Goal: Task Accomplishment & Management: Complete application form

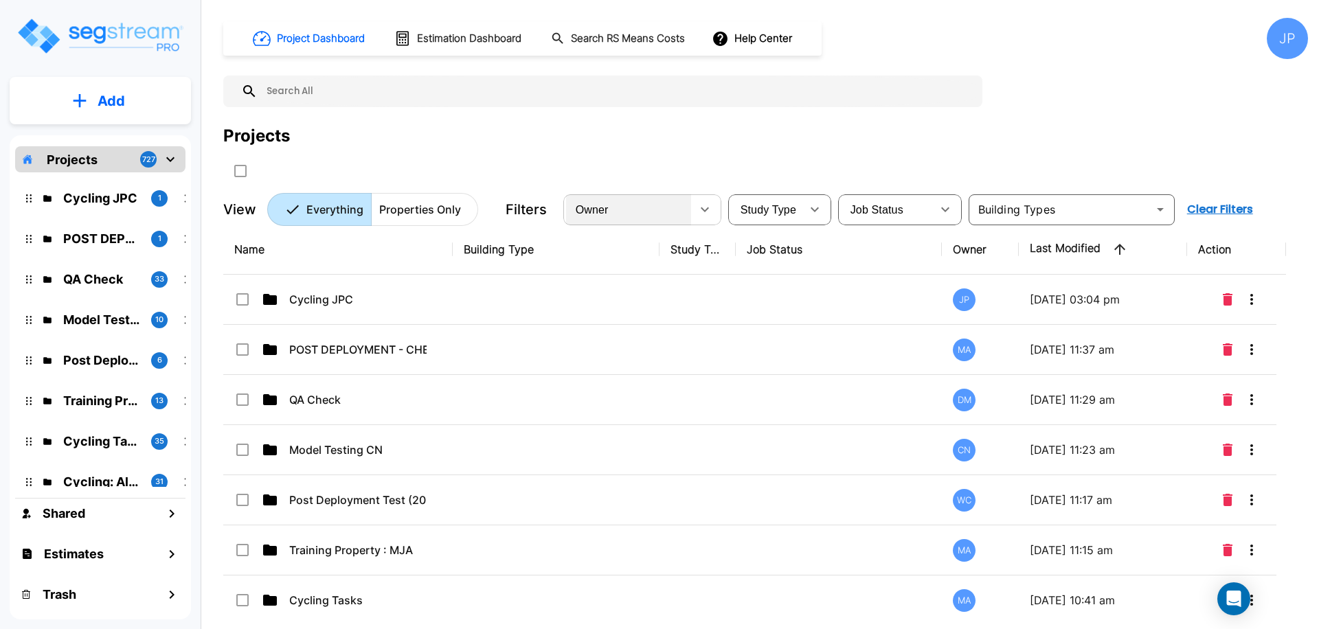
click at [630, 206] on div "Owner" at bounding box center [628, 209] width 125 height 38
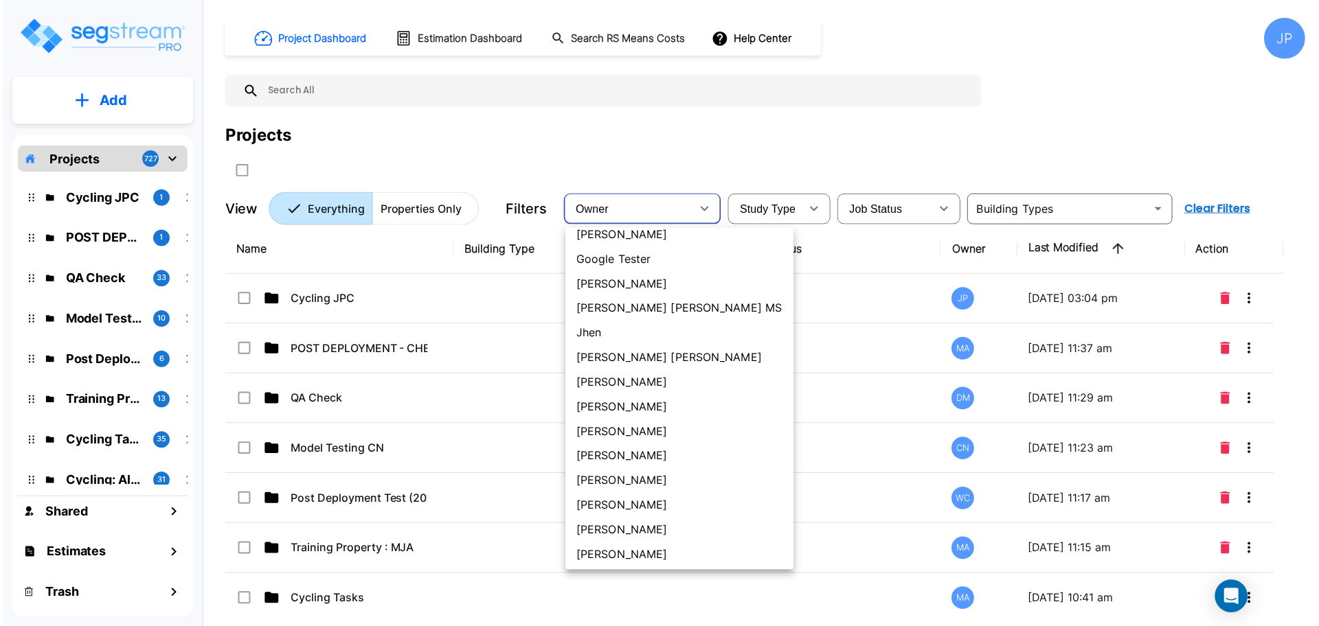
scroll to position [485, 0]
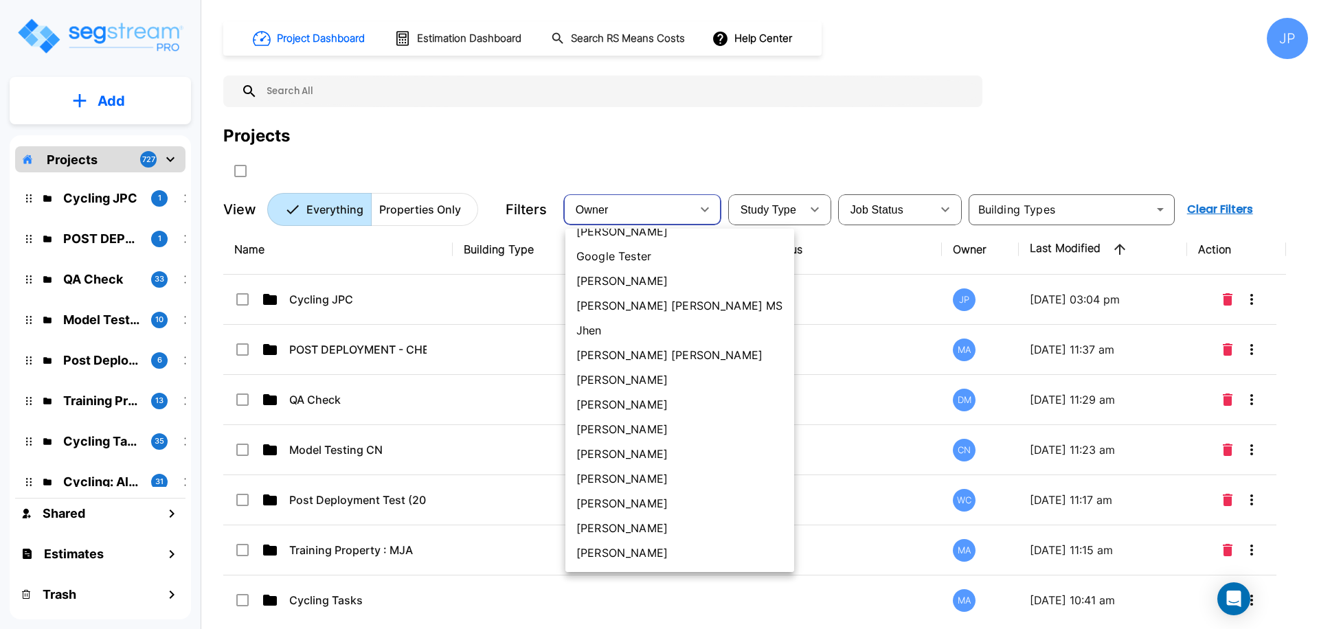
click at [609, 356] on li "[PERSON_NAME] [PERSON_NAME]" at bounding box center [679, 355] width 229 height 25
type input "181"
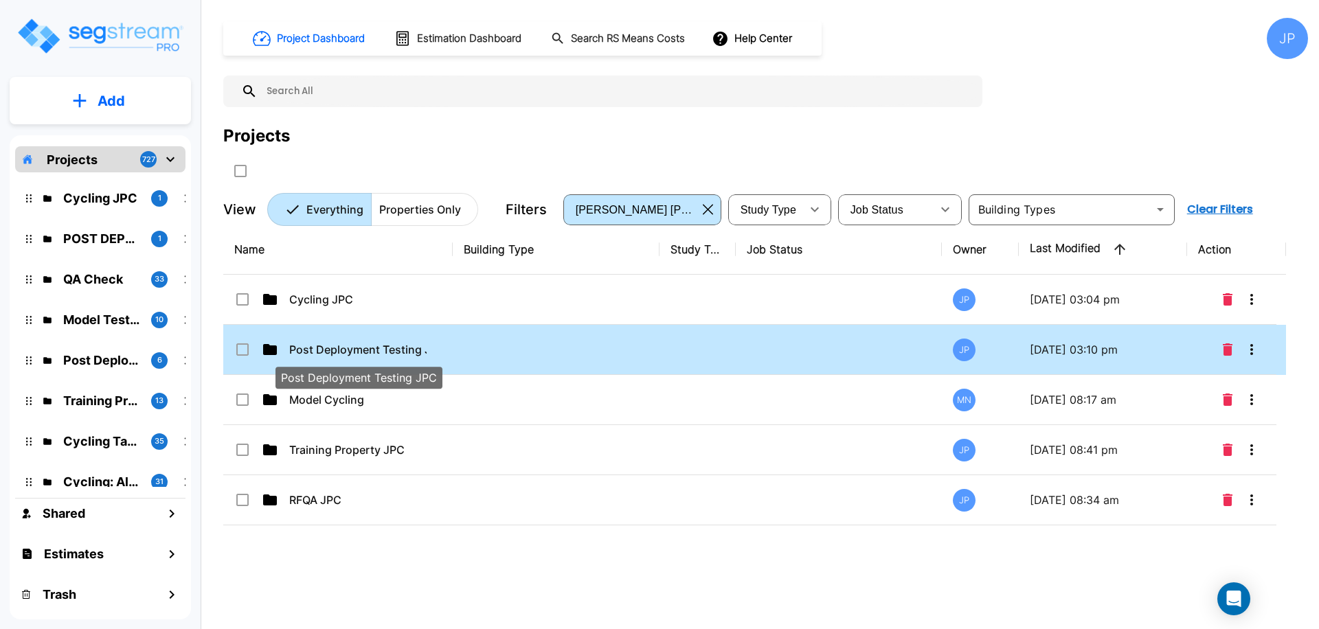
click at [426, 346] on p "Post Deployment Testing JPC" at bounding box center [357, 349] width 137 height 16
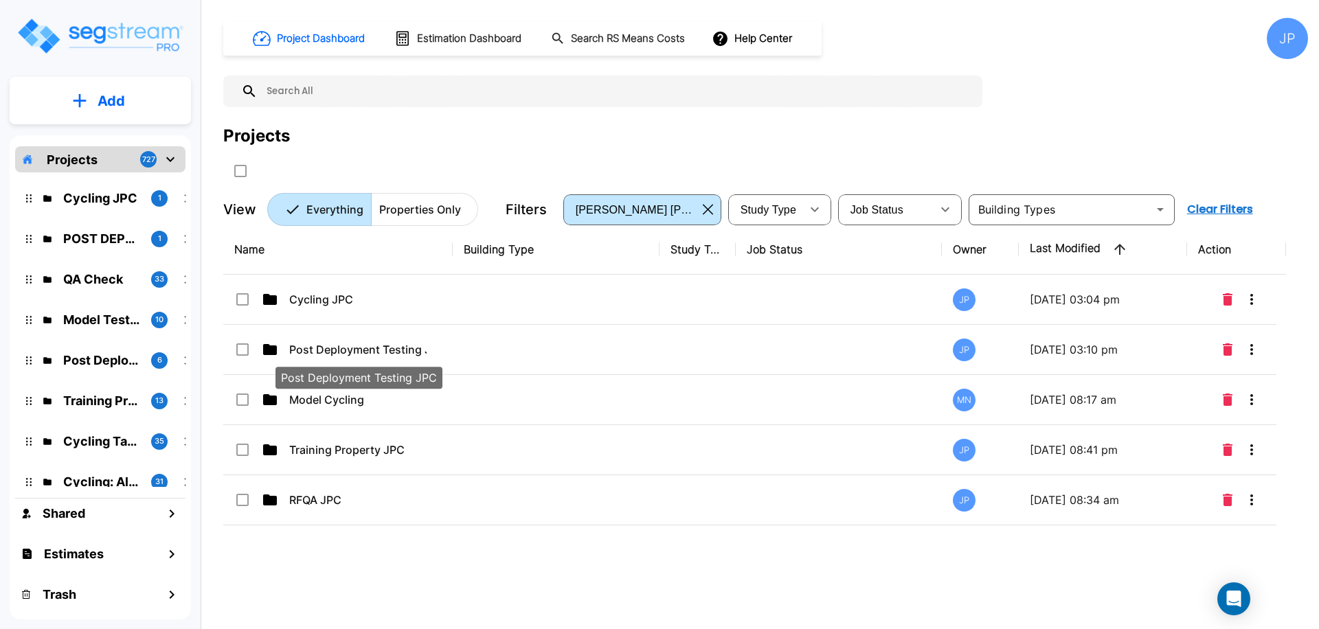
drag, startPoint x: 426, startPoint y: 346, endPoint x: 512, endPoint y: 273, distance: 112.6
click at [425, 346] on p "Post Deployment Testing JPC" at bounding box center [357, 349] width 137 height 16
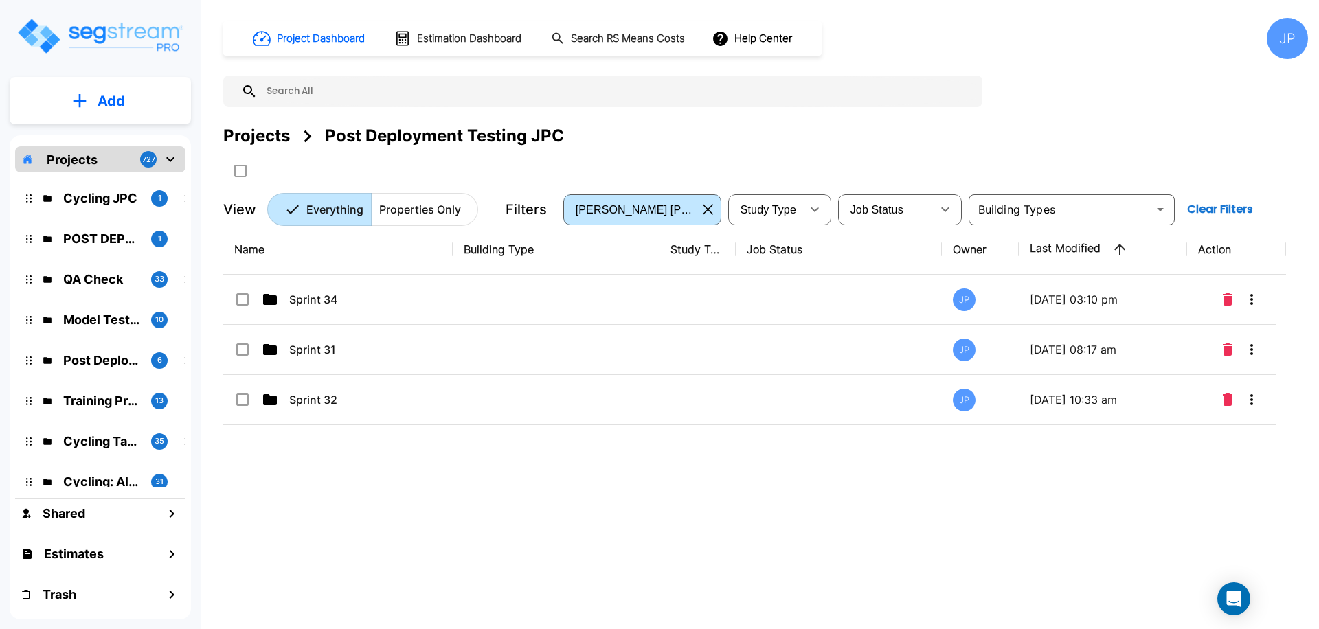
click at [567, 295] on td at bounding box center [556, 300] width 207 height 50
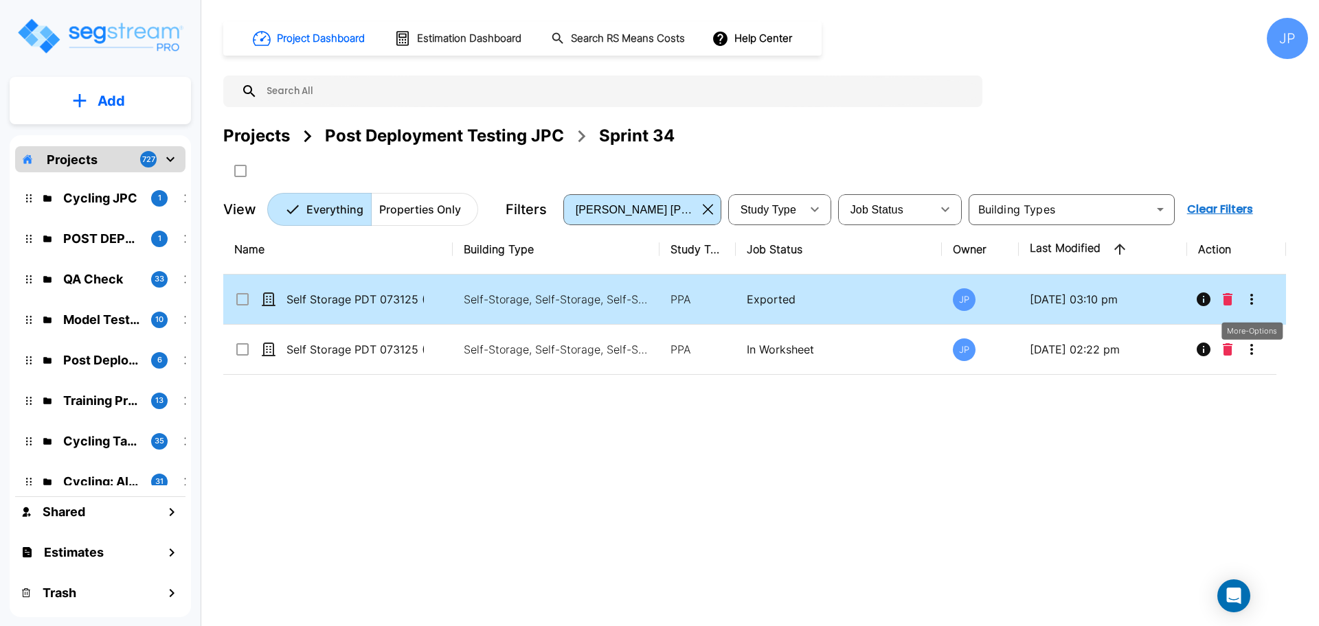
click at [1256, 299] on icon "More-Options" at bounding box center [1251, 299] width 16 height 16
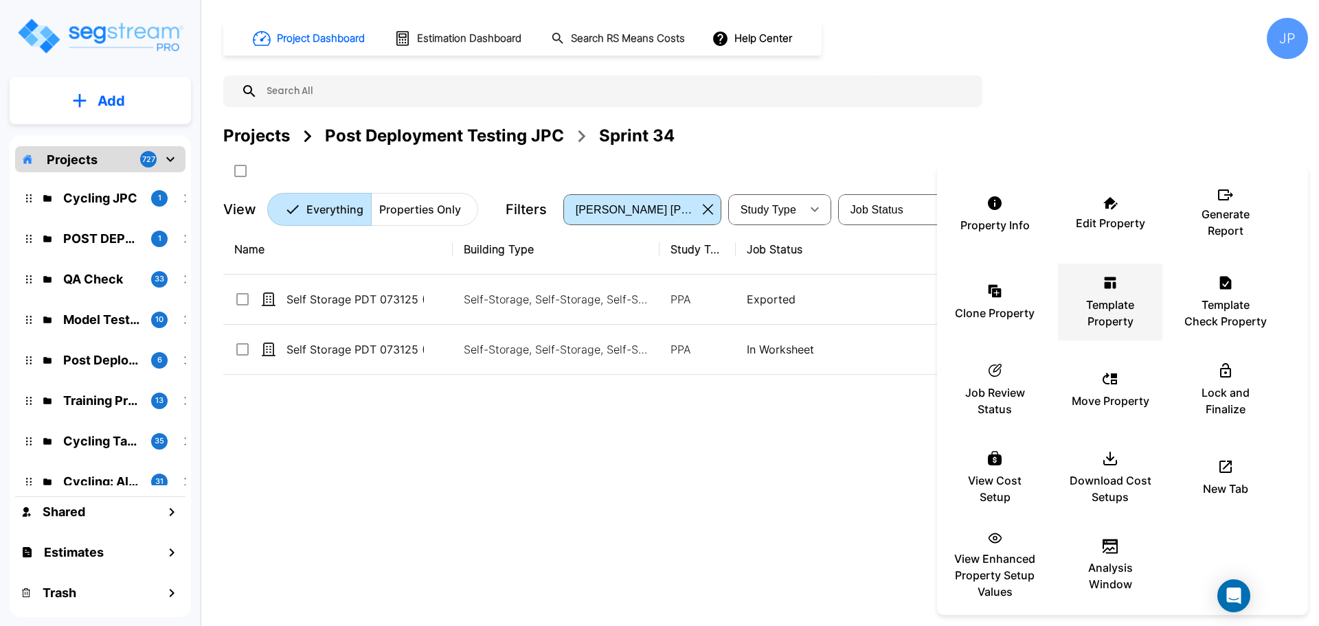
click at [1100, 319] on p "Template Property" at bounding box center [1110, 313] width 82 height 33
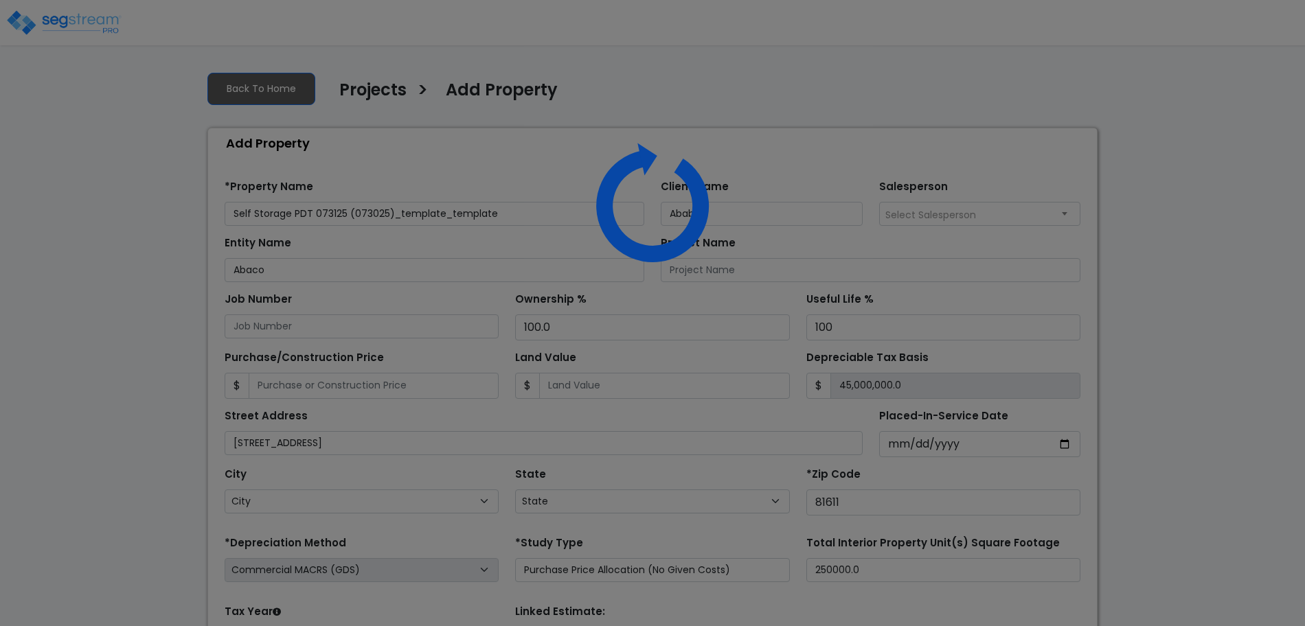
select select "2025"
select select "CO"
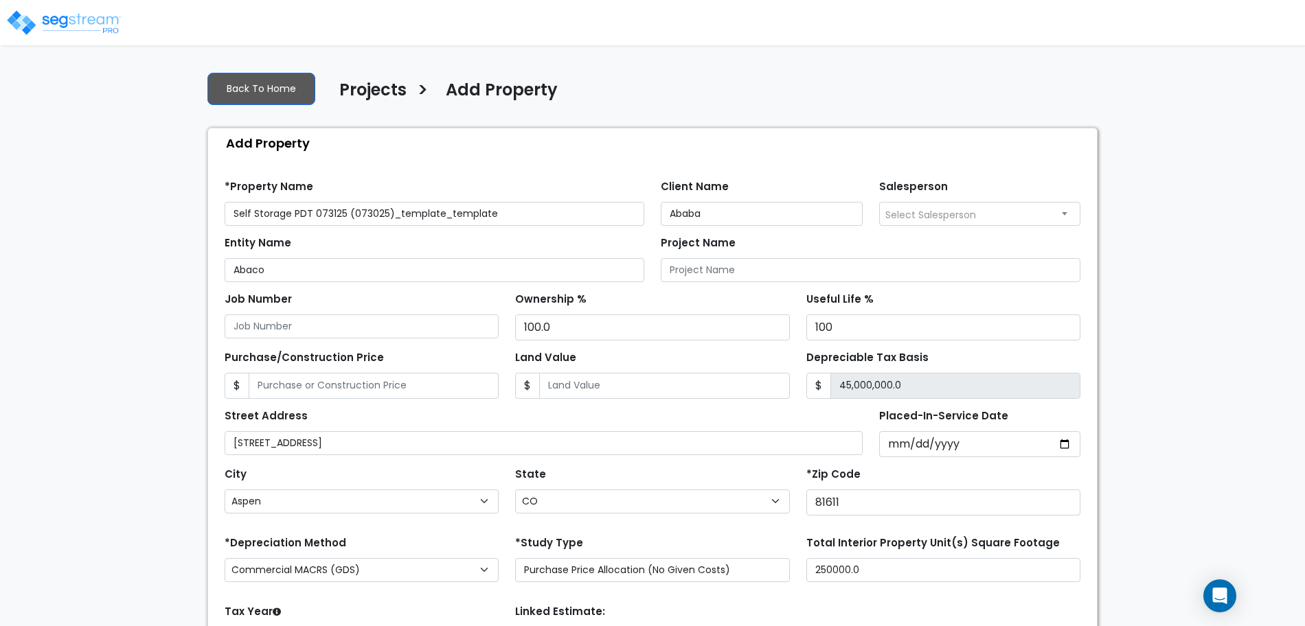
drag, startPoint x: 515, startPoint y: 216, endPoint x: 394, endPoint y: 213, distance: 120.9
click at [394, 213] on input "Self Storage PDT 073125 (073025)_template_template" at bounding box center [435, 214] width 420 height 24
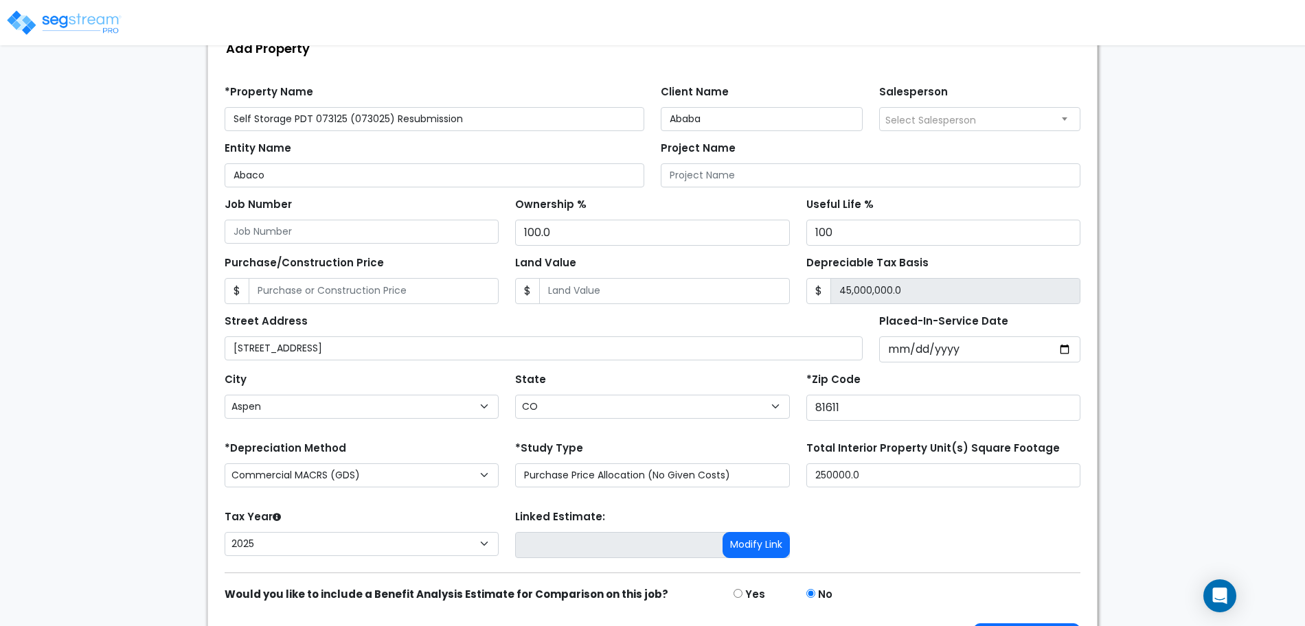
scroll to position [134, 0]
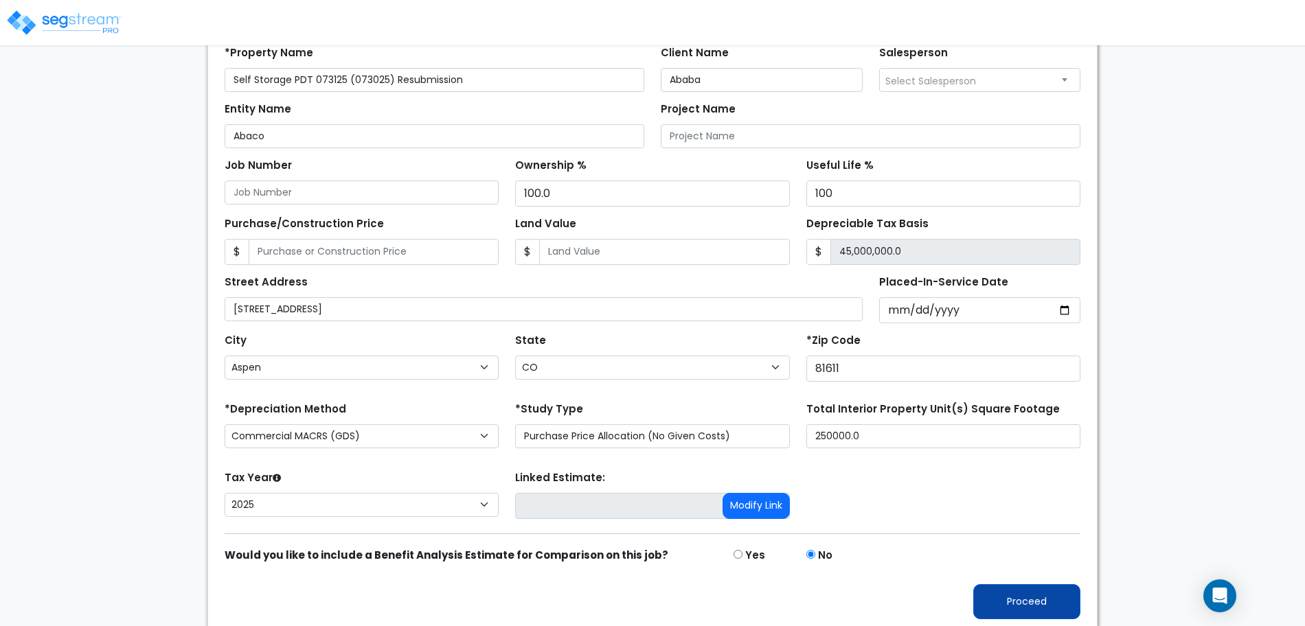
type input "Self Storage PDT 073125 (073025) Resubmission"
click at [1003, 593] on button "Proceed" at bounding box center [1026, 601] width 107 height 35
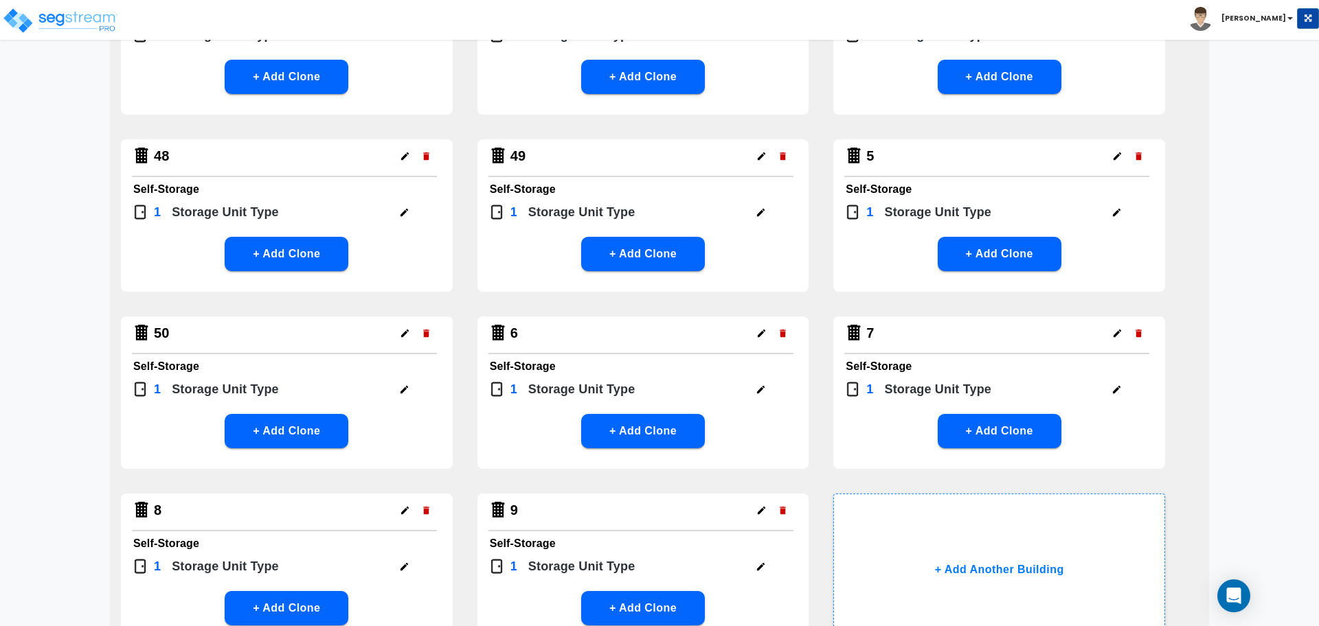
scroll to position [2654, 0]
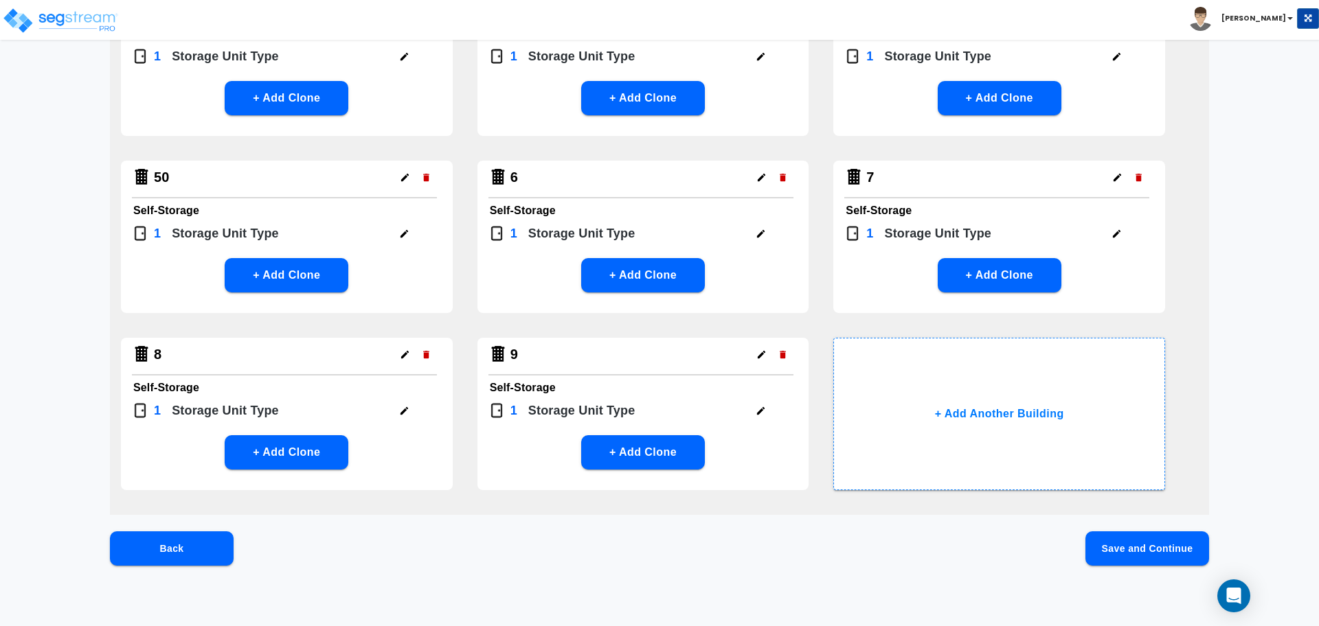
click at [1110, 546] on button "Save and Continue" at bounding box center [1147, 549] width 124 height 34
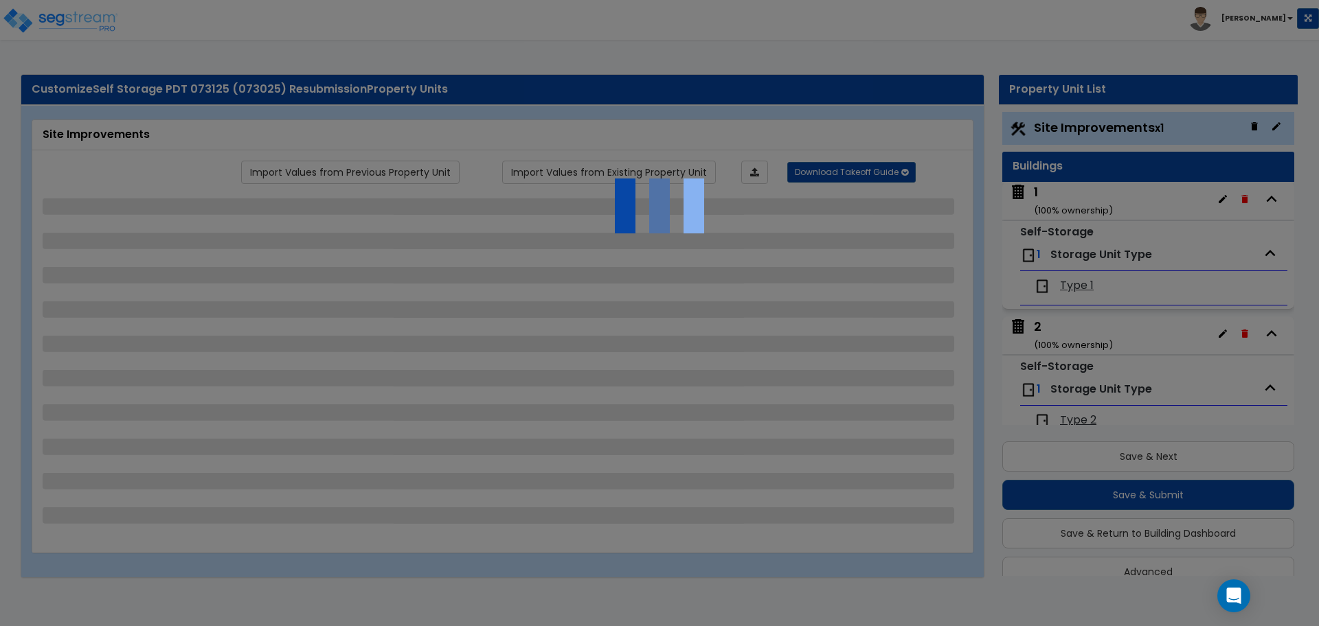
scroll to position [23, 0]
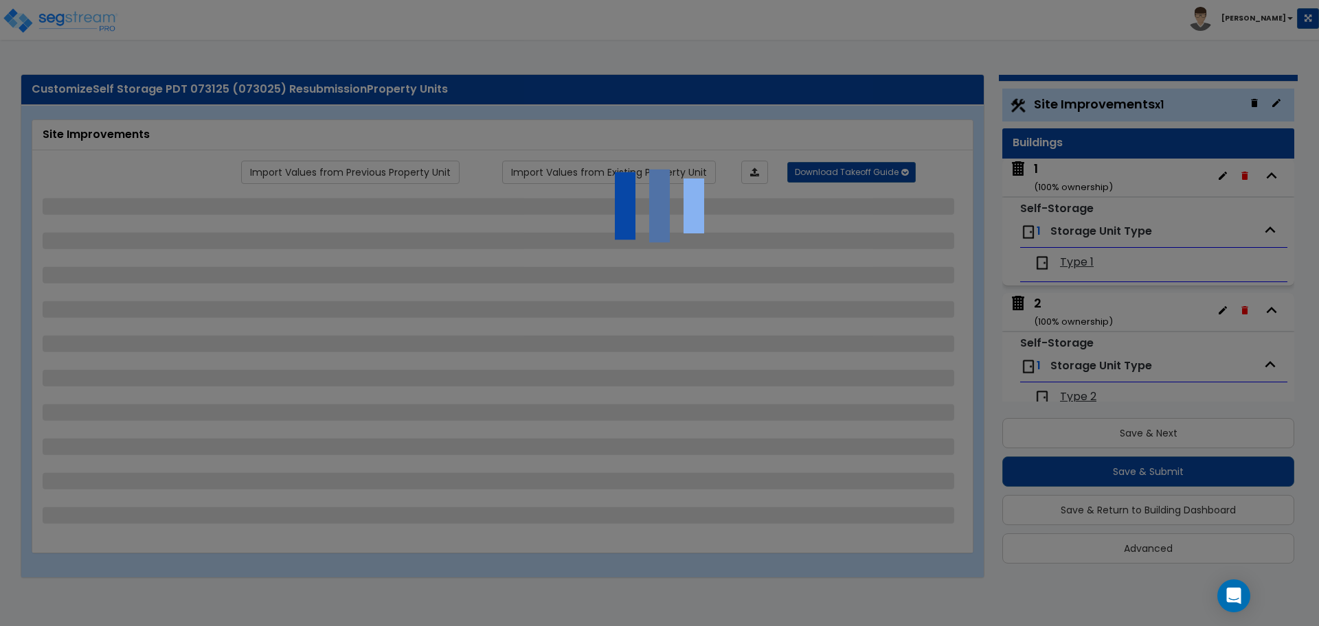
select select "2"
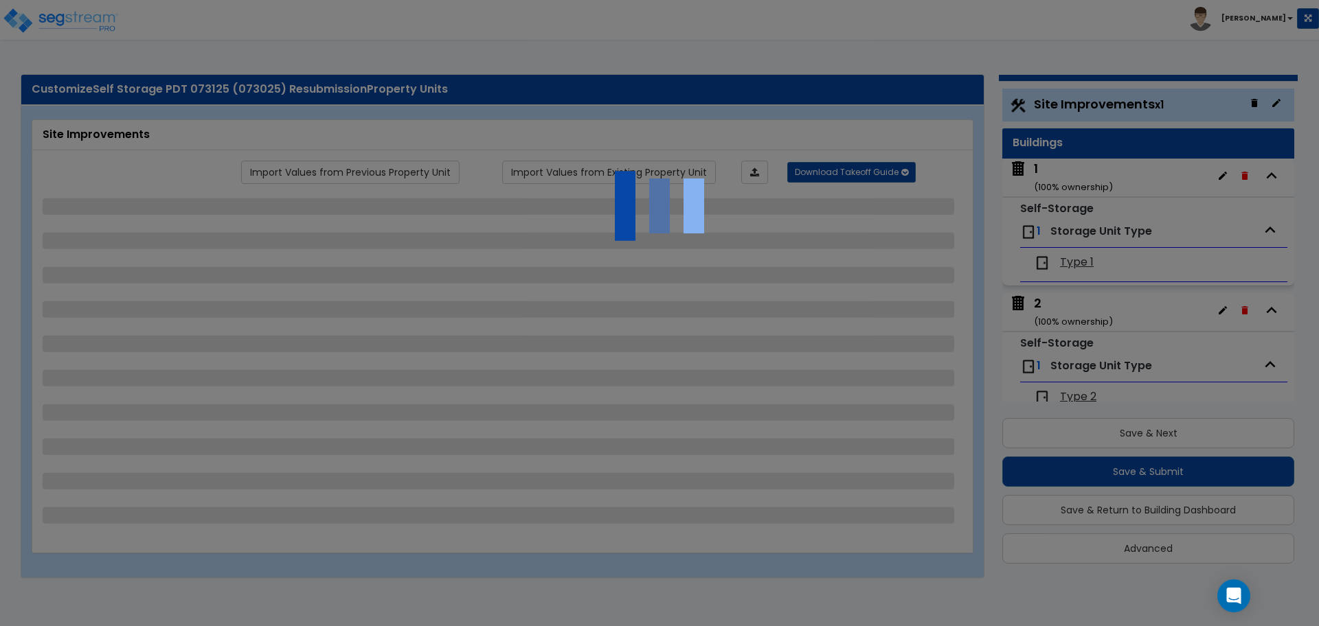
select select "1"
select select "2"
select select "1"
select select "2"
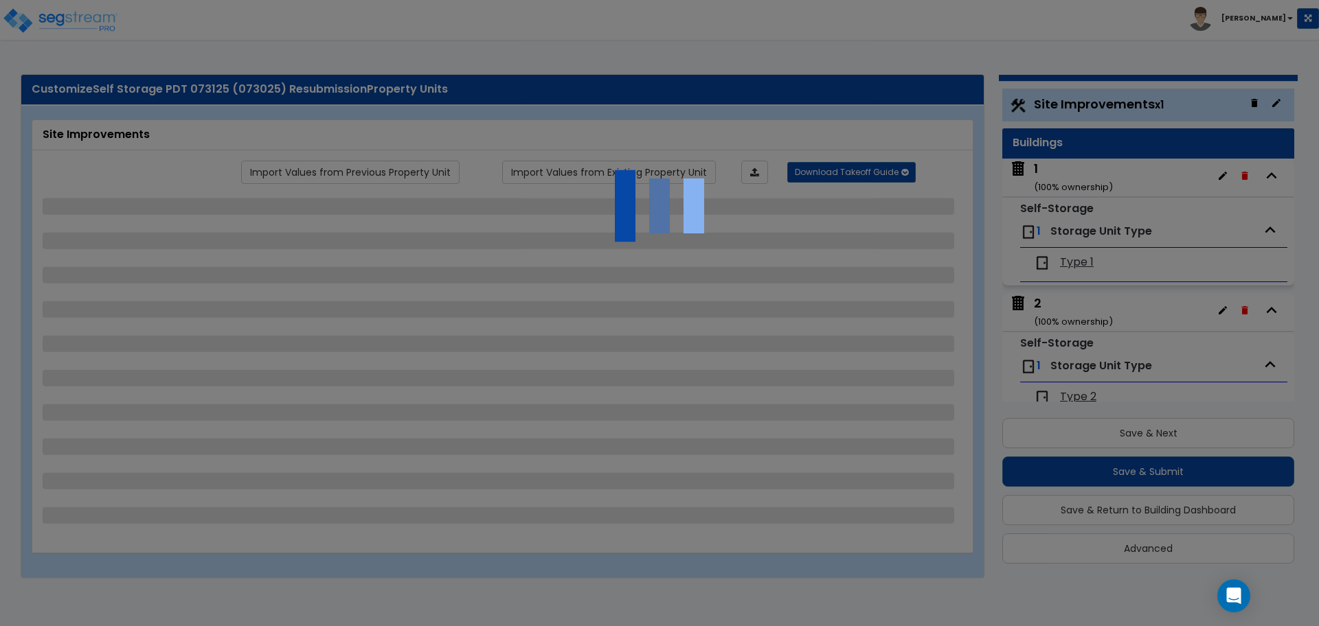
select select "3"
select select "1"
select select "2"
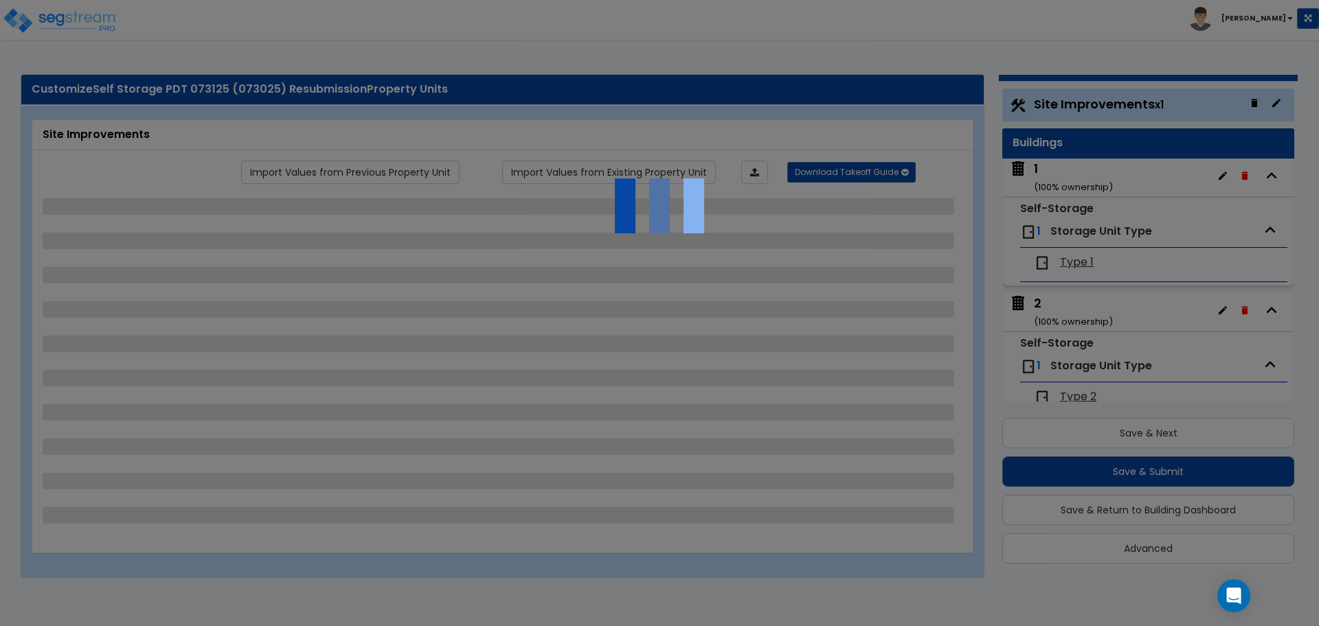
select select "1"
select select "2"
select select "3"
select select "4"
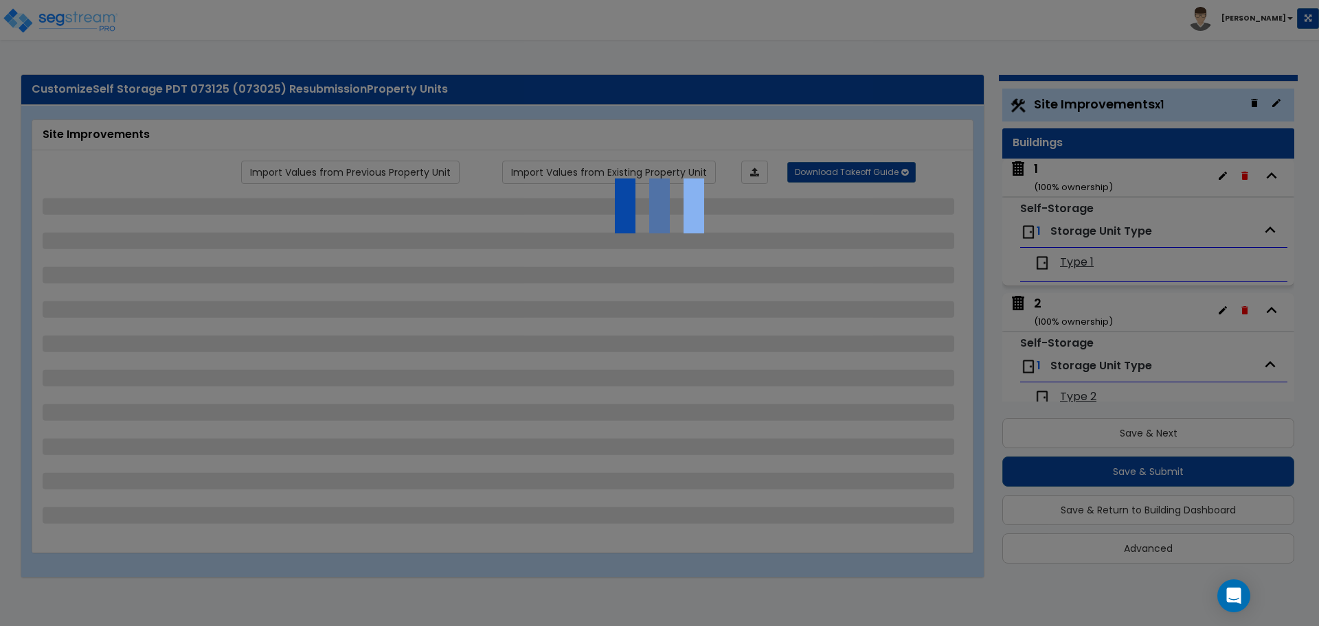
select select "9"
select select "4"
select select "5"
select select "7"
select select "1"
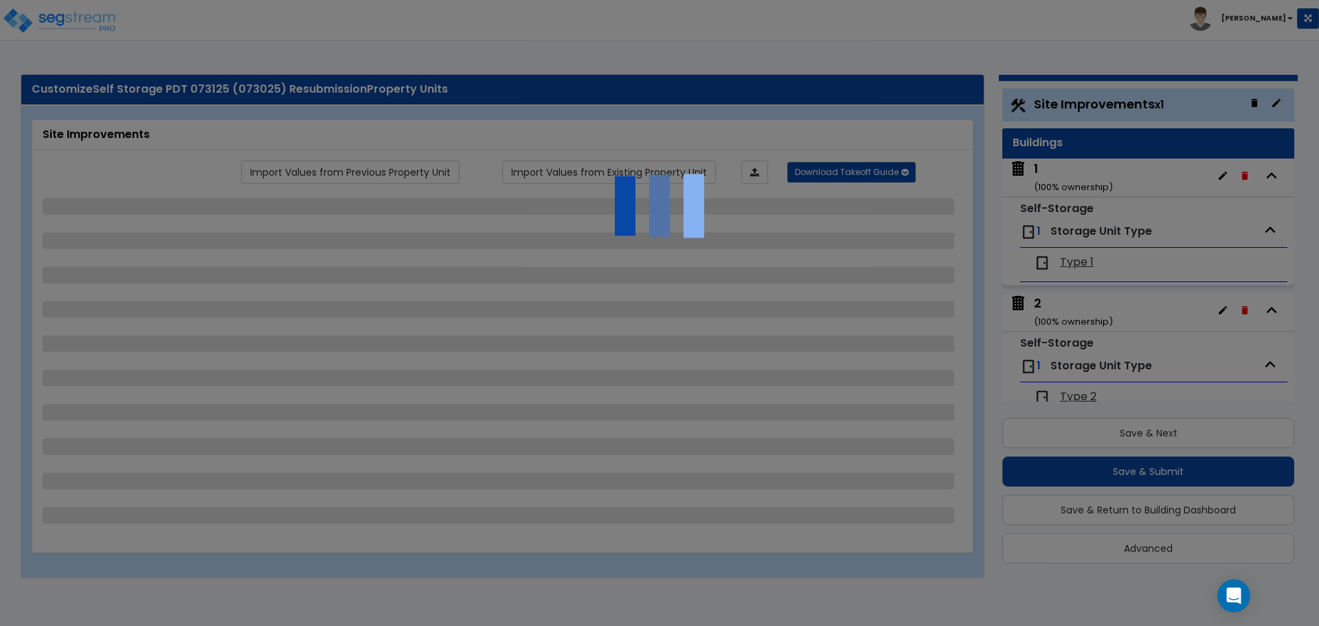
select select "2"
select select "1"
select select "2"
select select "1"
select select "4"
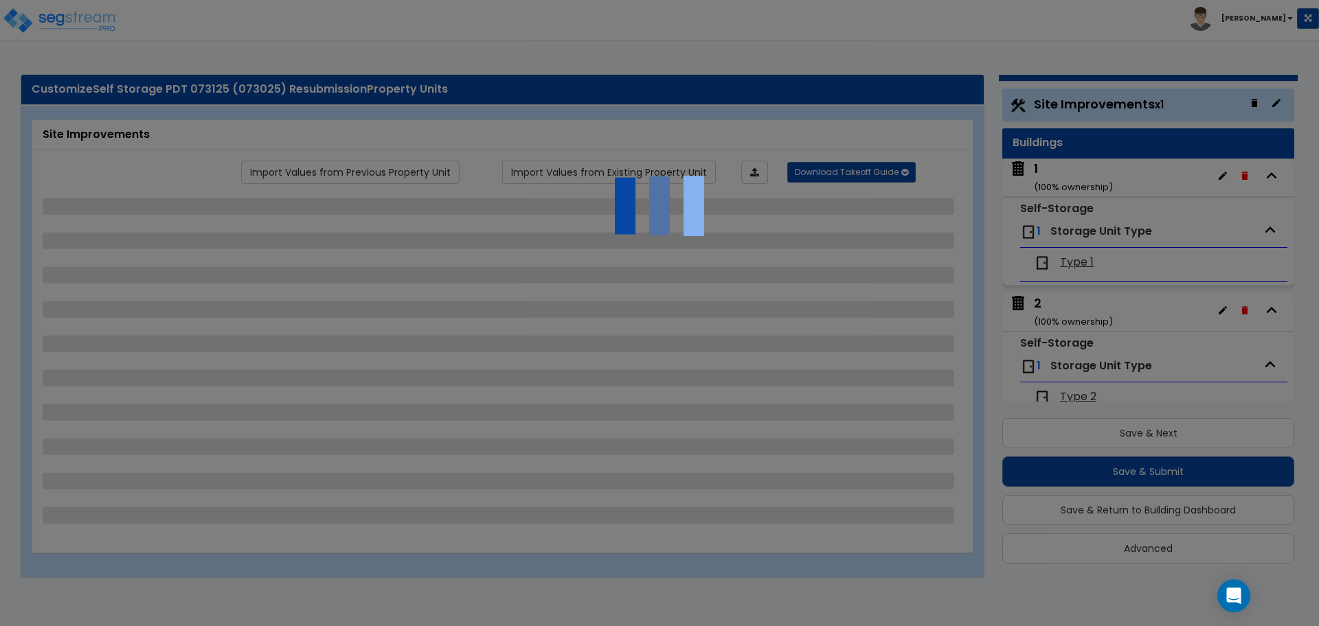
select select "4"
select select "1"
select select "3"
select select "6"
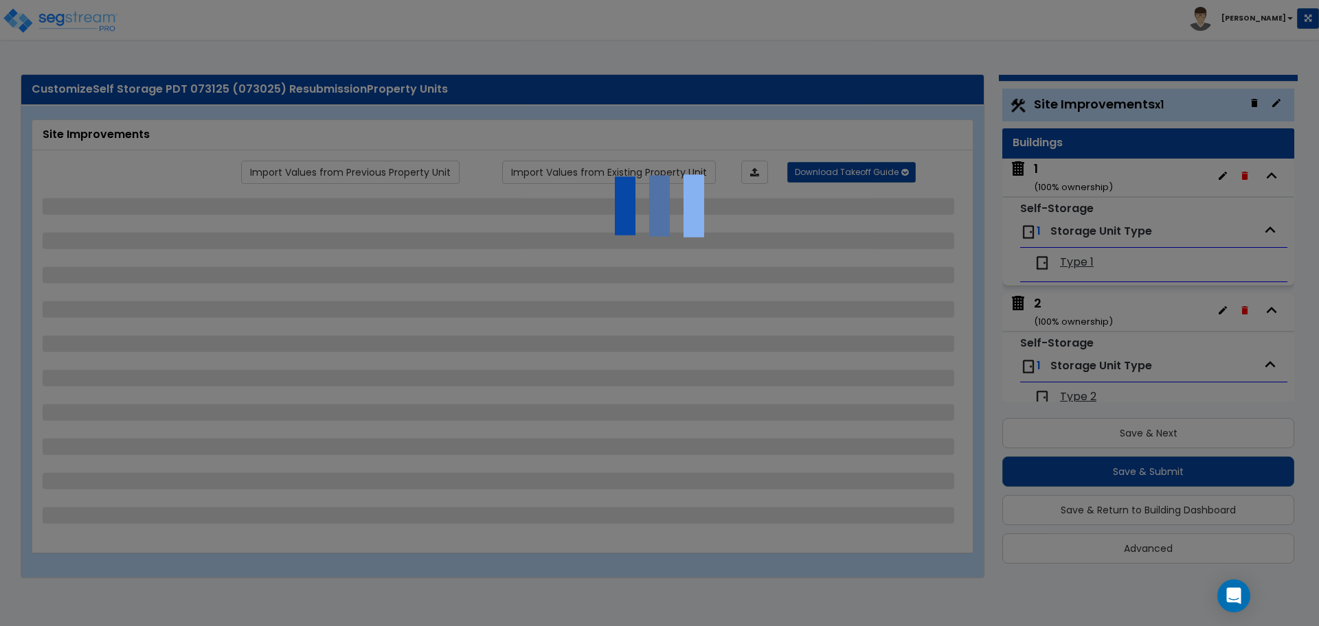
select select "11"
select select "9"
select select "2"
select select "3"
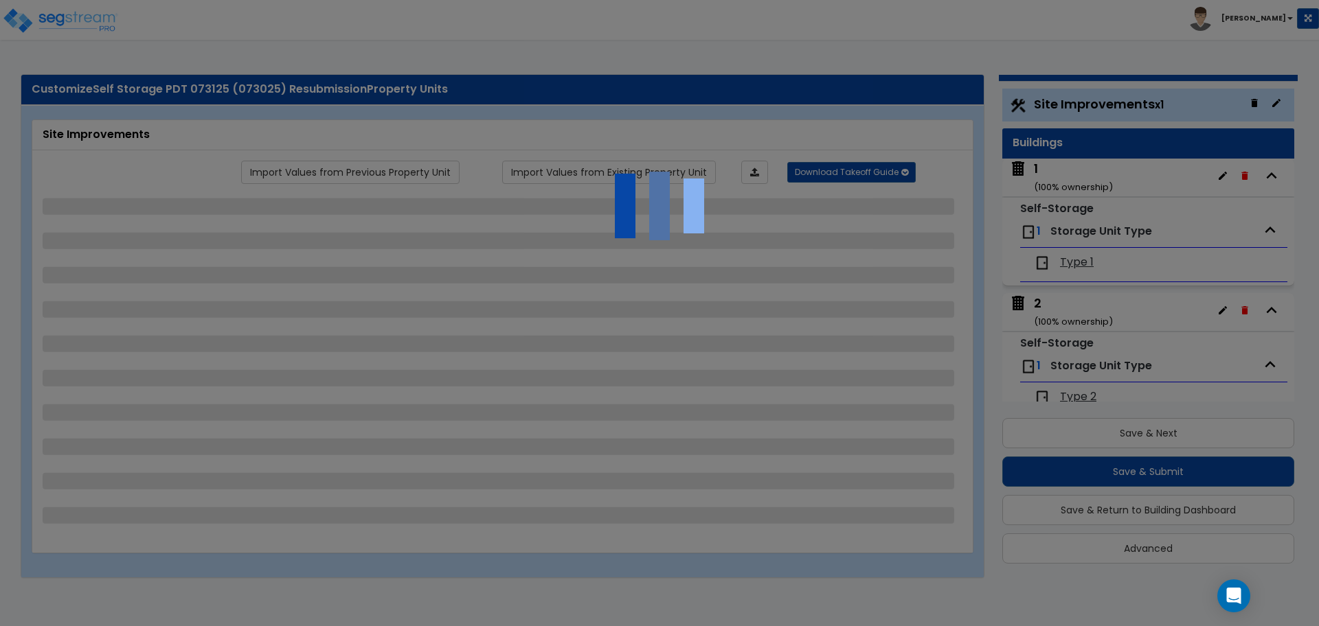
select select "2"
select select "1"
select select "2"
select select "3"
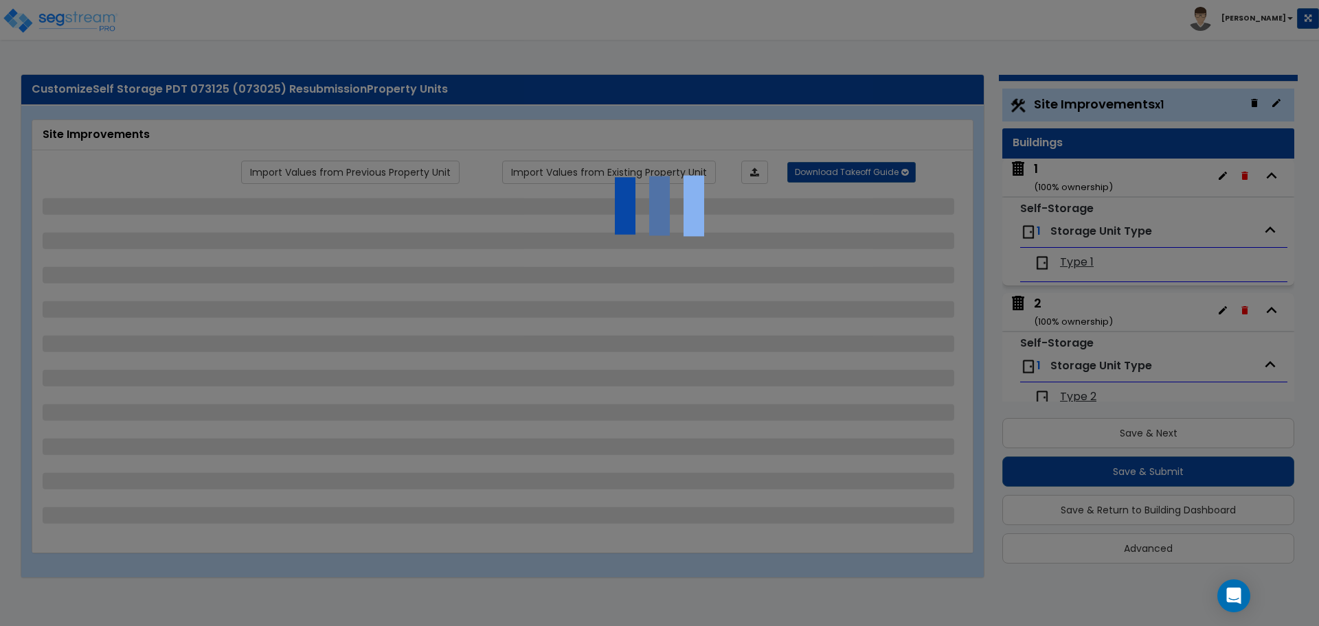
select select "1"
select select "2"
select select "3"
select select "1"
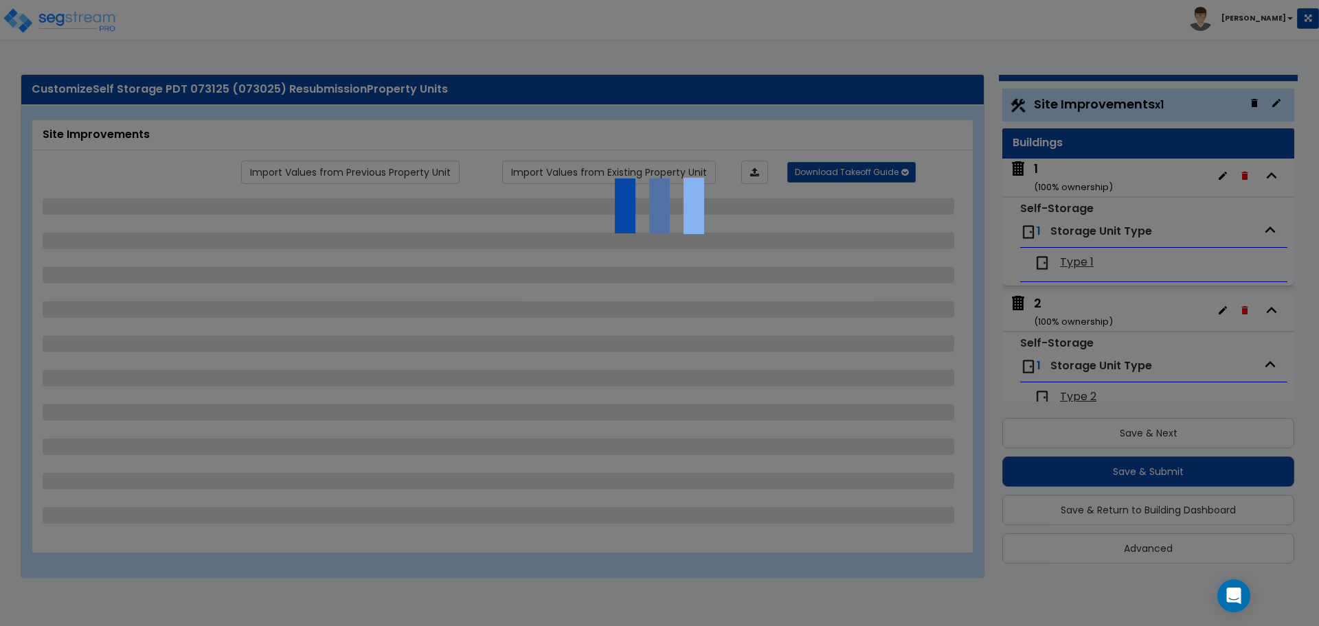
select select "2"
select select "3"
select select "2"
select select "1"
select select "2"
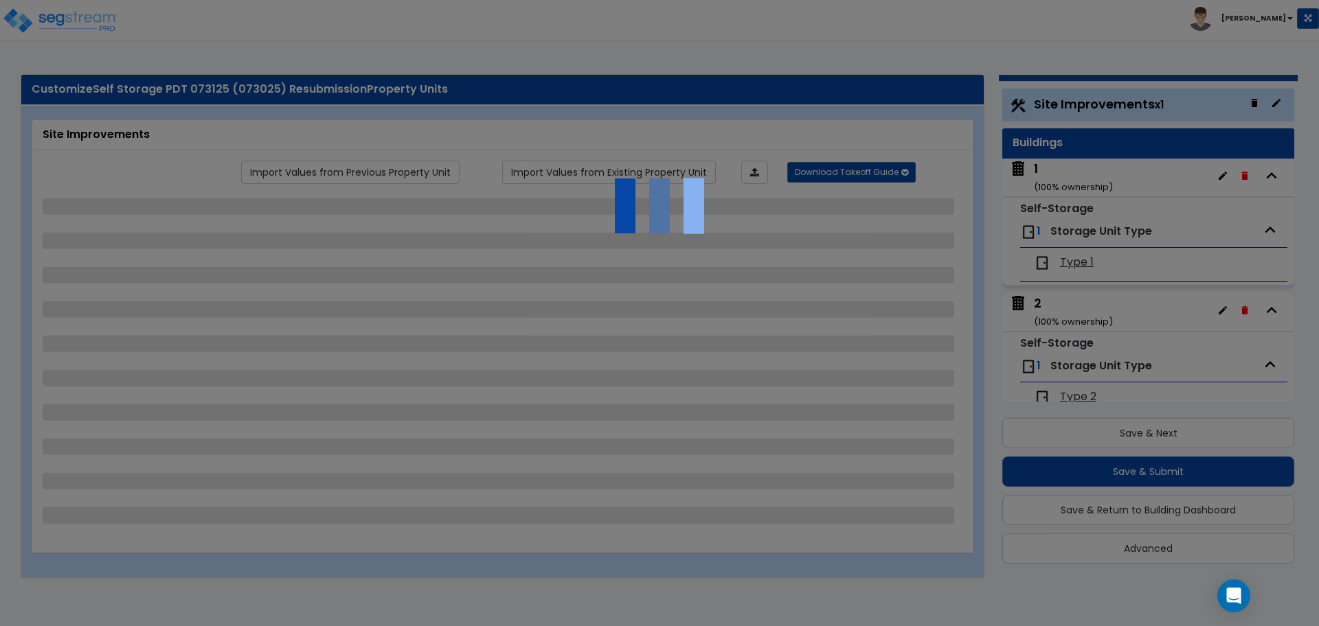
select select "5"
select select "1"
select select "3"
select select "2"
select select "1"
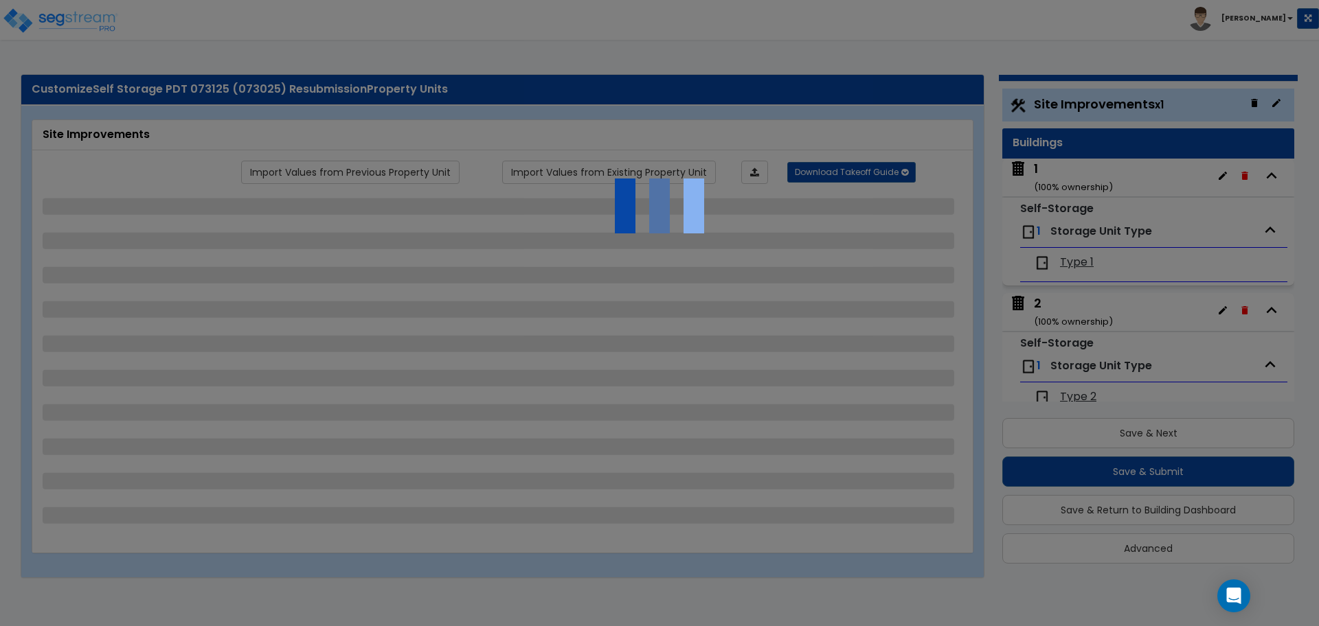
select select "2"
select select "7"
select select "2"
select select "1"
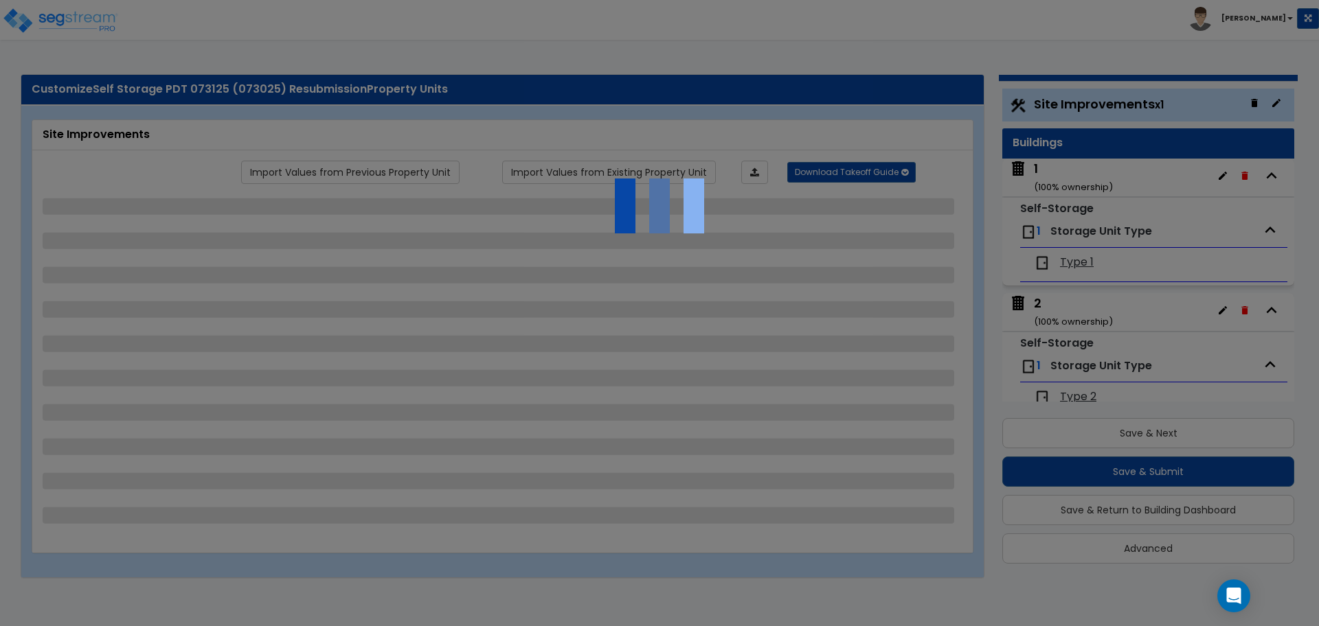
select select "1"
select select "16"
select select "2"
select select "1"
select select "2"
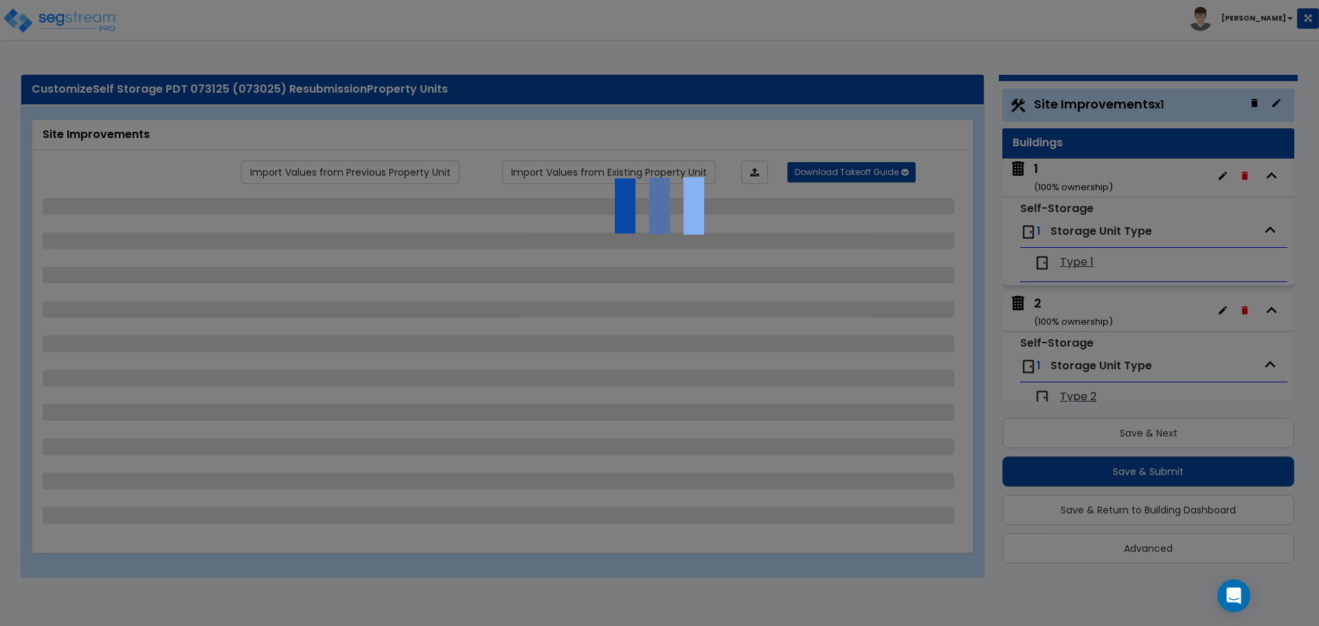
select select "2"
select select "1"
select select "2"
select select "1"
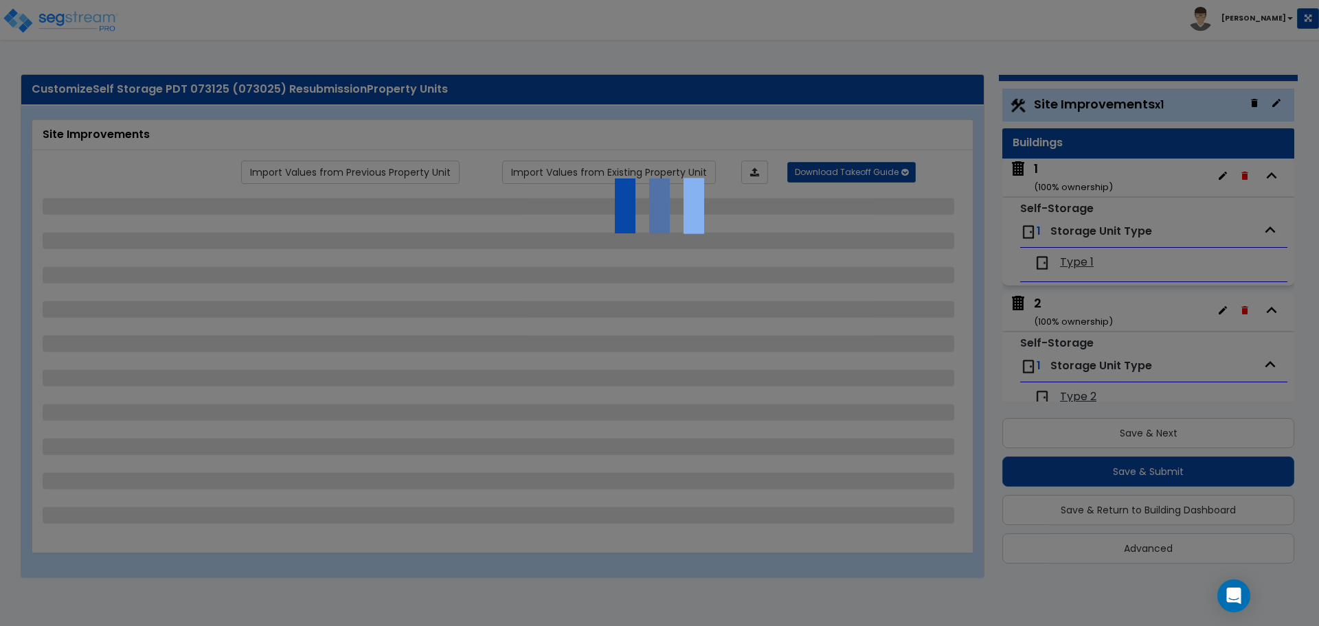
select select "1"
select select "4"
select select "3"
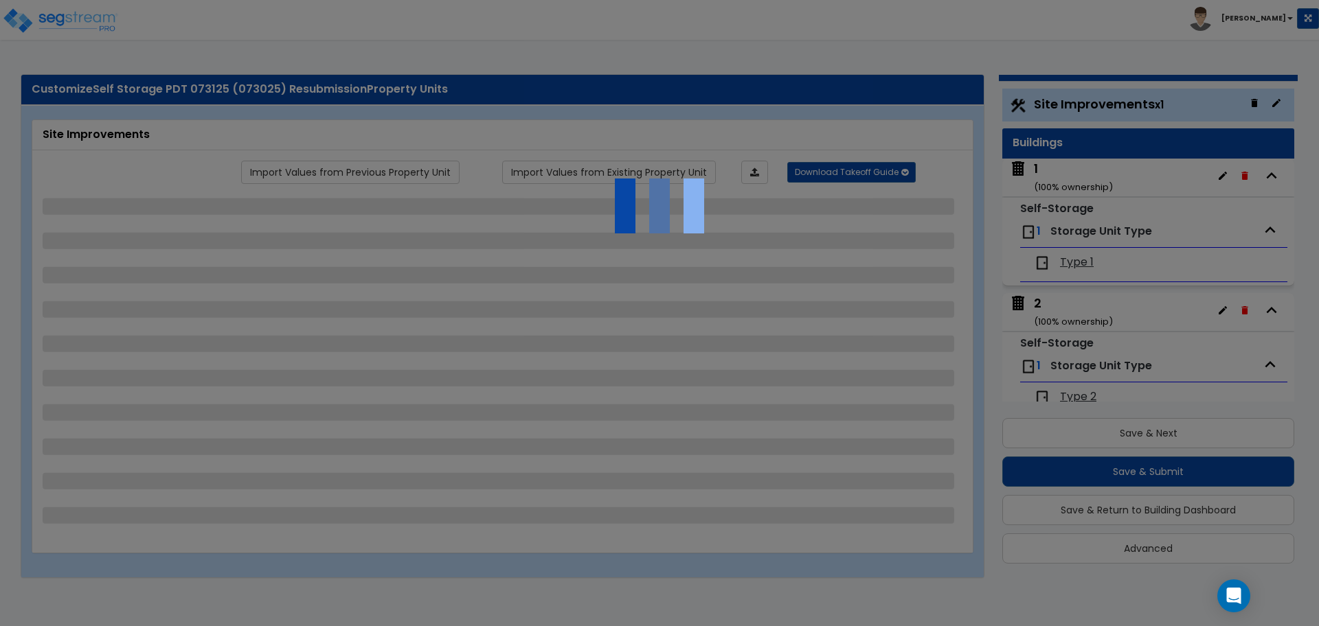
select select "2"
select select "1"
select select "3"
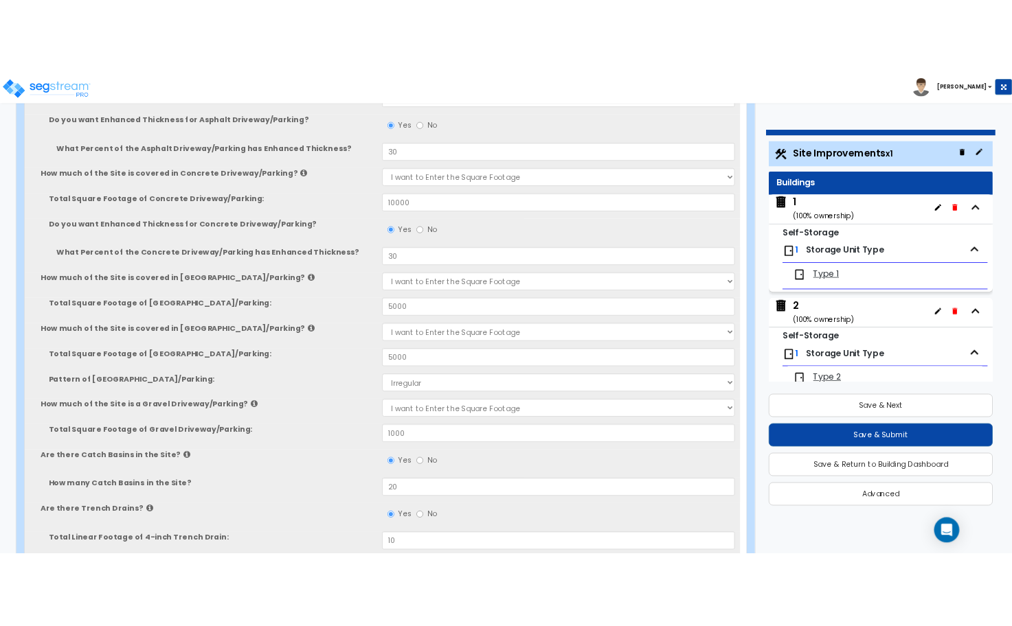
scroll to position [427, 0]
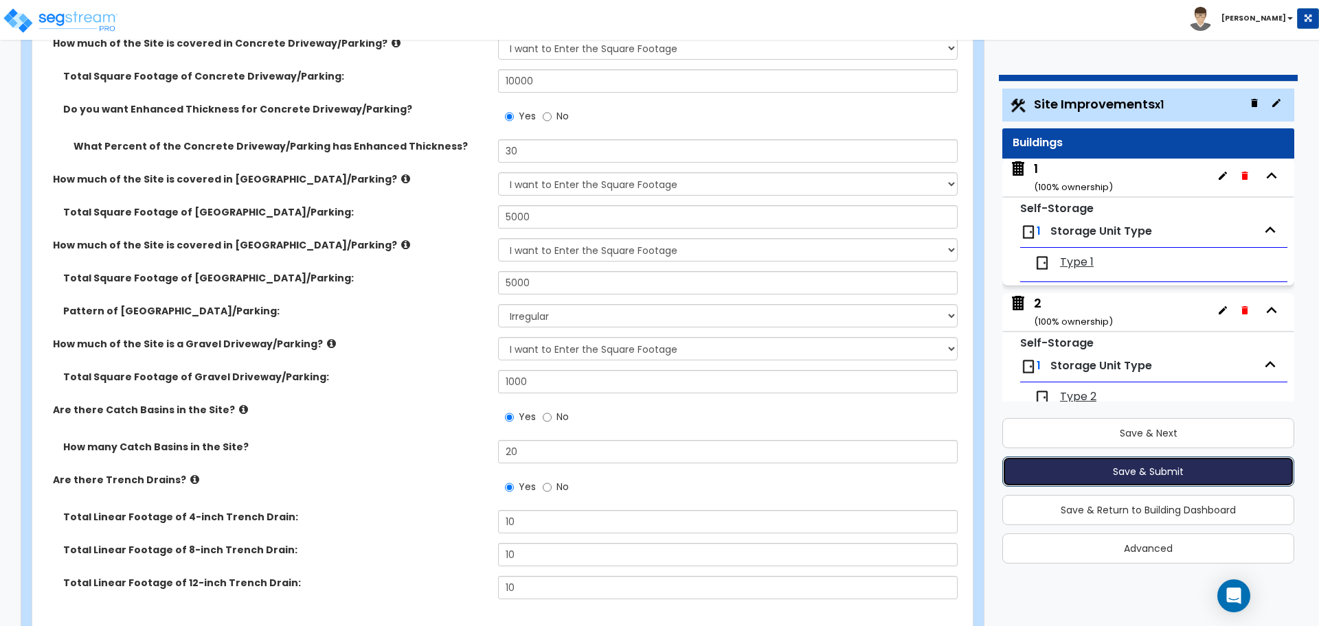
click at [1079, 461] on button "Save & Submit" at bounding box center [1148, 472] width 292 height 30
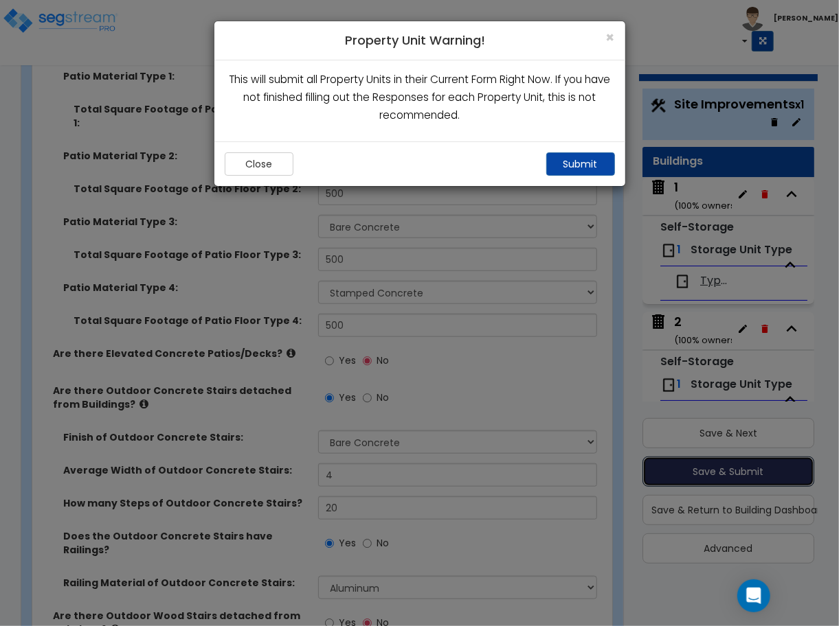
scroll to position [2953, 0]
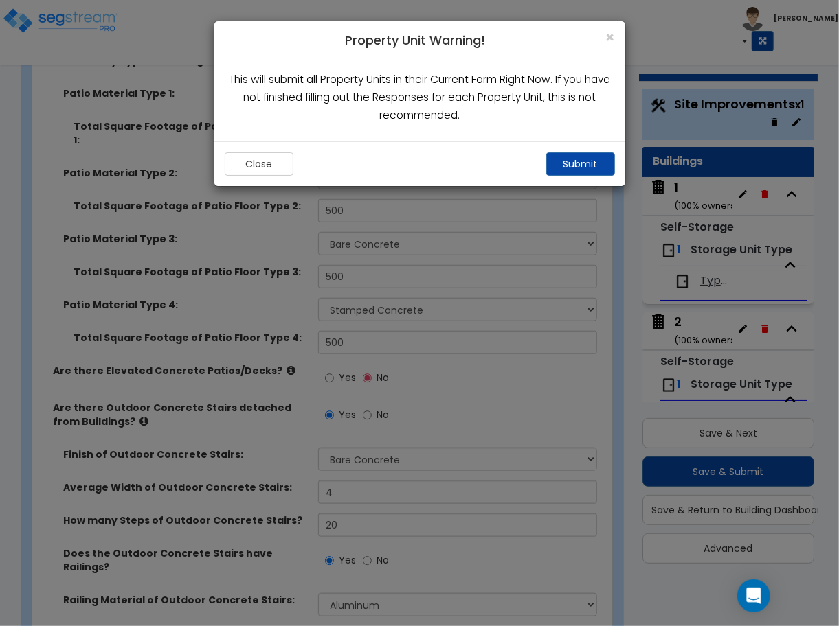
click at [431, 115] on p "This will submit all Property Units in their Current Form Right Now. If you hav…" at bounding box center [420, 98] width 390 height 54
click at [588, 160] on button "Submit" at bounding box center [580, 163] width 69 height 23
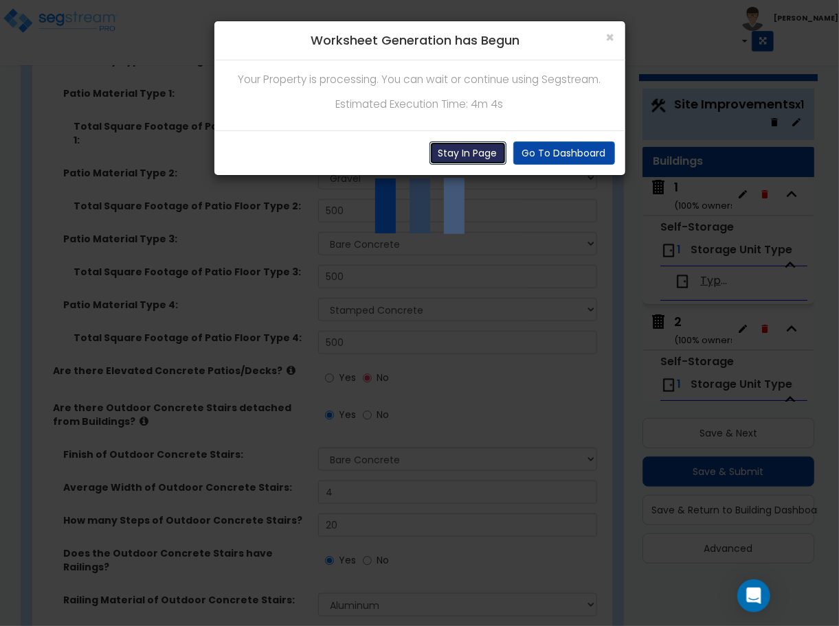
click at [450, 155] on button "Stay In Page" at bounding box center [467, 152] width 77 height 23
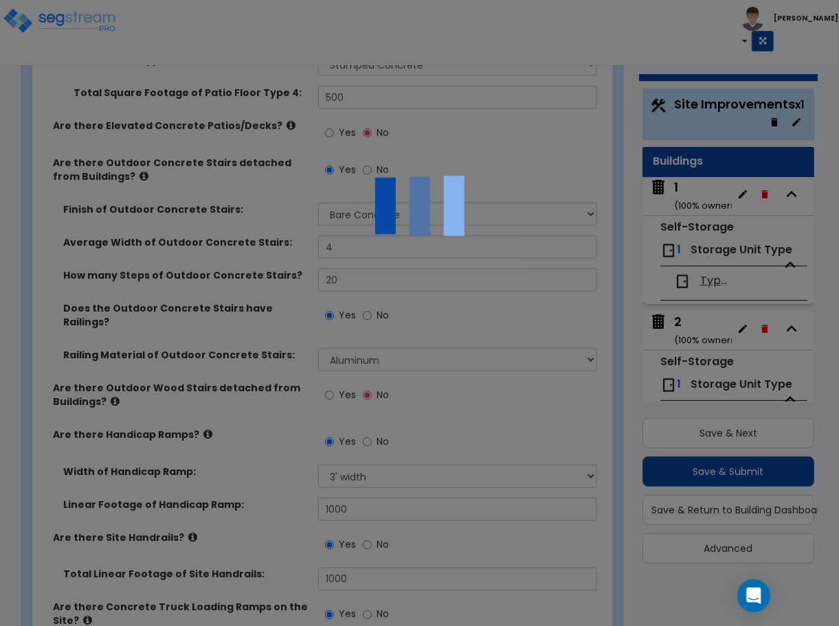
scroll to position [3161, 0]
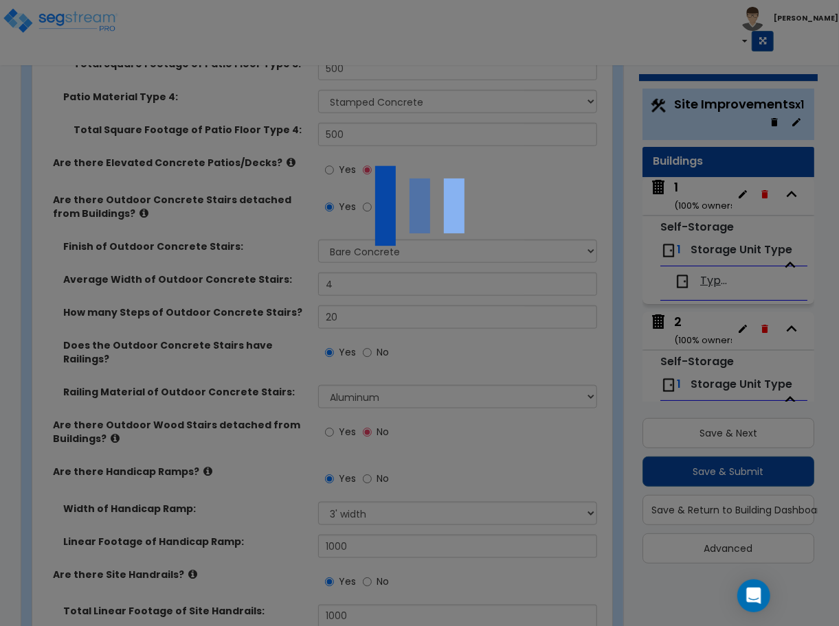
click at [461, 204] on img at bounding box center [419, 205] width 137 height 137
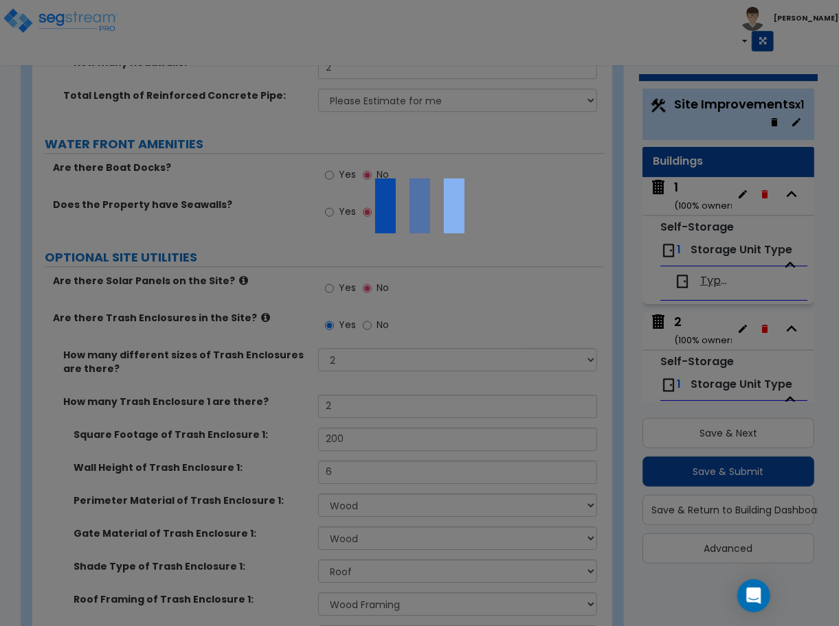
scroll to position [9647, 0]
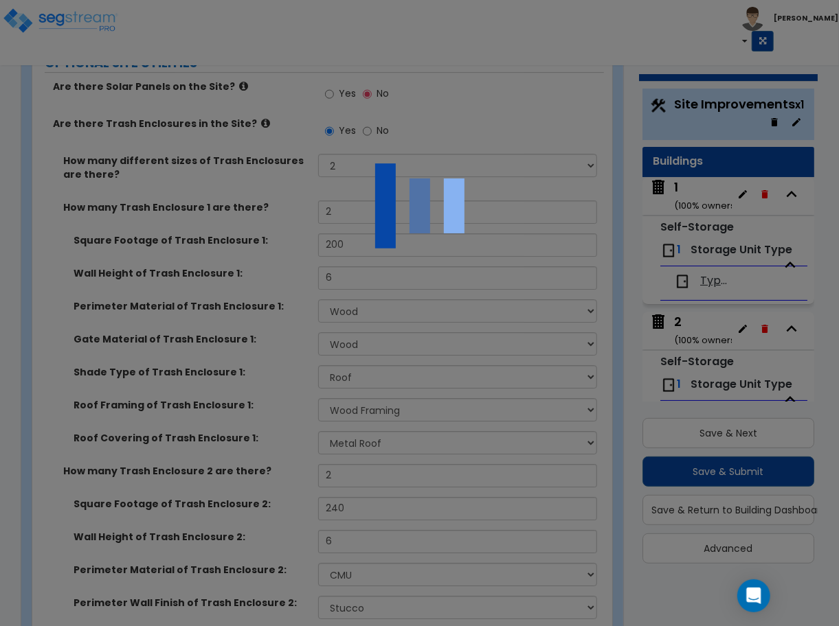
click at [412, 220] on img at bounding box center [419, 205] width 137 height 137
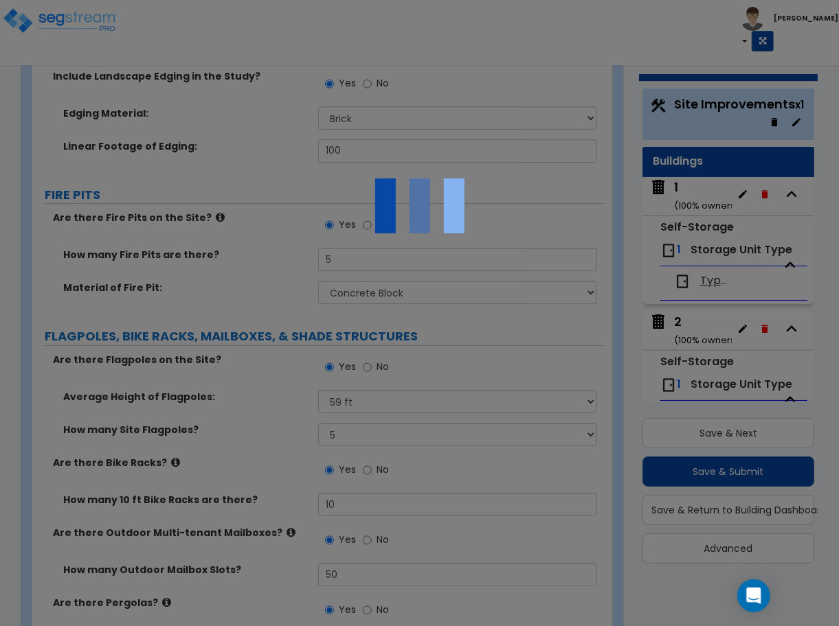
scroll to position [7236, 0]
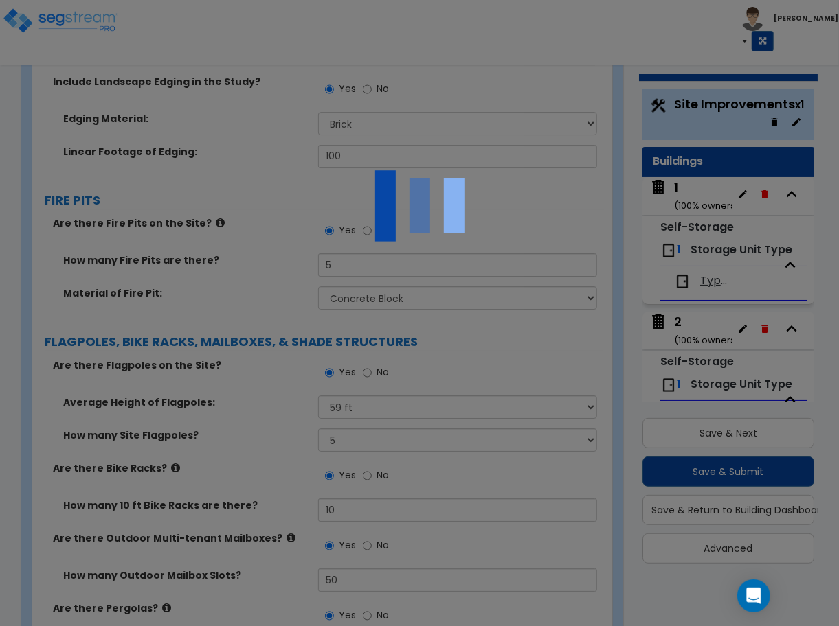
click at [418, 204] on img at bounding box center [419, 205] width 137 height 137
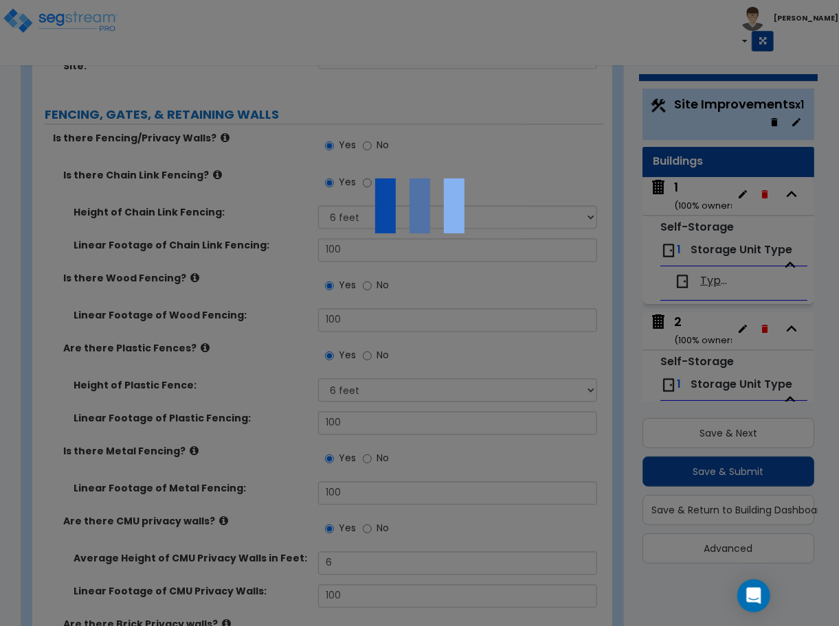
scroll to position [3693, 0]
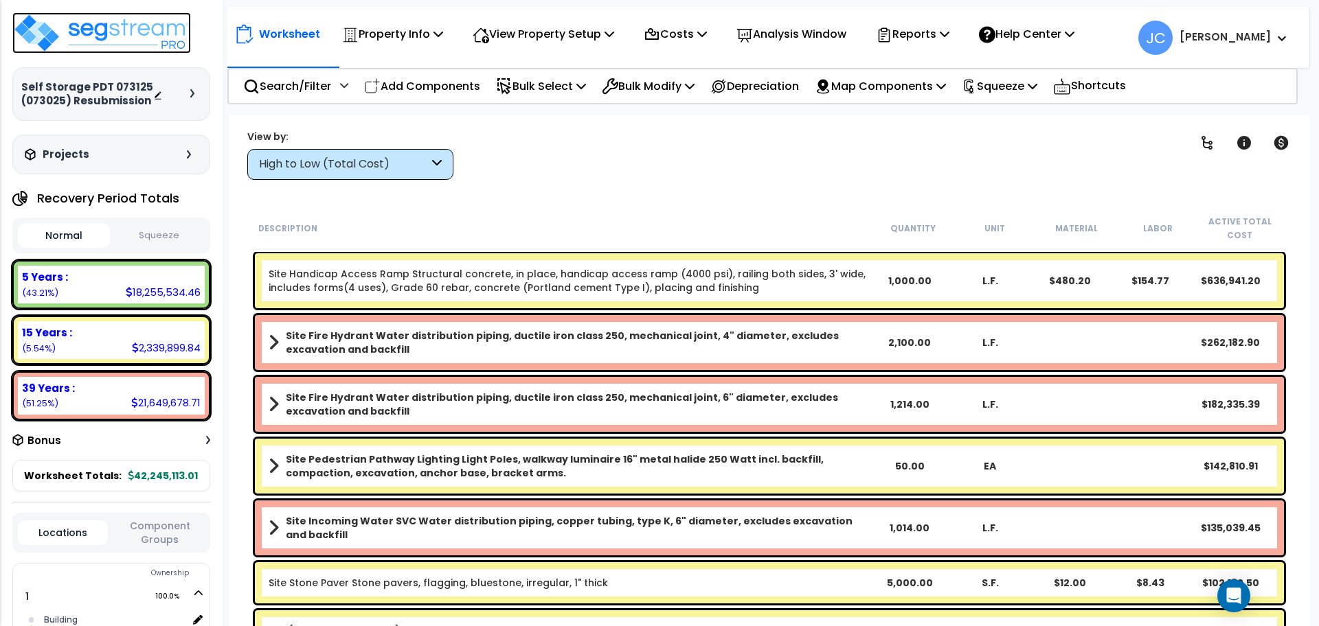
click at [115, 37] on img at bounding box center [101, 32] width 179 height 41
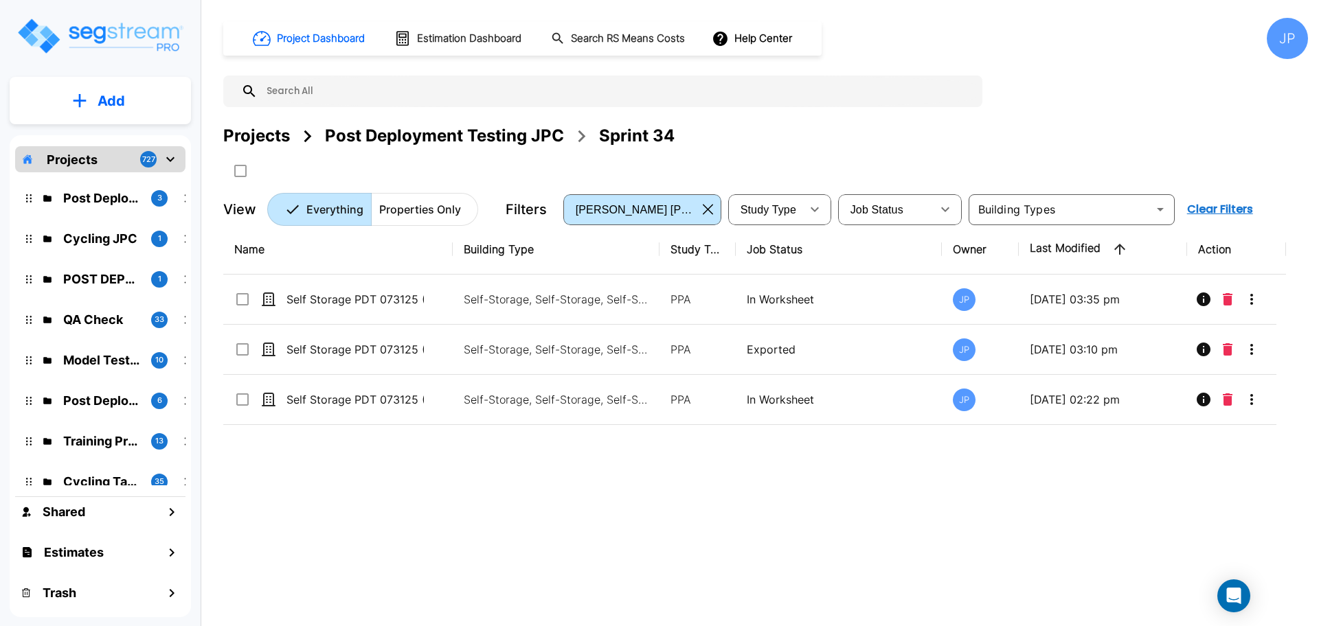
click at [514, 133] on div "Post Deployment Testing JPC" at bounding box center [444, 136] width 239 height 25
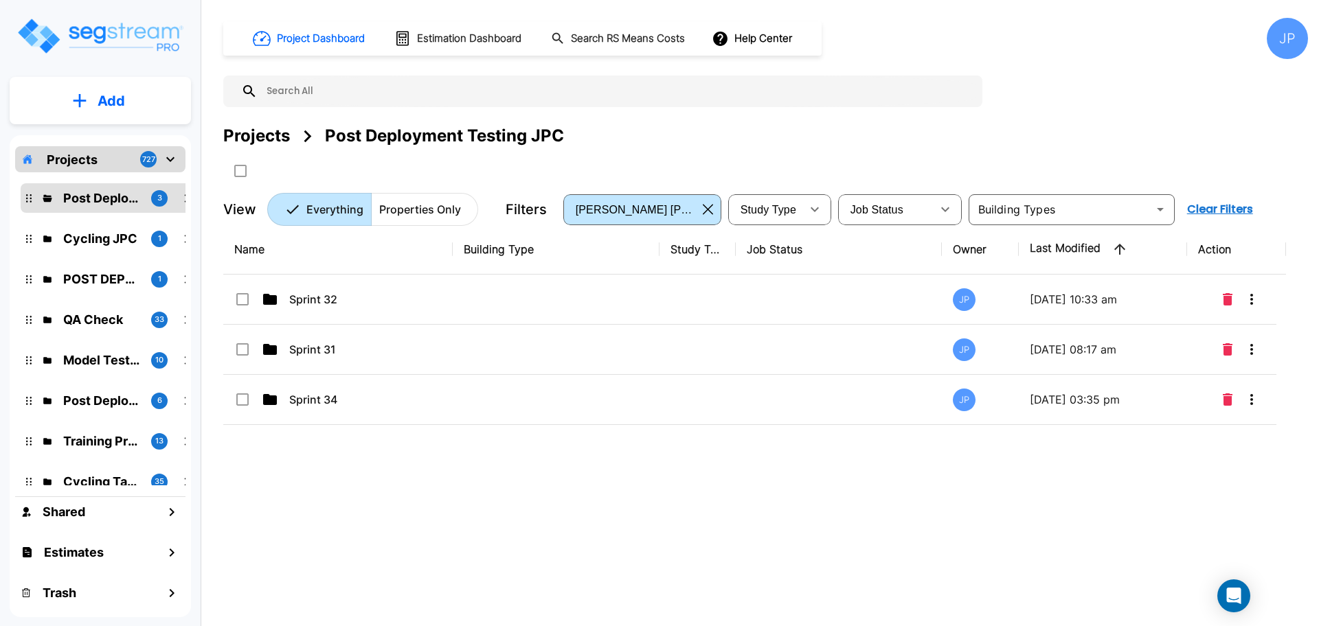
drag, startPoint x: 260, startPoint y: 134, endPoint x: 728, endPoint y: 247, distance: 481.9
click at [260, 134] on div "Projects" at bounding box center [256, 136] width 67 height 25
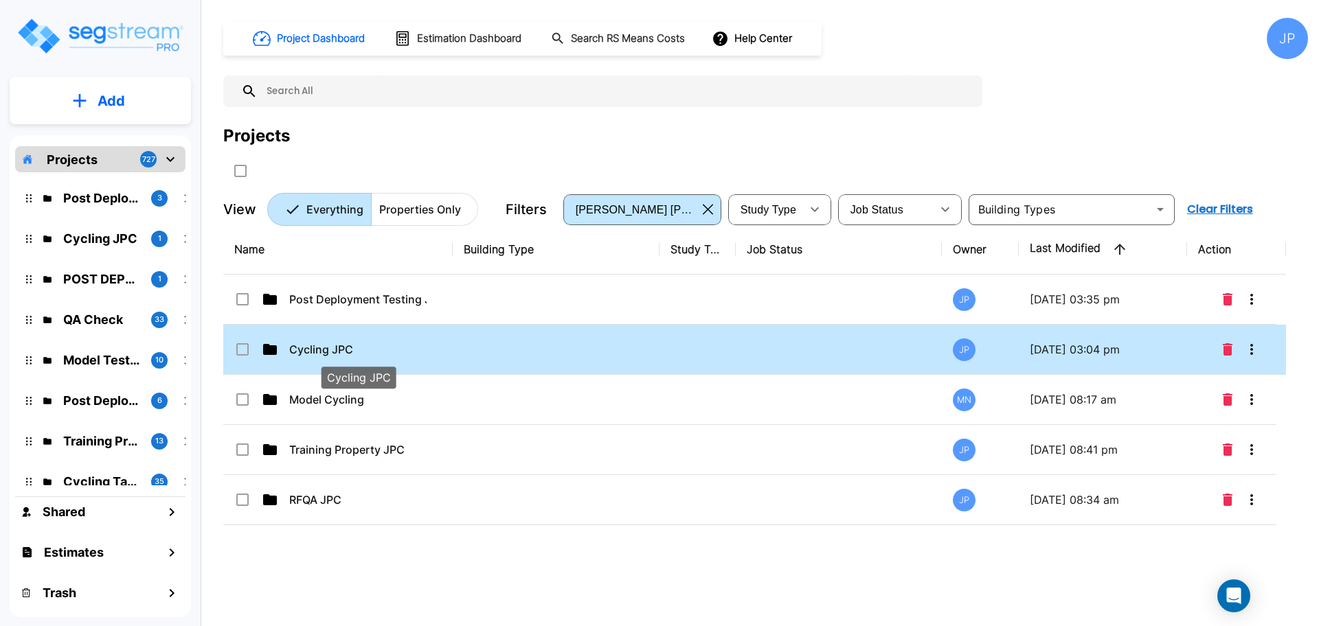
click at [364, 350] on p "Cycling JPC" at bounding box center [357, 349] width 137 height 16
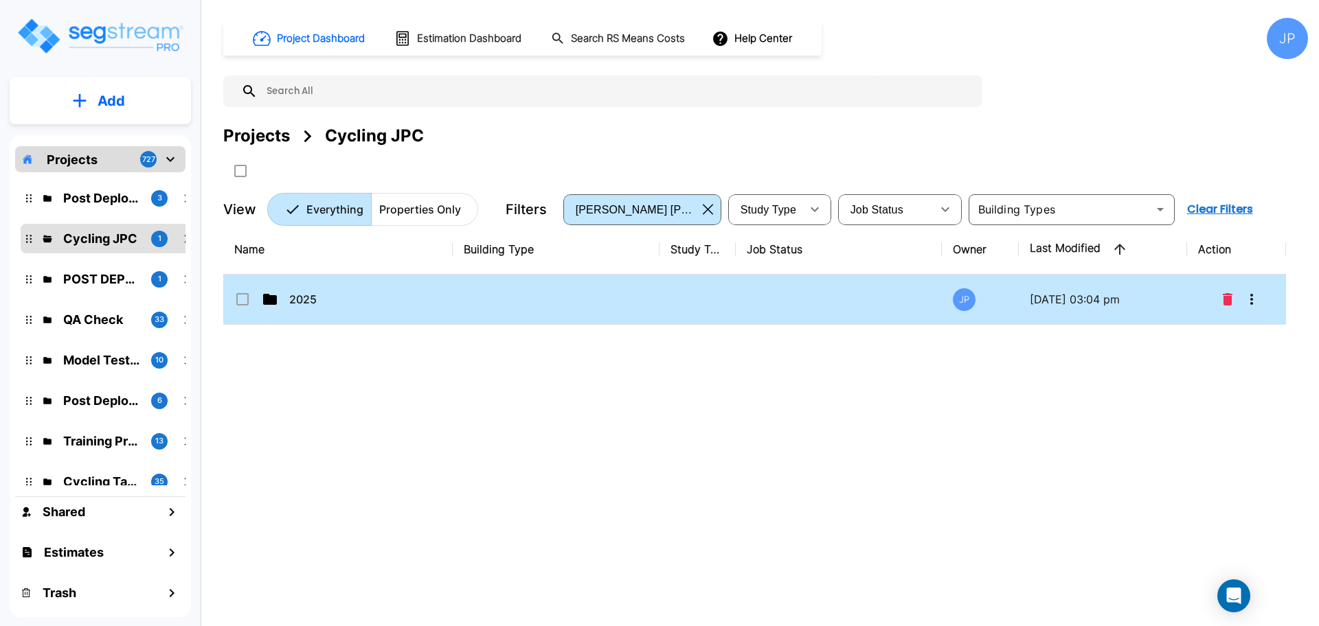
click at [496, 299] on td at bounding box center [556, 300] width 207 height 50
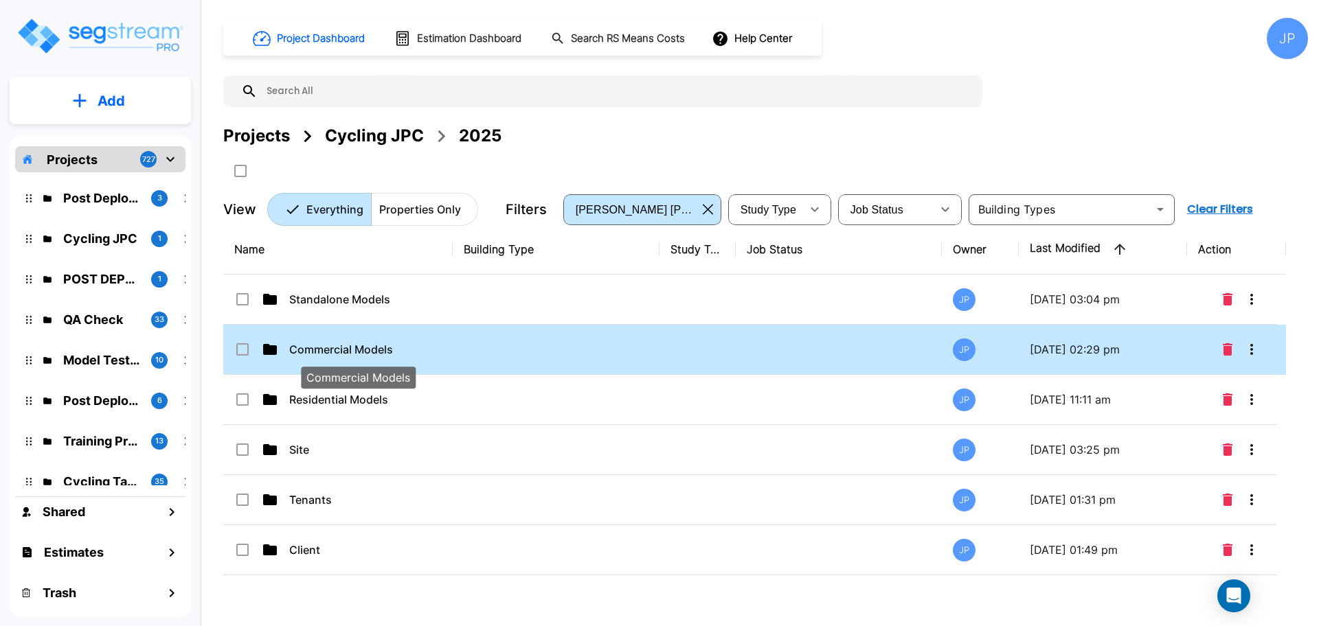
click at [382, 350] on p "Commercial Models" at bounding box center [357, 349] width 137 height 16
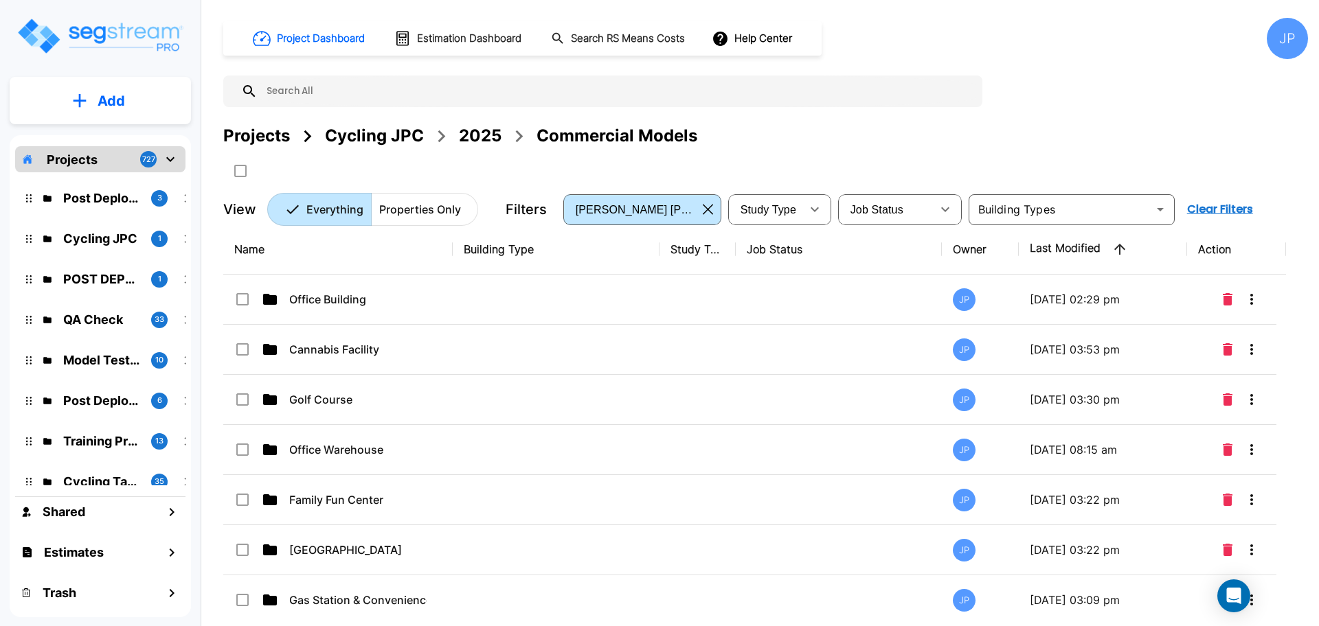
click at [113, 92] on p "Add" at bounding box center [111, 101] width 27 height 21
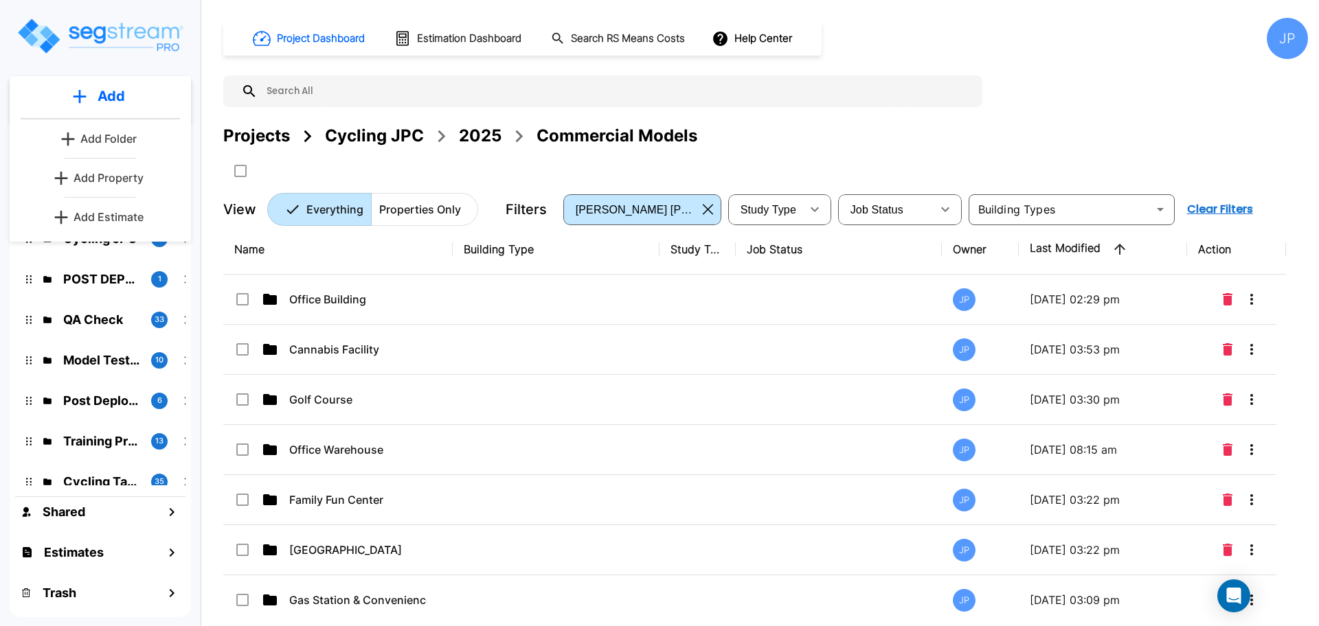
click at [105, 134] on p "Add Folder" at bounding box center [108, 138] width 56 height 16
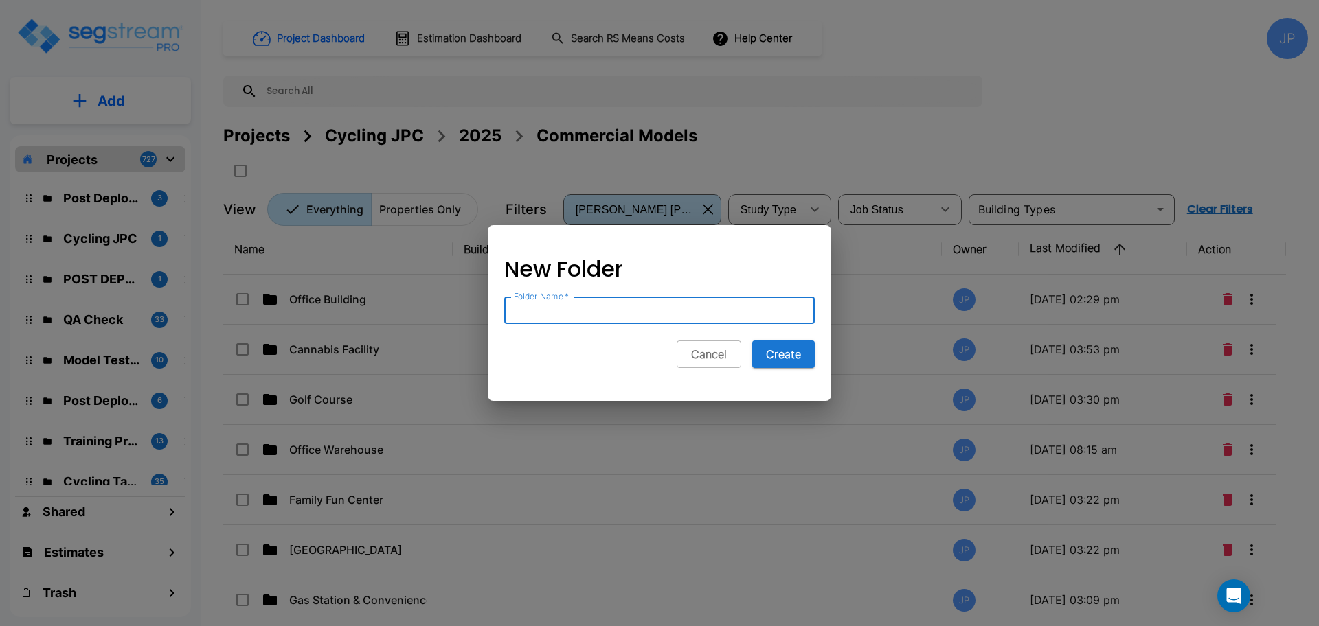
scroll to position [260, 0]
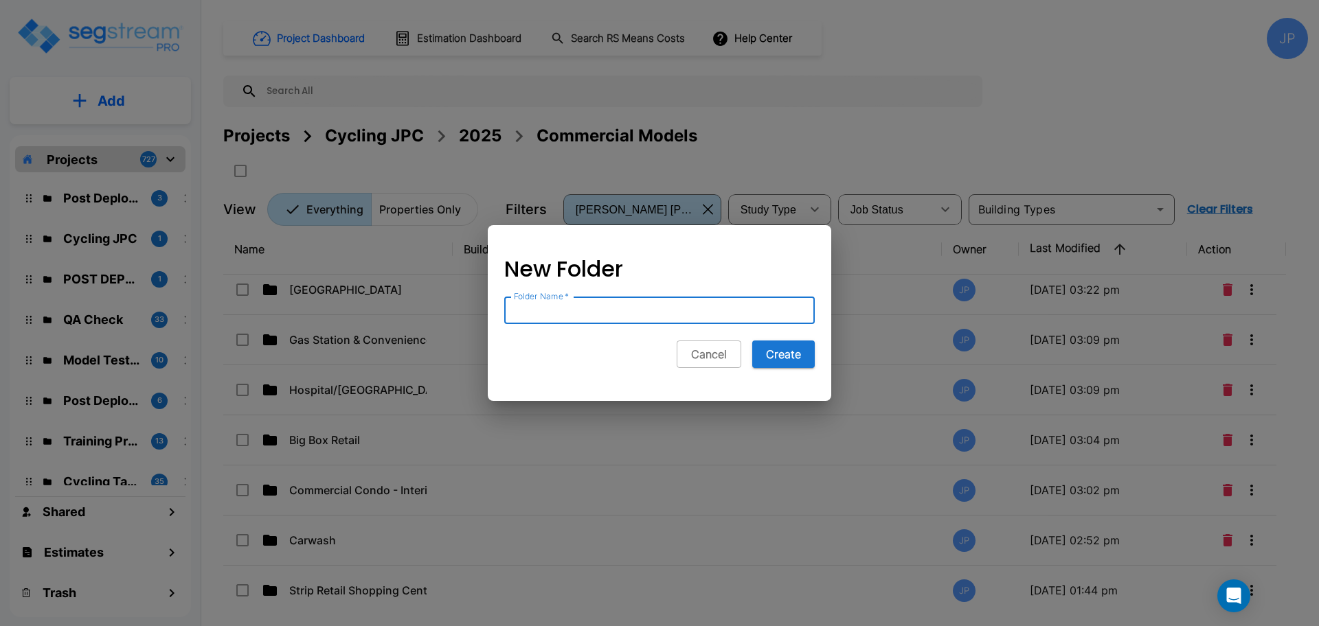
type input "d"
type input "[MEDICAL_DATA] Facility"
click at [775, 356] on button "Create" at bounding box center [783, 354] width 63 height 27
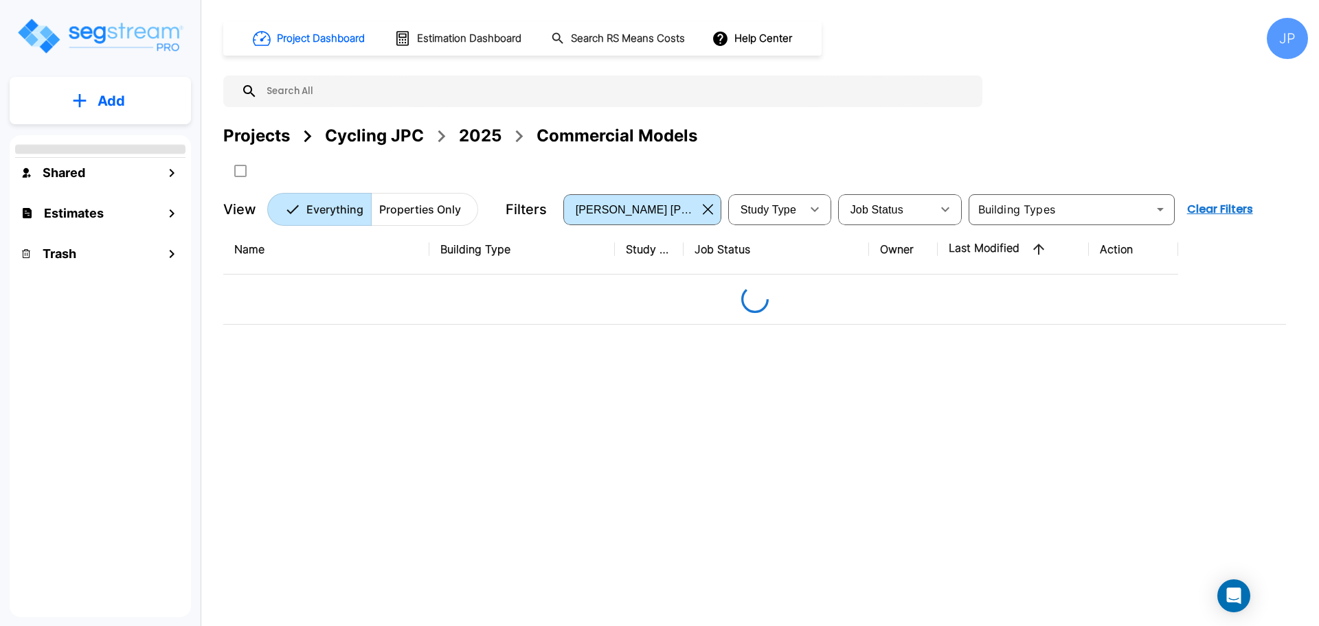
scroll to position [0, 0]
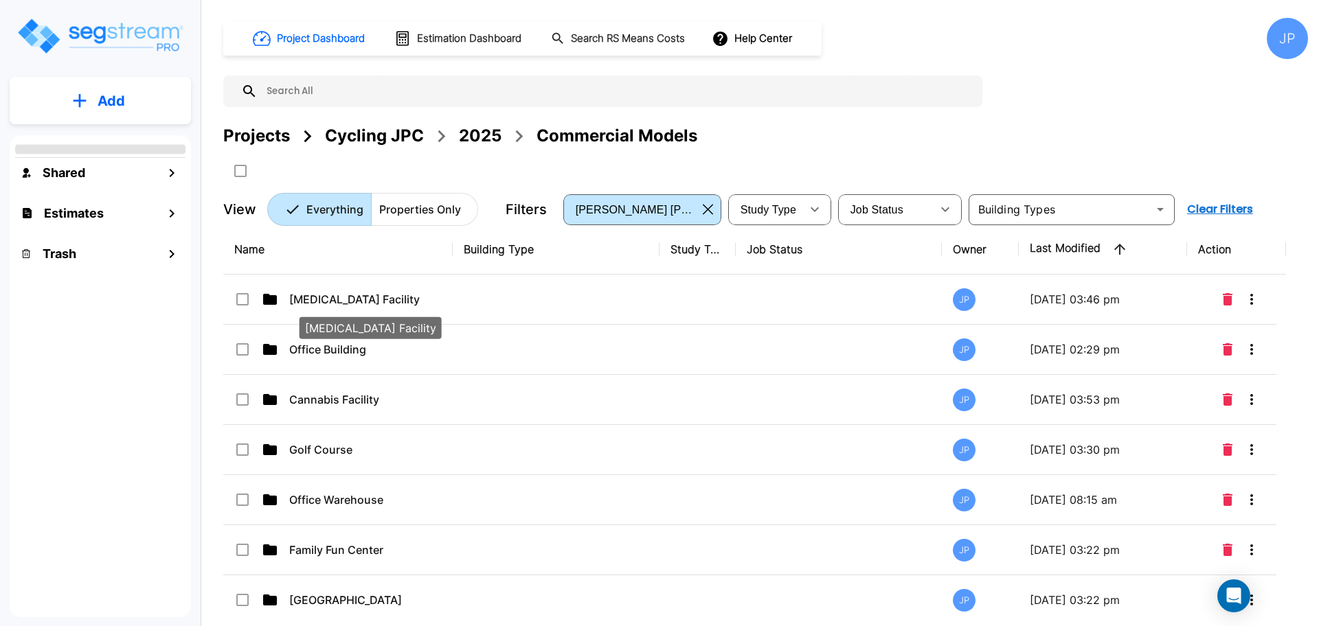
click at [370, 302] on p "[MEDICAL_DATA] Facility" at bounding box center [357, 299] width 137 height 16
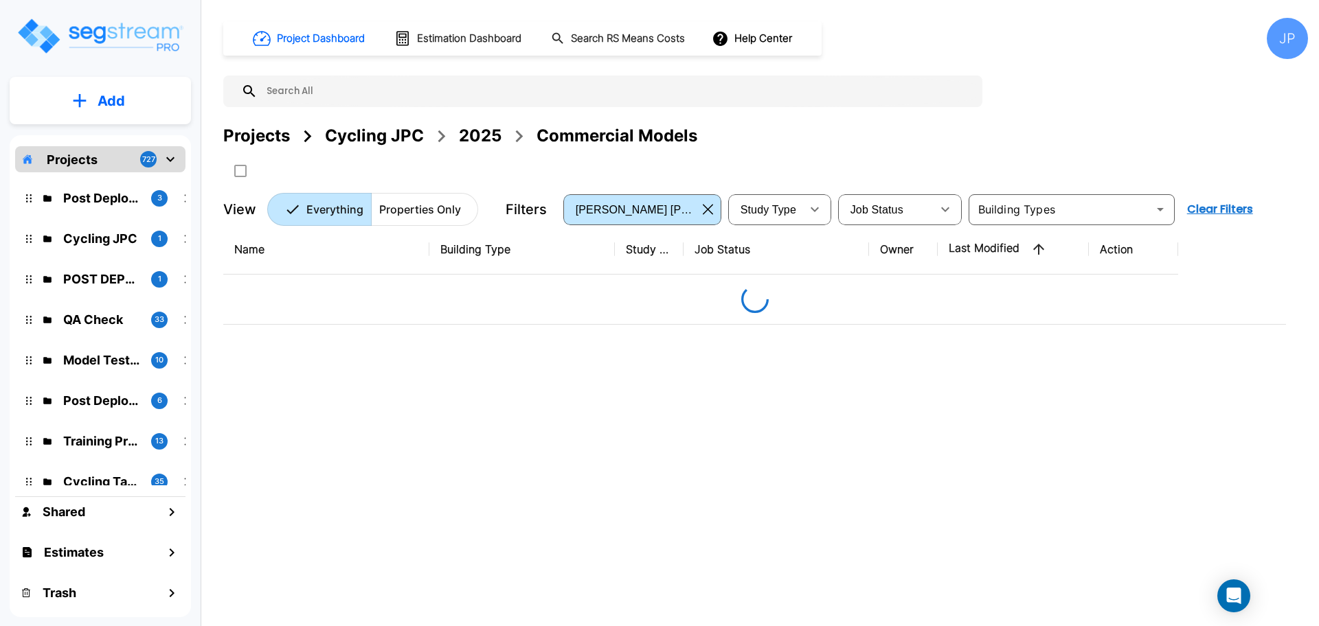
click at [111, 110] on p "Add" at bounding box center [111, 101] width 27 height 21
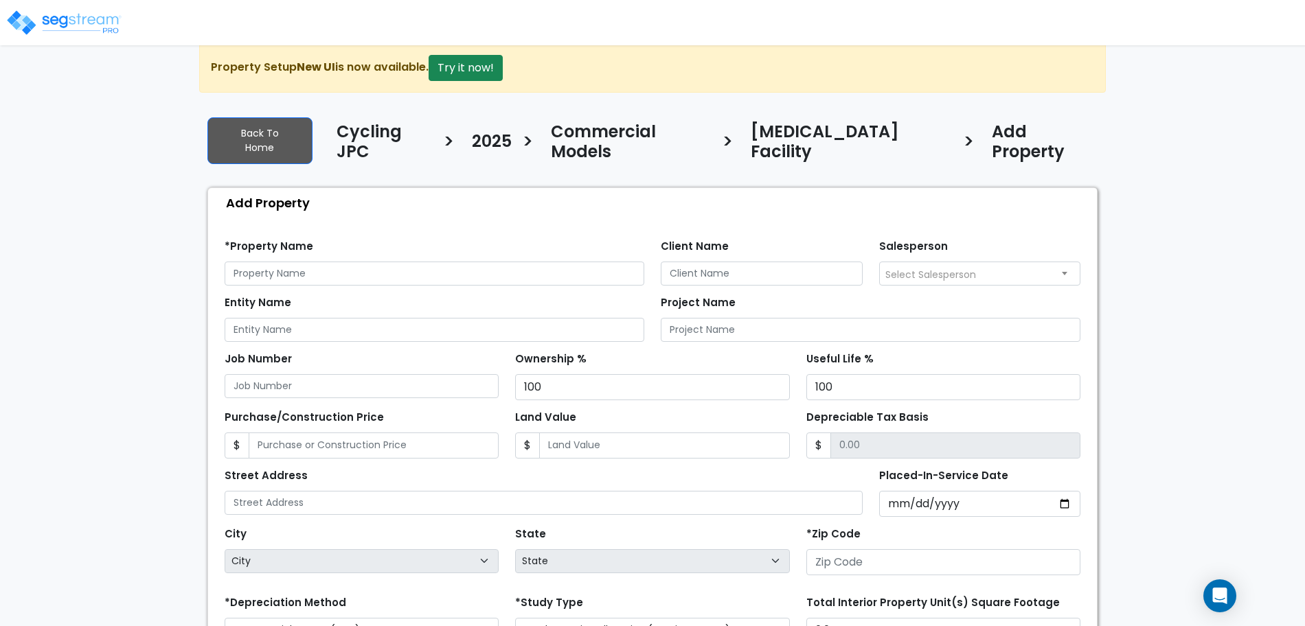
scroll to position [18, 0]
click at [475, 70] on button "Try it now!" at bounding box center [466, 67] width 74 height 26
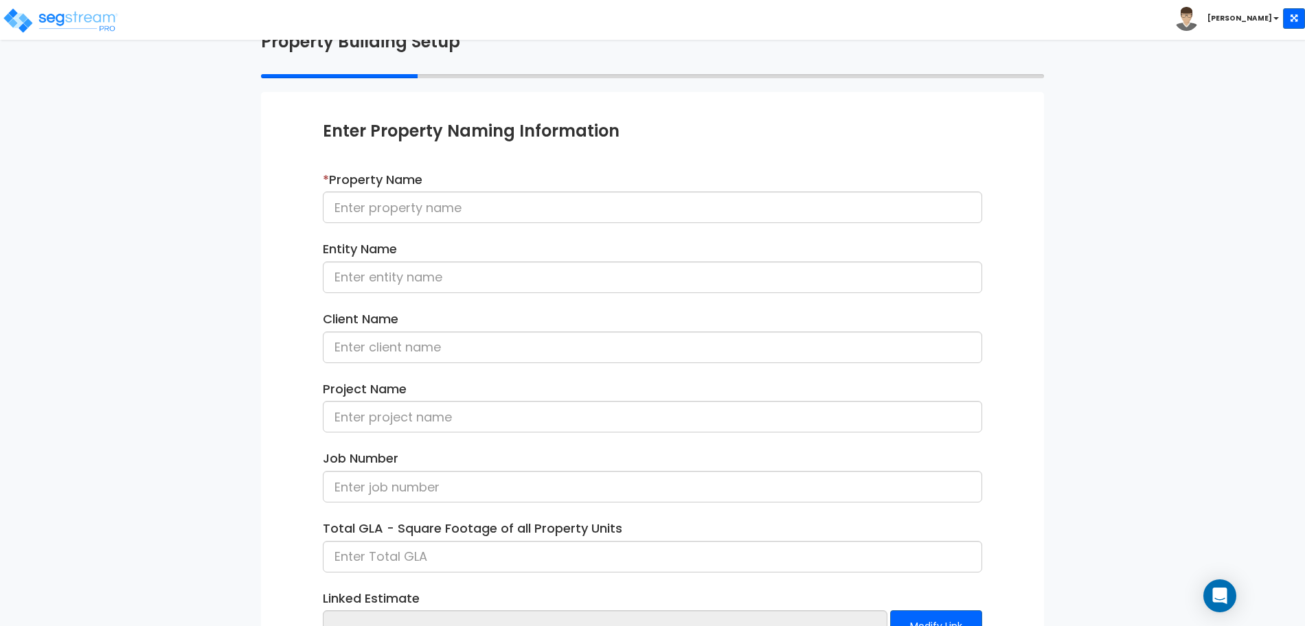
scroll to position [116, 0]
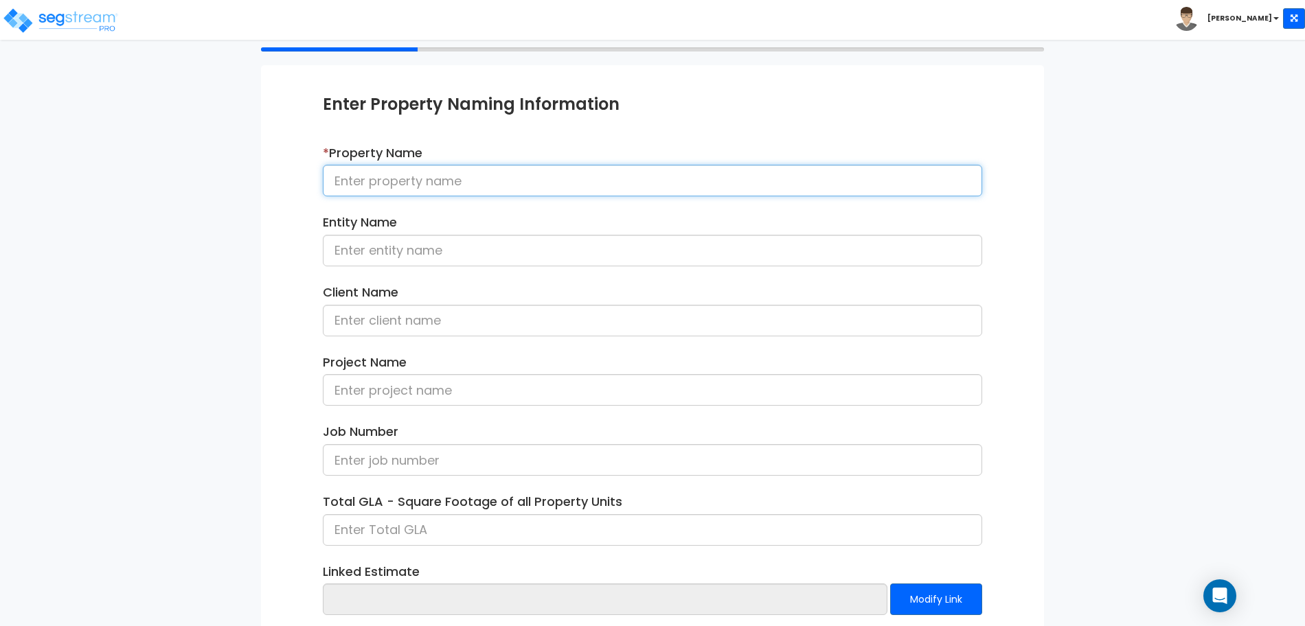
click at [536, 182] on input at bounding box center [652, 181] width 659 height 32
type input "[MEDICAL_DATA] Facility 080825"
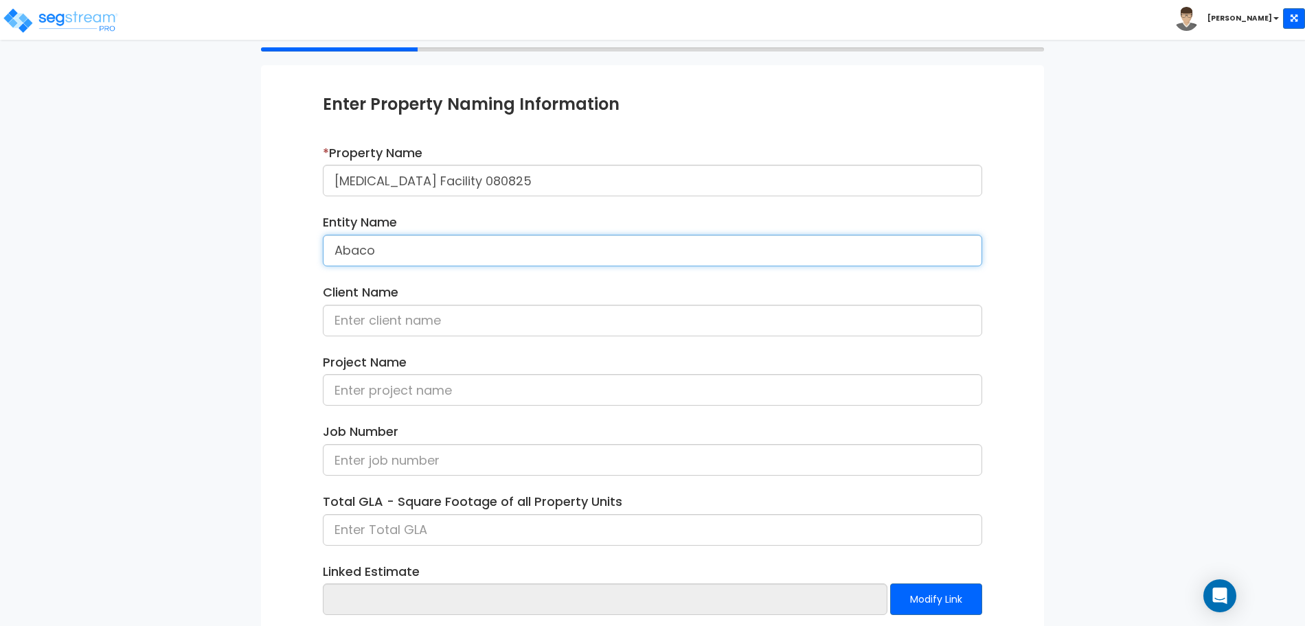
type input "Abaco"
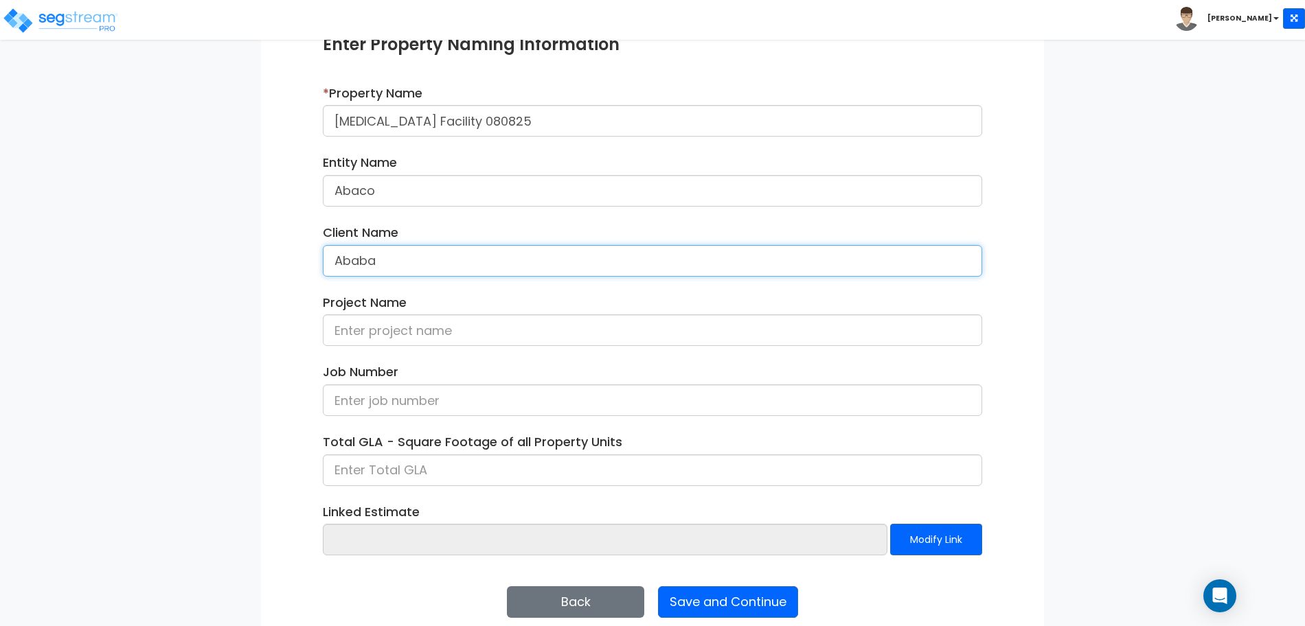
scroll to position [194, 0]
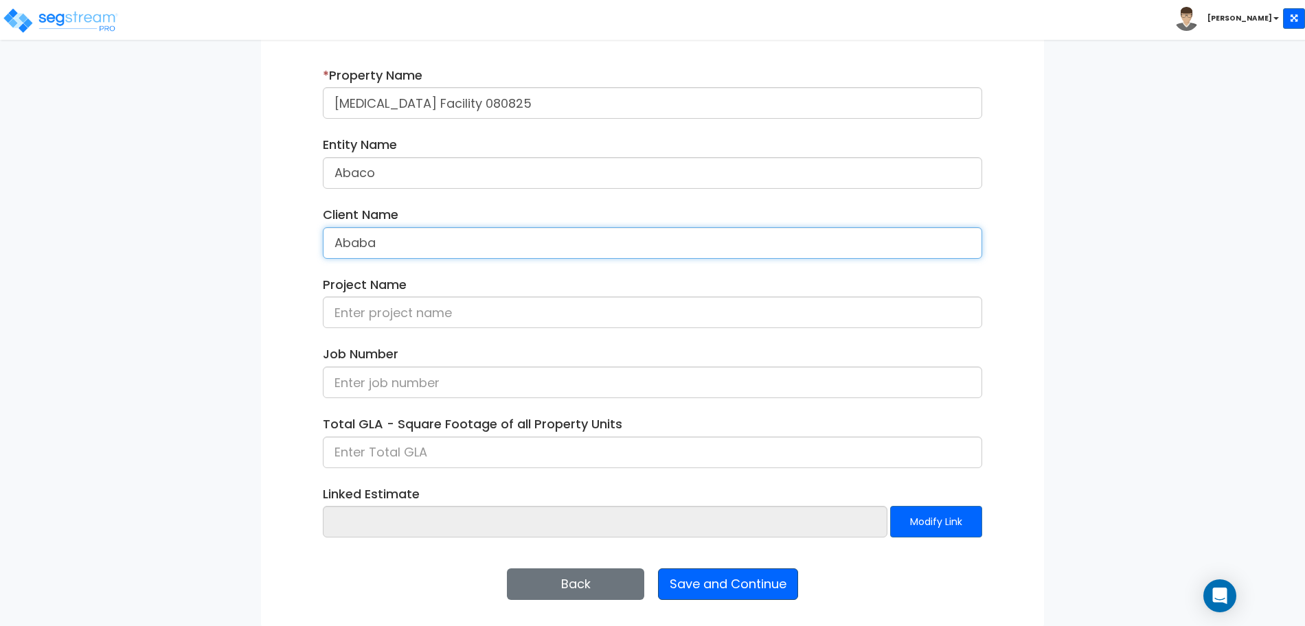
type input "Ababa"
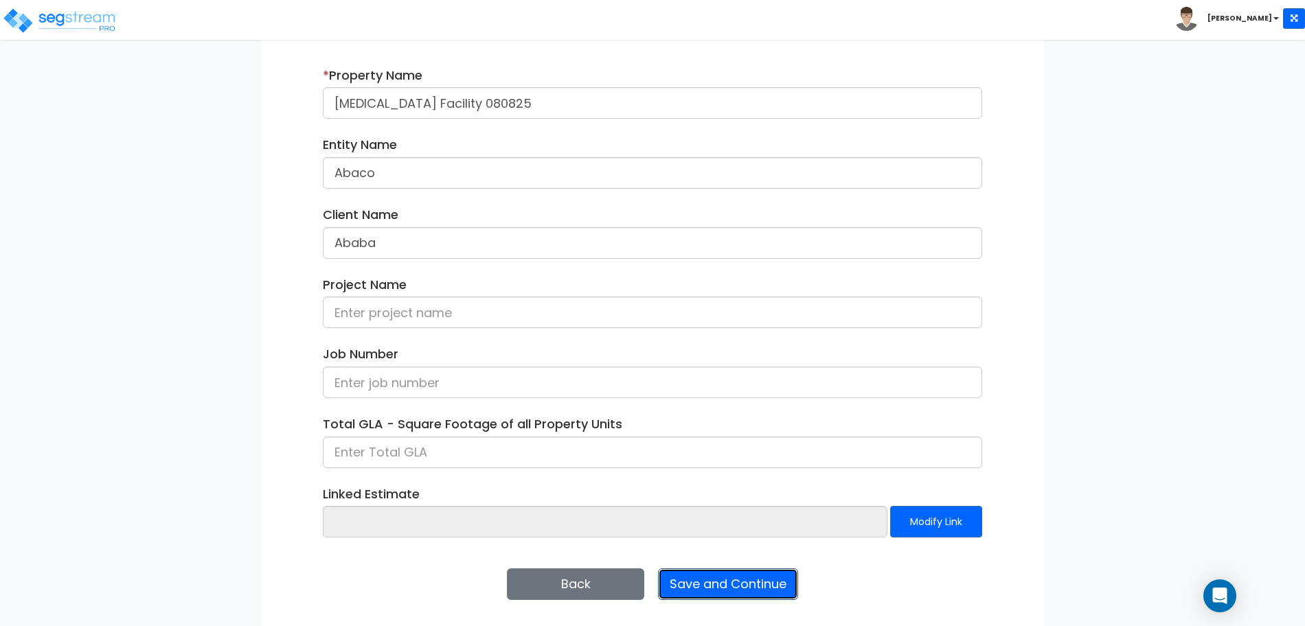
click at [731, 581] on button "Save and Continue" at bounding box center [728, 585] width 140 height 32
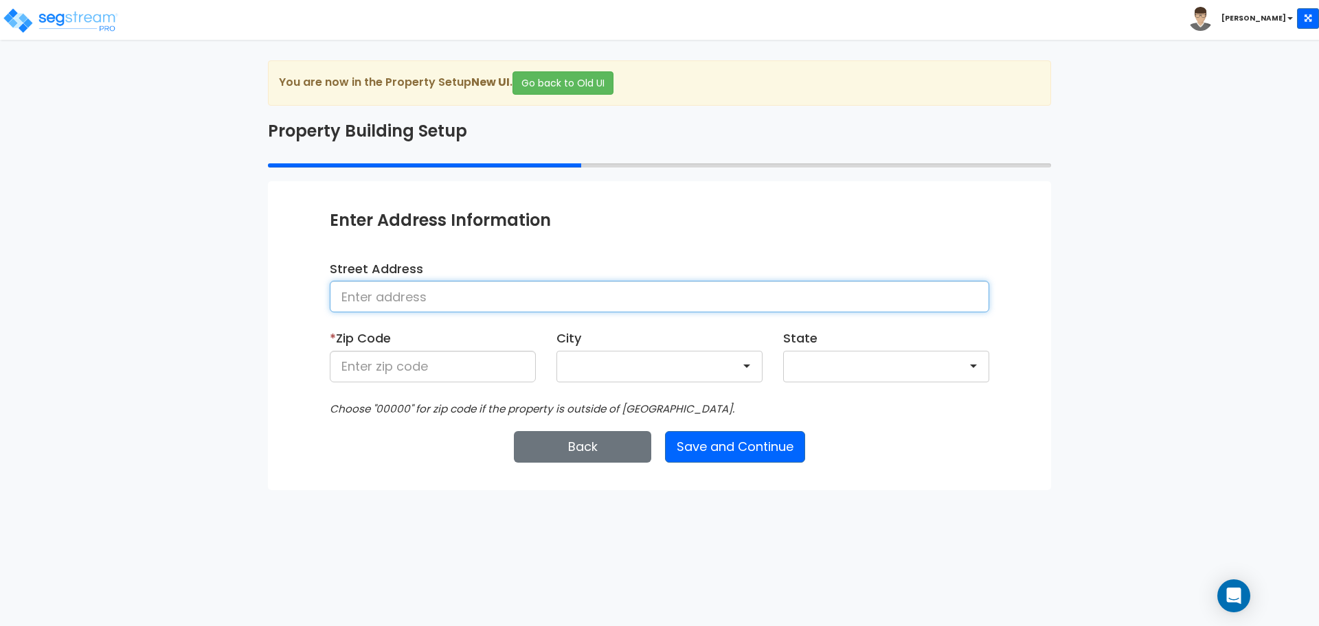
click at [464, 297] on input at bounding box center [659, 297] width 659 height 32
type input "[STREET_ADDRESS]"
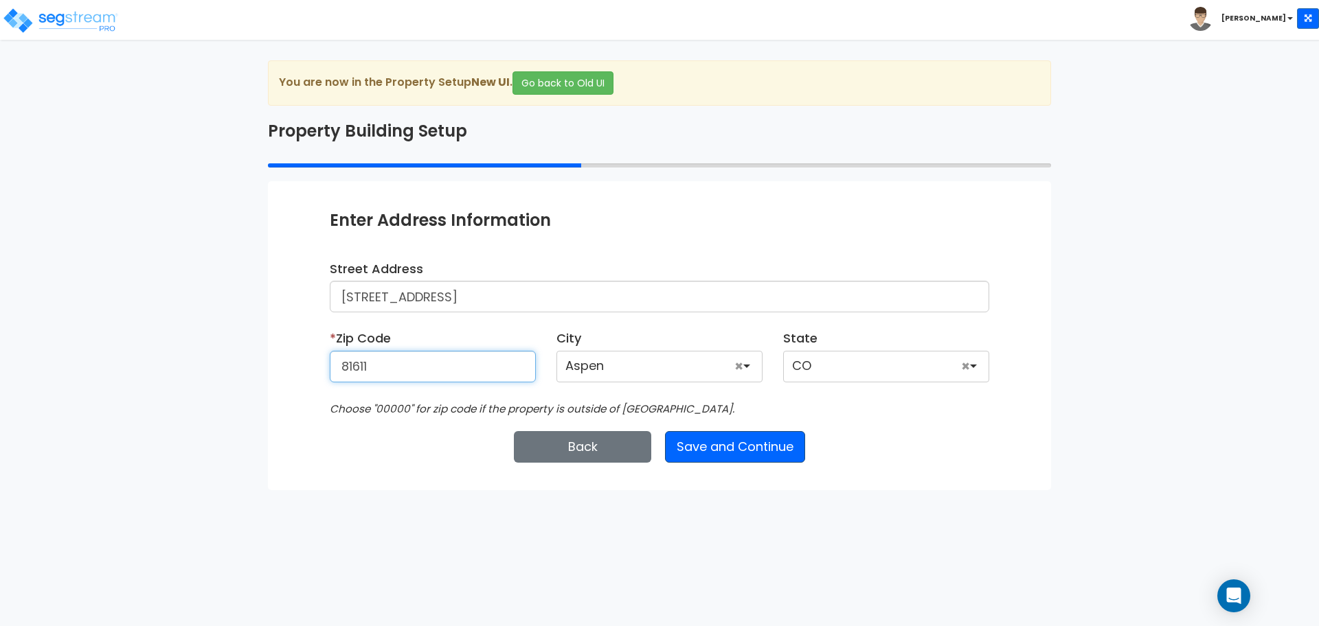
type input "81611"
click at [728, 433] on button "Save and Continue" at bounding box center [735, 447] width 140 height 32
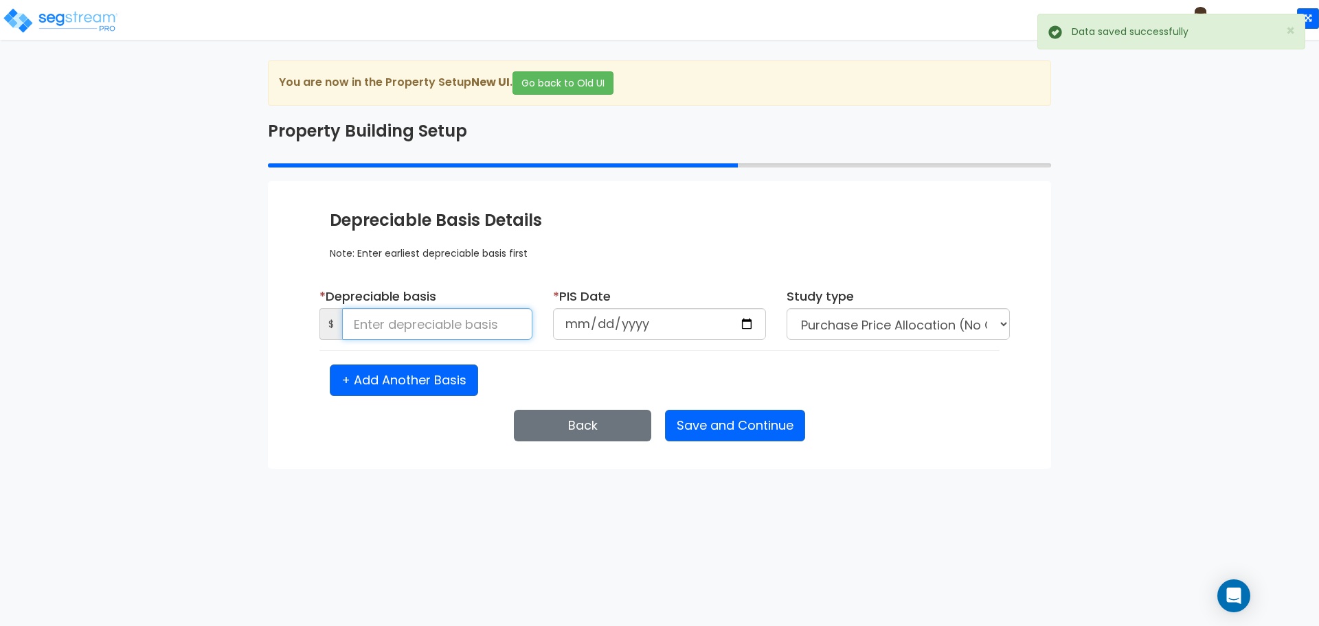
click at [451, 315] on input at bounding box center [437, 324] width 190 height 32
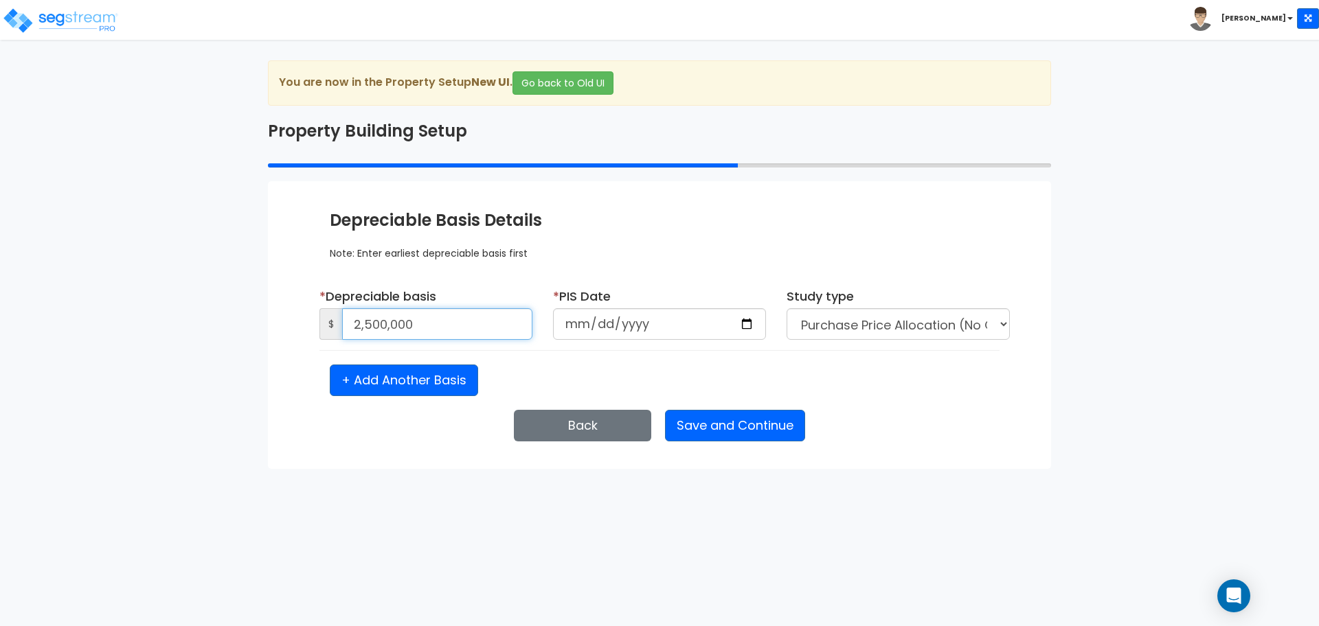
type input "2,500,000"
type input "[DATE]"
click at [721, 426] on button "Save and Continue" at bounding box center [735, 426] width 140 height 32
select select "2025"
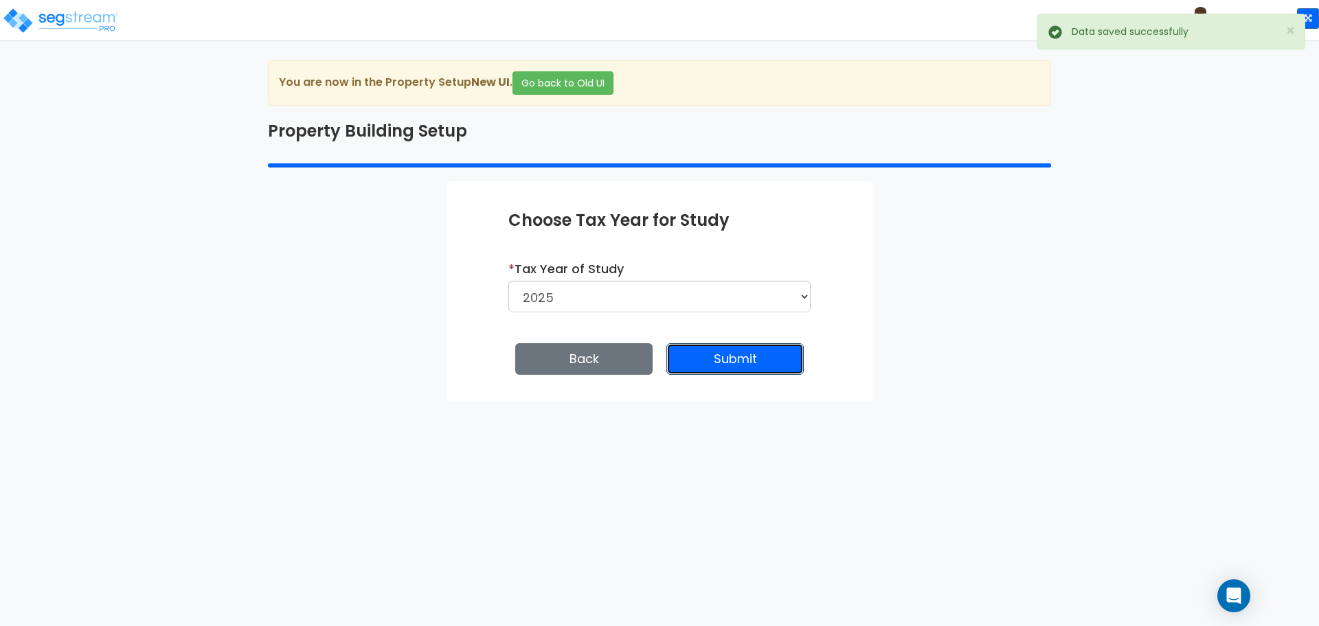
click at [724, 353] on button "Submit" at bounding box center [734, 359] width 137 height 32
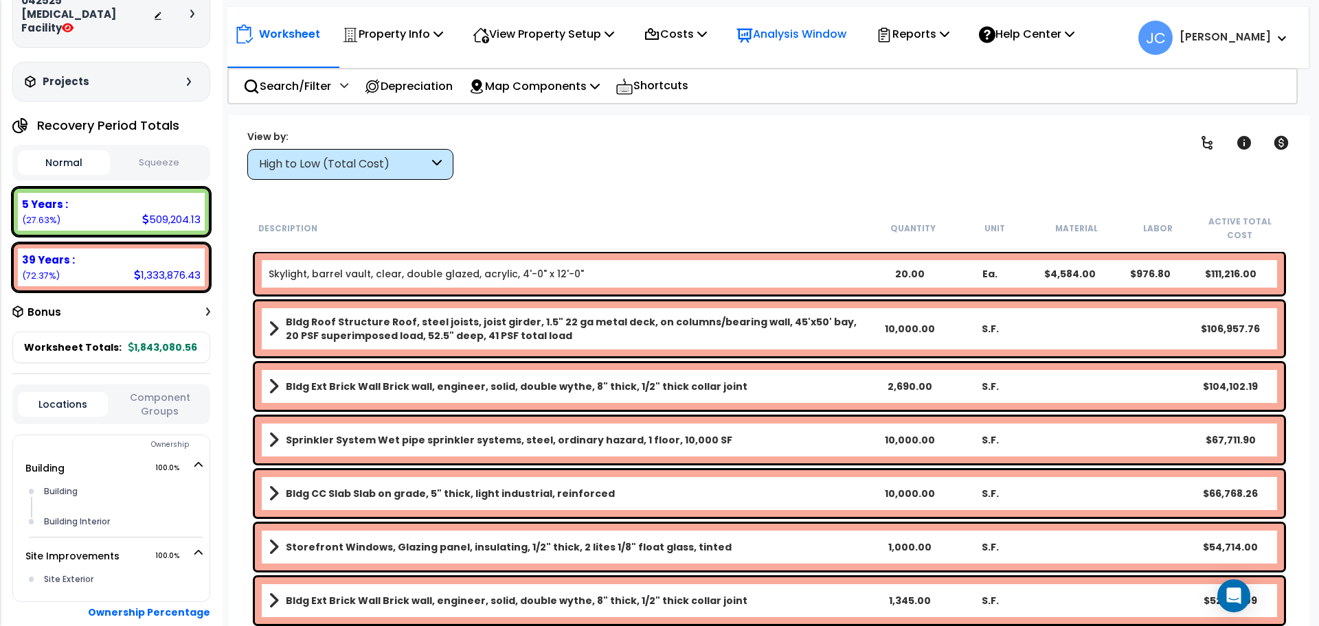
scroll to position [73, 0]
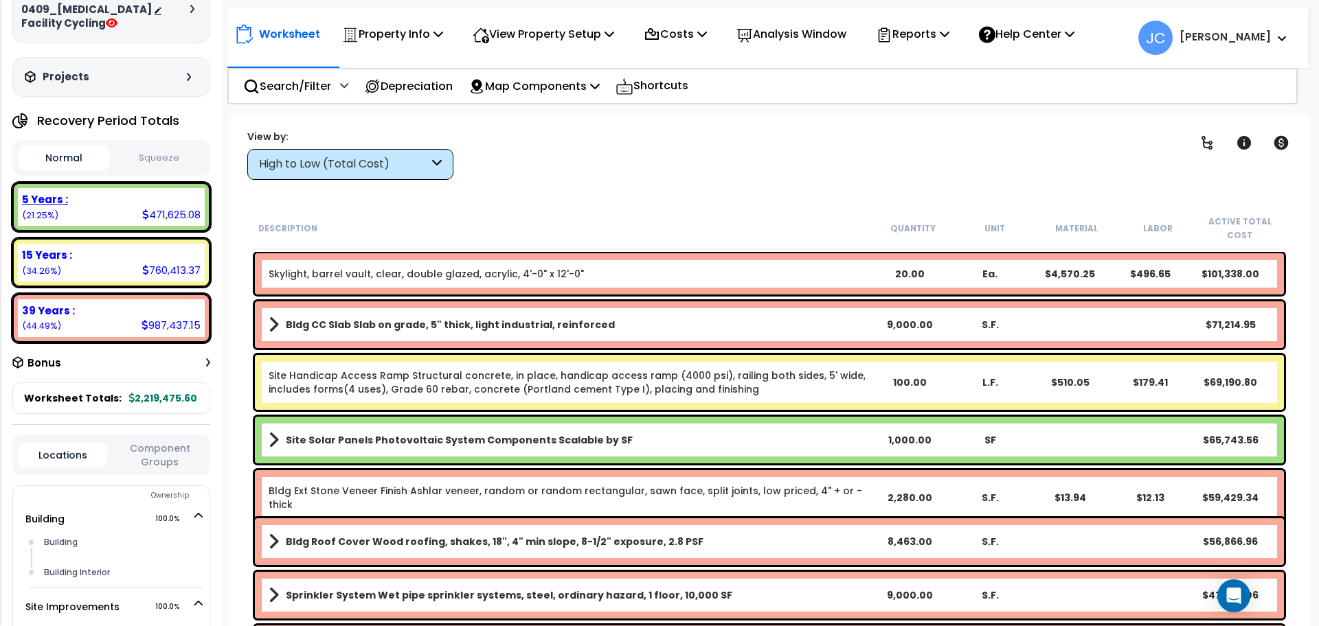
scroll to position [92, 0]
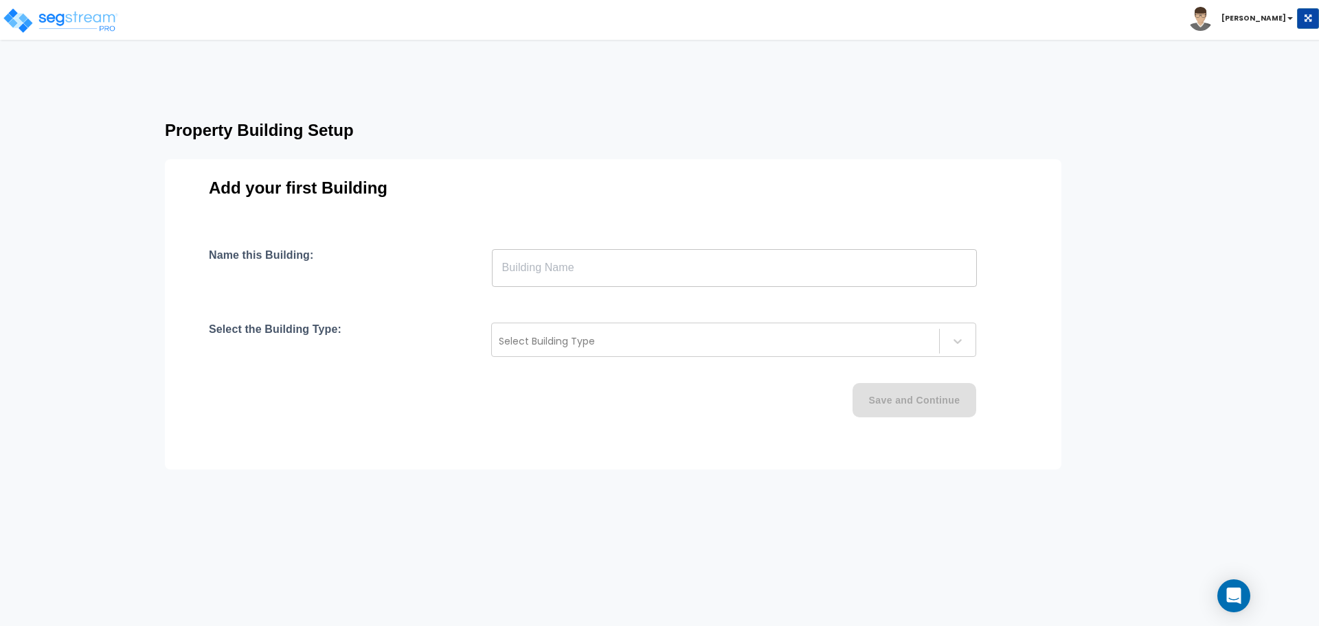
click at [547, 255] on input "text" at bounding box center [734, 268] width 485 height 38
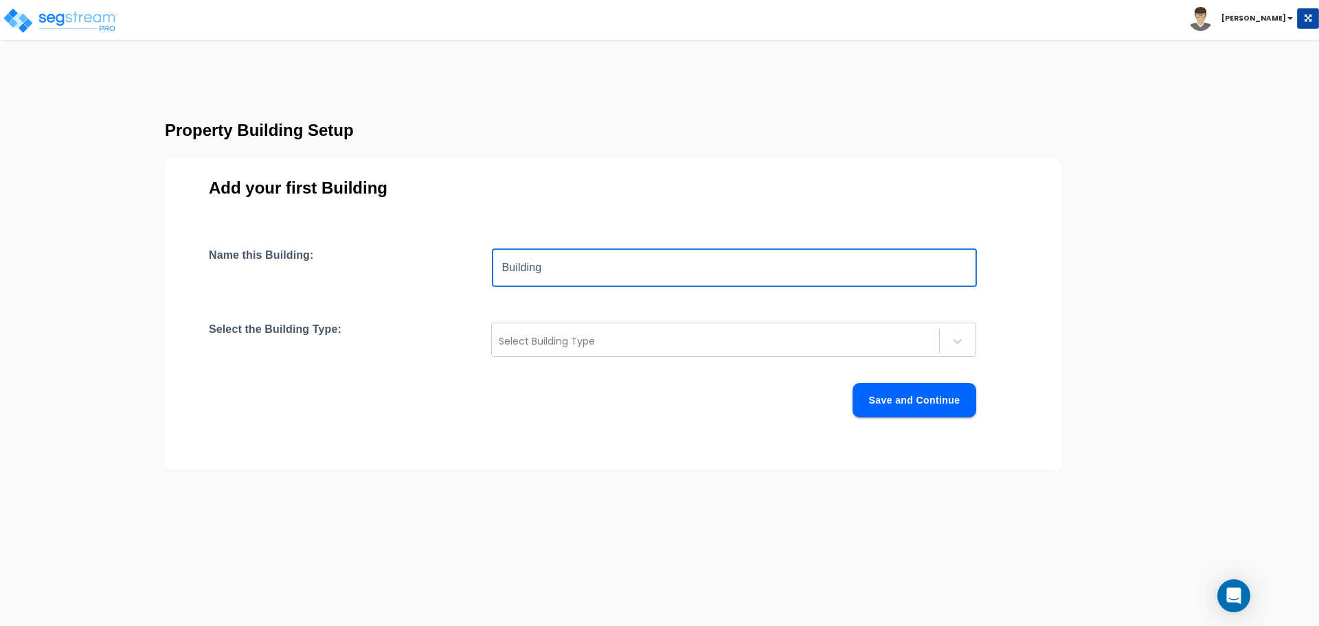
type input "Building"
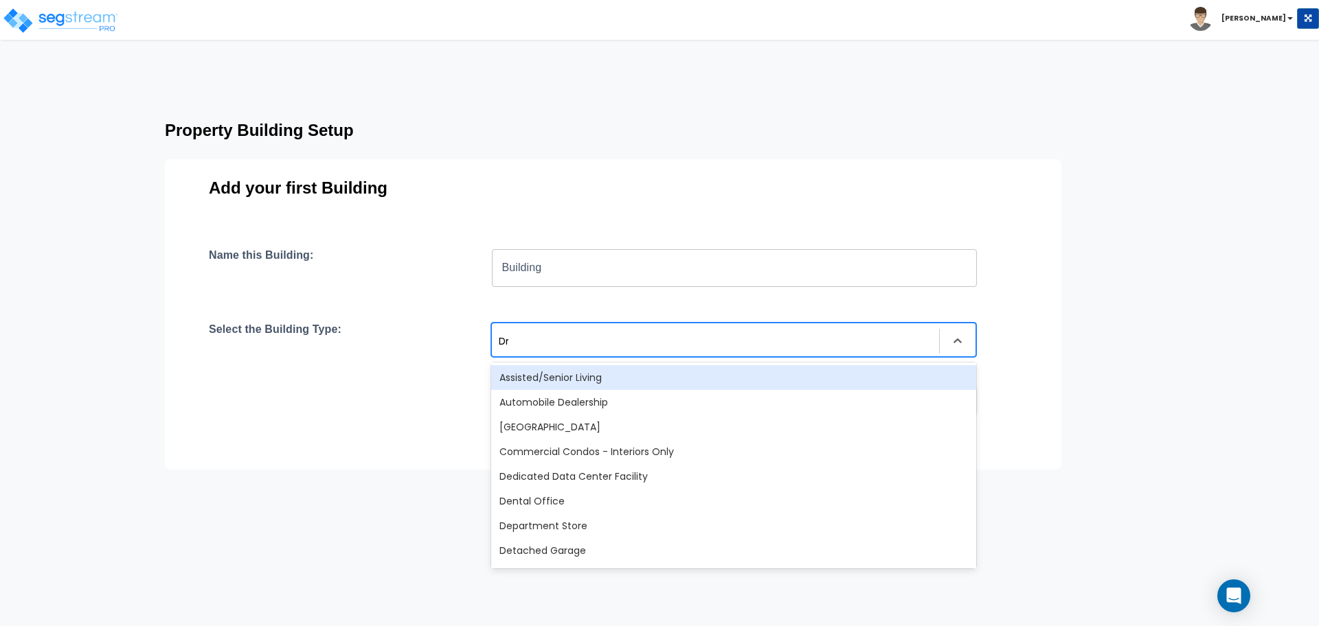
type input "Dry"
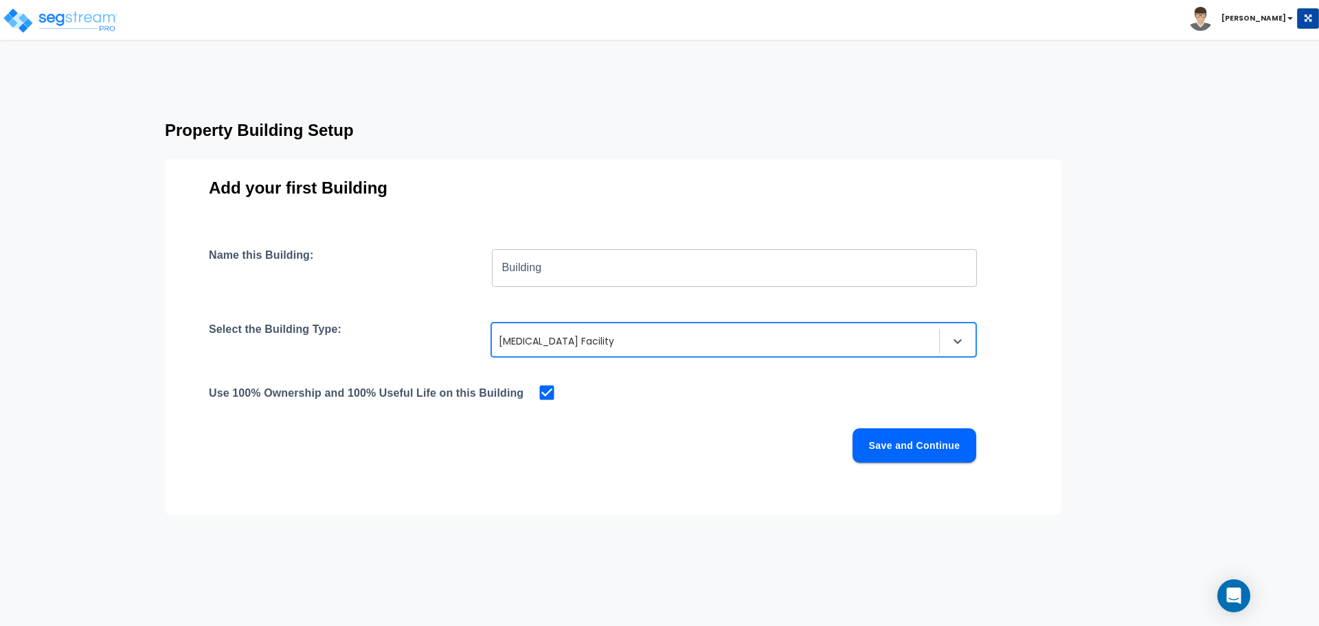
click at [938, 448] on button "Save and Continue" at bounding box center [914, 446] width 124 height 34
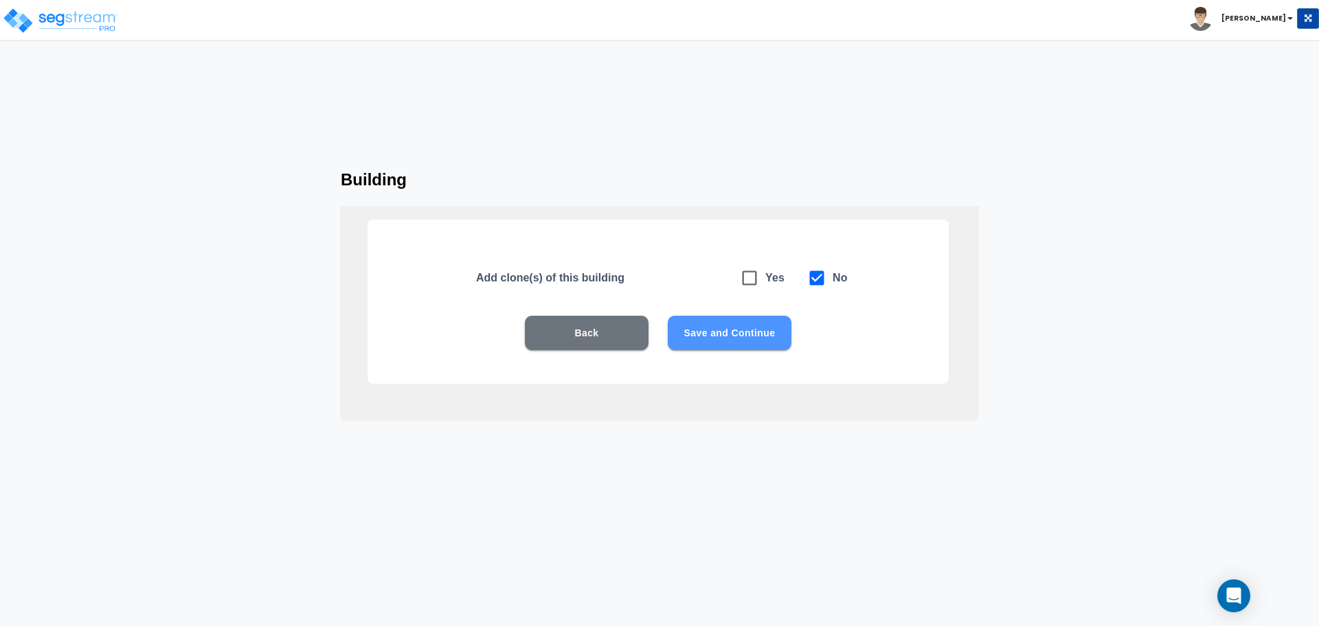
click at [745, 328] on button "Save and Continue" at bounding box center [730, 333] width 124 height 34
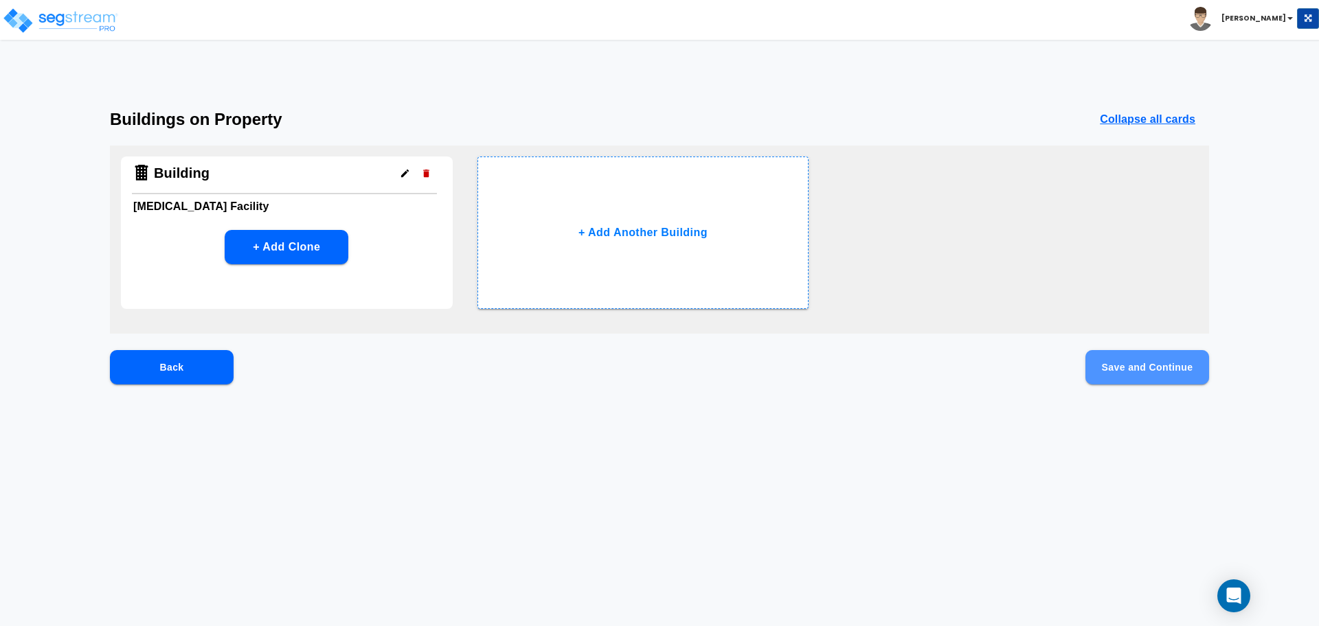
click at [1124, 379] on button "Save and Continue" at bounding box center [1147, 367] width 124 height 34
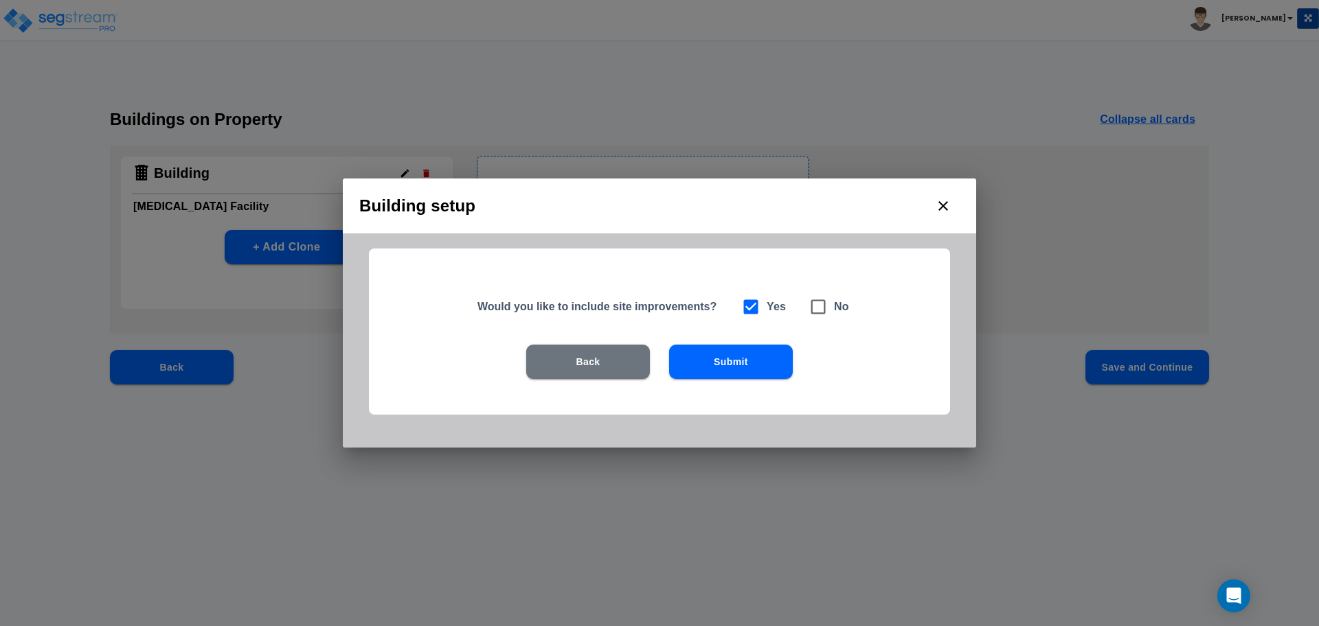
click at [743, 362] on button "Submit" at bounding box center [731, 362] width 124 height 34
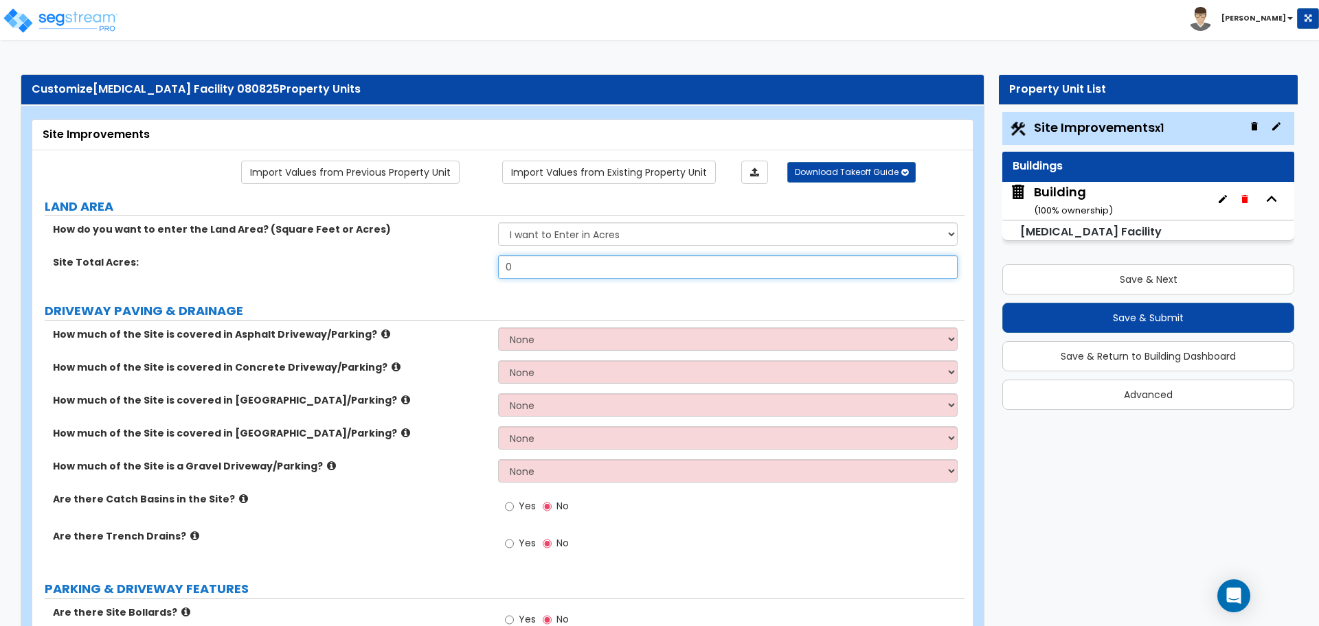
click at [790, 274] on input "0" at bounding box center [727, 267] width 459 height 23
type input "1"
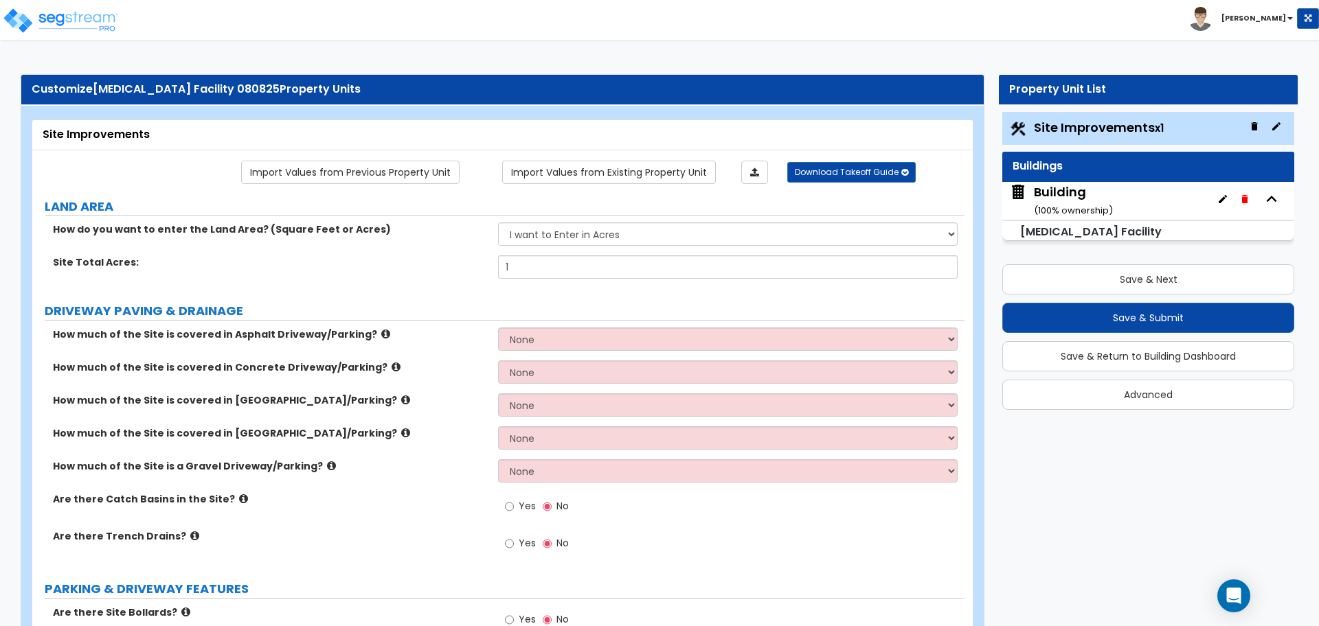
click at [1040, 258] on div "Save & Next Save & Submit Save & Return to Building Dashboard Advanced" at bounding box center [1148, 332] width 292 height 155
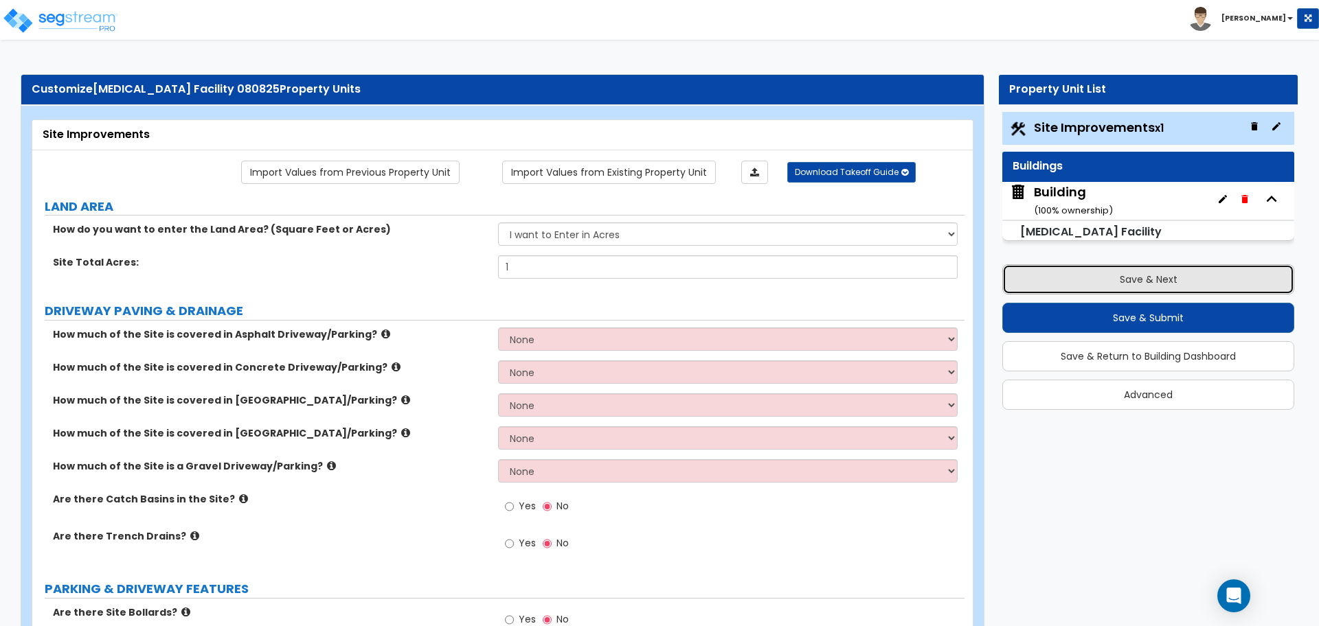
click at [1048, 271] on button "Save & Next" at bounding box center [1148, 279] width 292 height 30
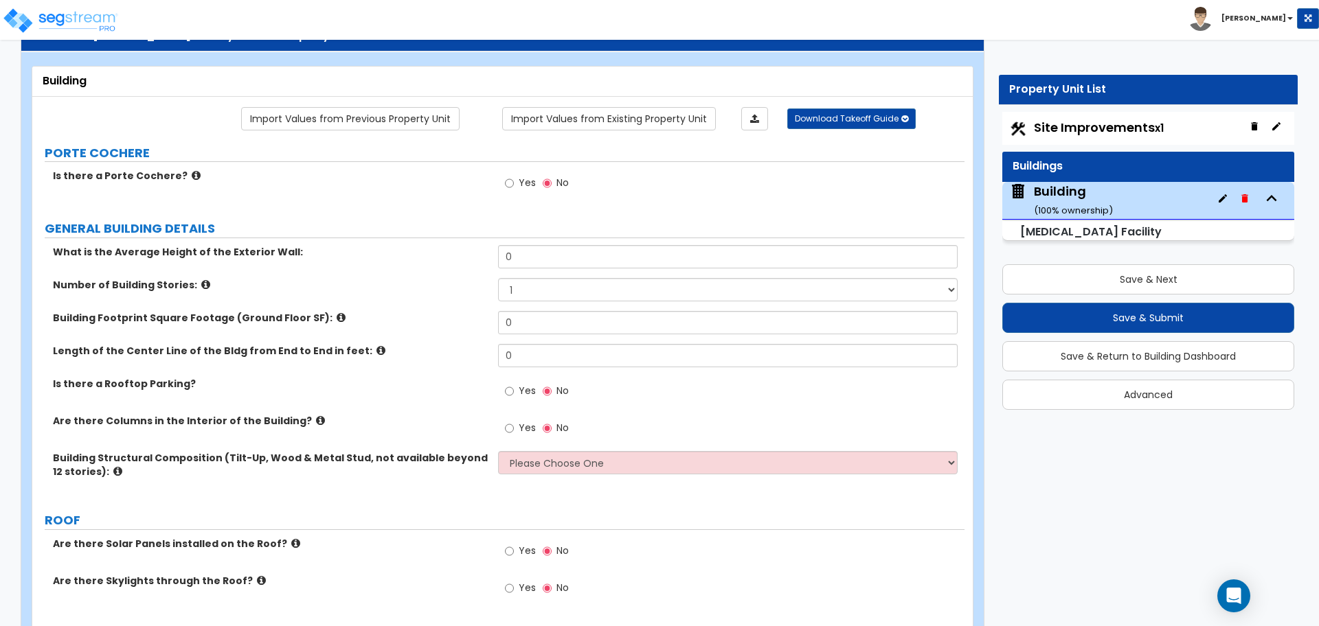
scroll to position [55, 0]
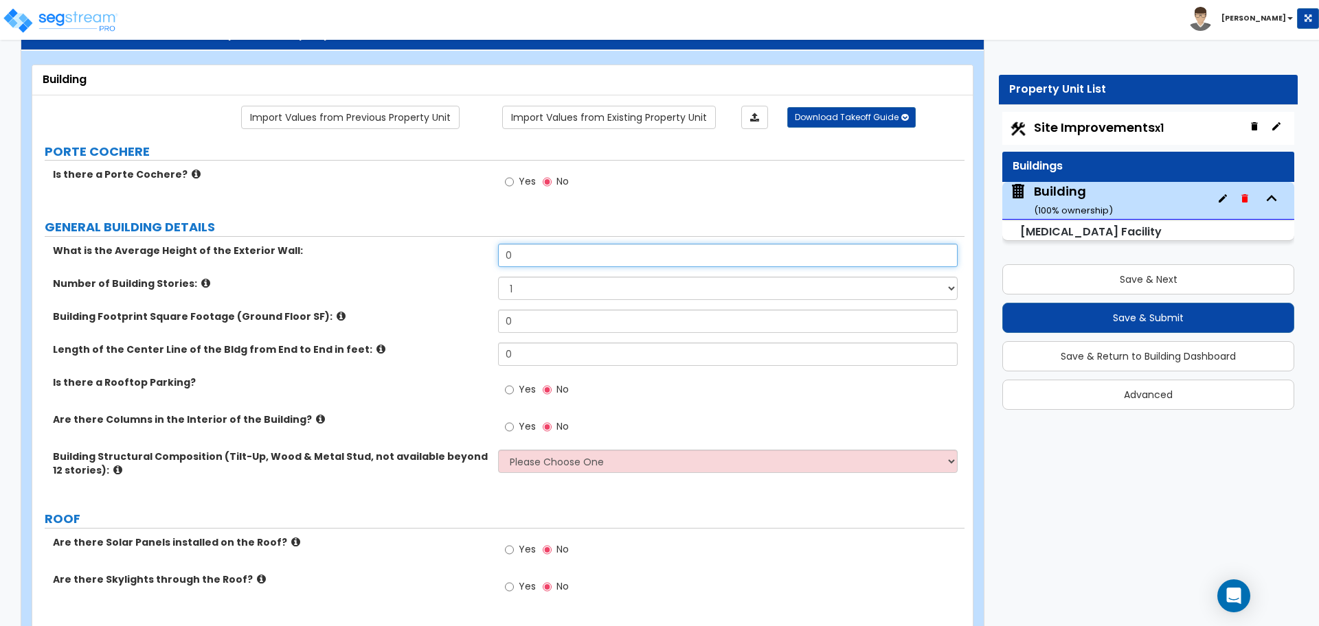
drag, startPoint x: 545, startPoint y: 253, endPoint x: 455, endPoint y: 251, distance: 90.7
click at [453, 253] on div "What is the Average Height of the Exterior Wall: 0" at bounding box center [498, 260] width 932 height 33
type input "15"
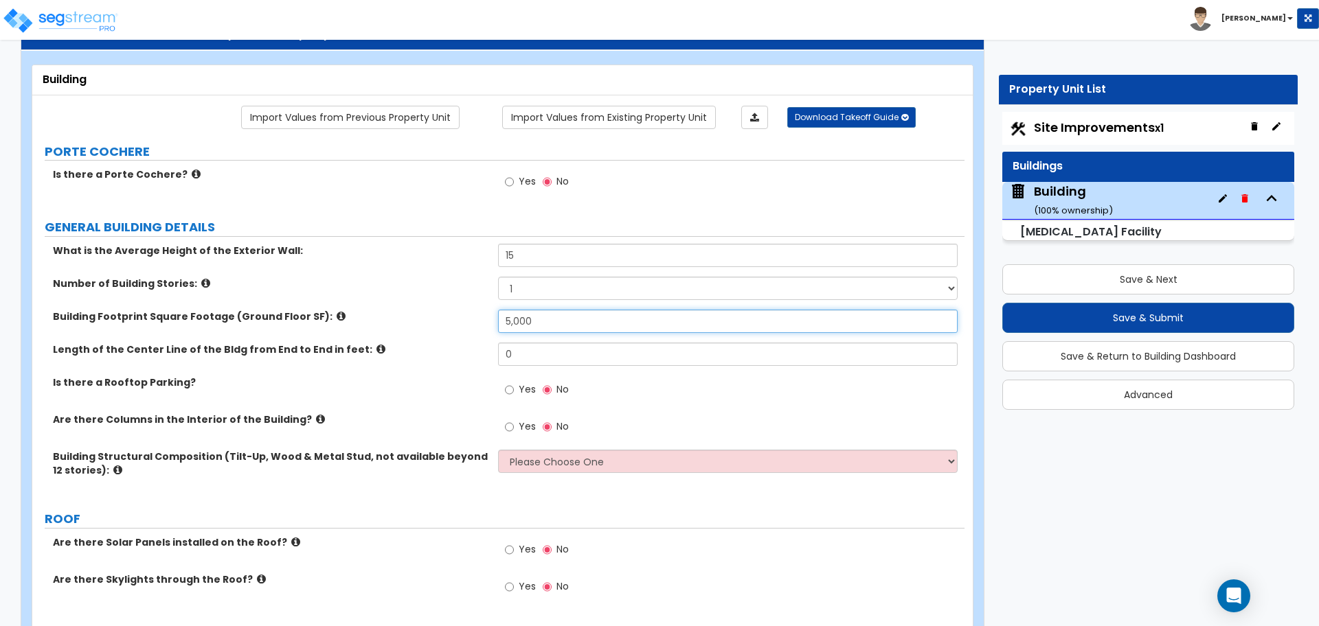
type input "5,000"
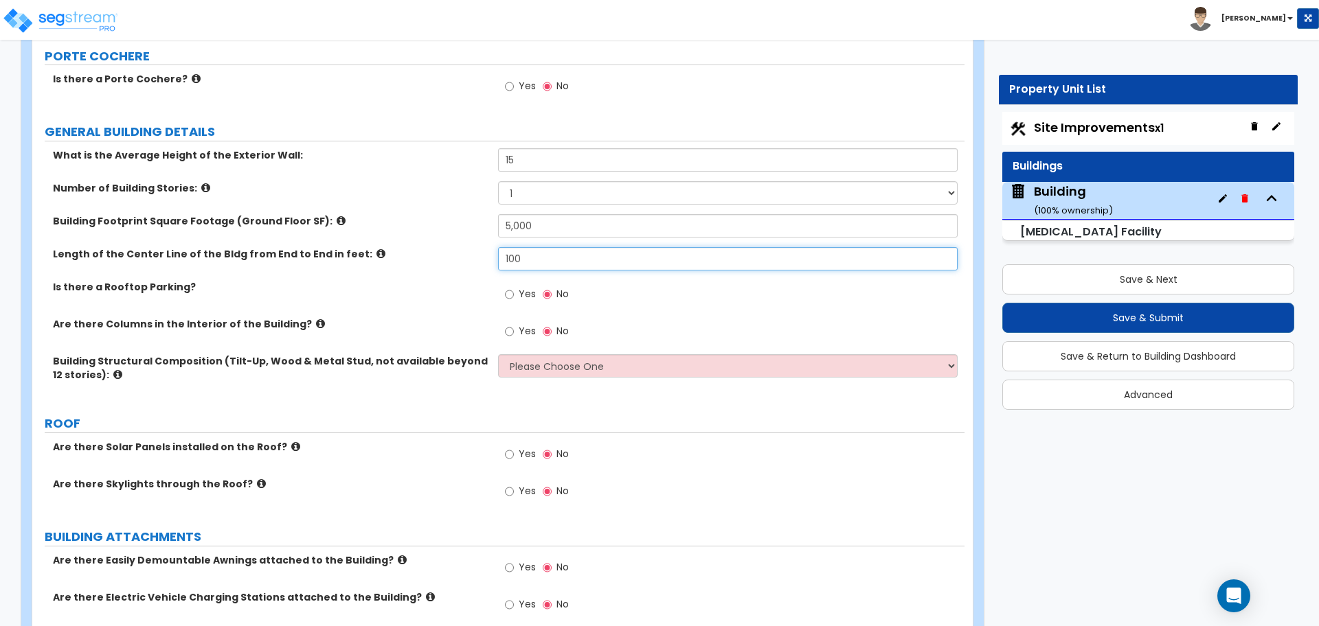
scroll to position [153, 0]
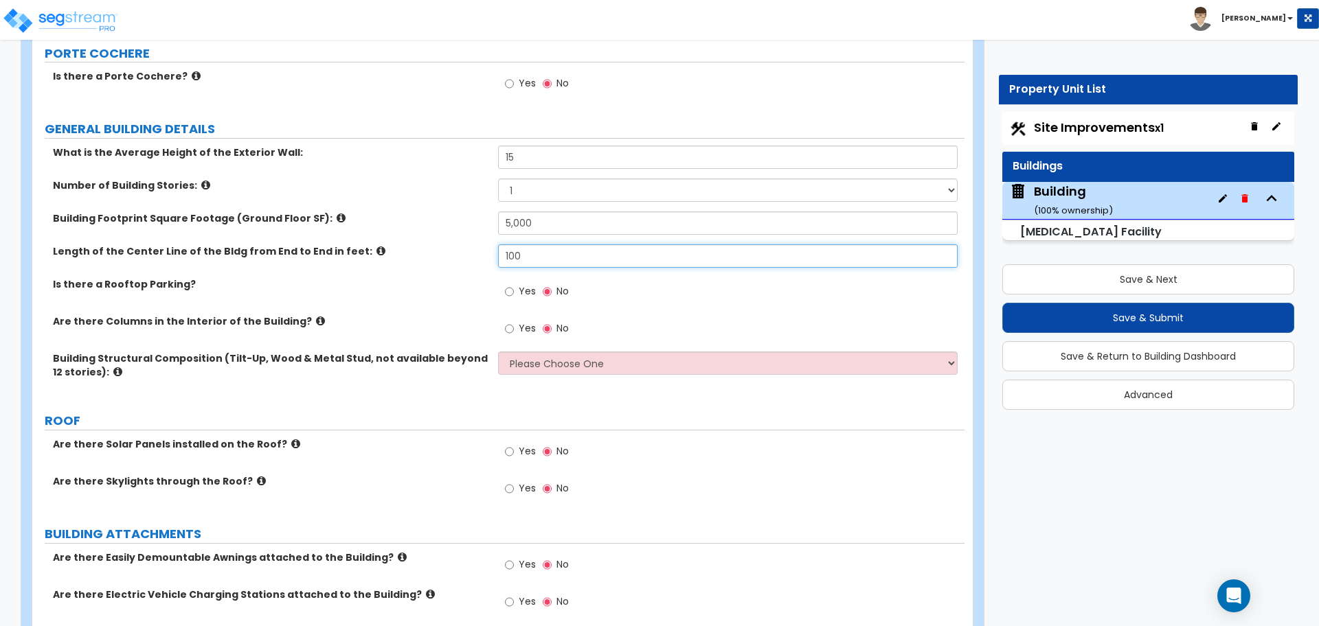
type input "100"
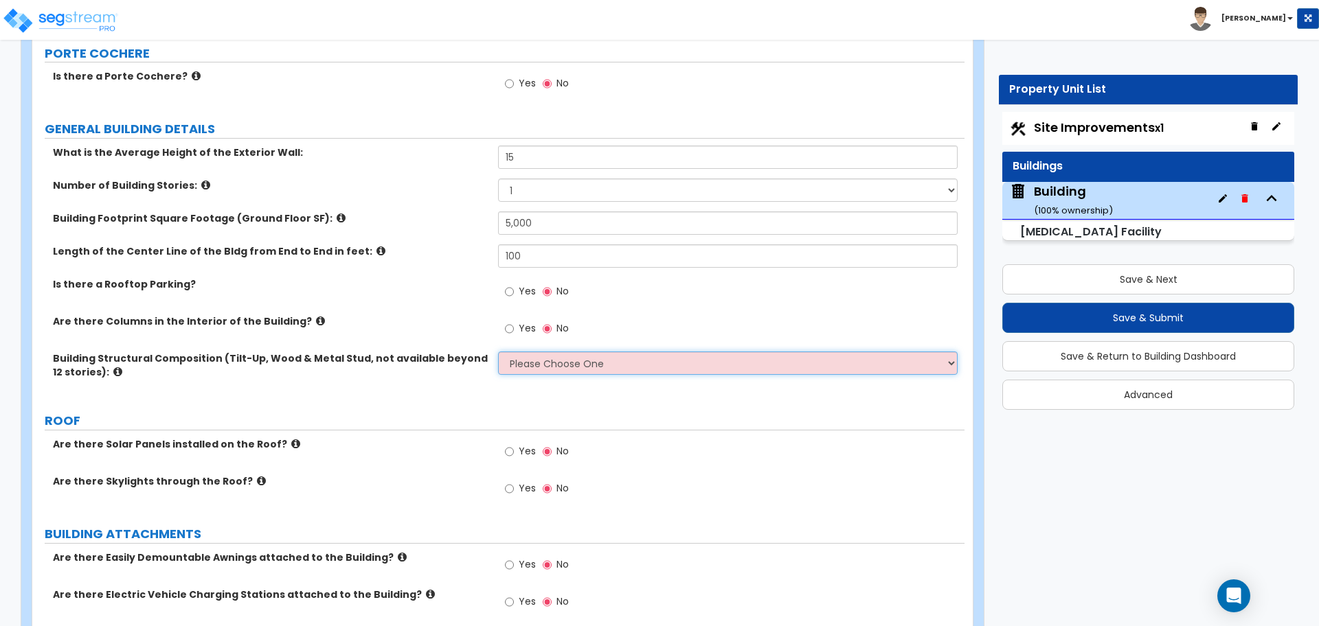
click at [544, 358] on select "Please Choose One Pre-Engineered Metal Building Tilt-up Wall Construction Reinf…" at bounding box center [727, 363] width 459 height 23
select select "7"
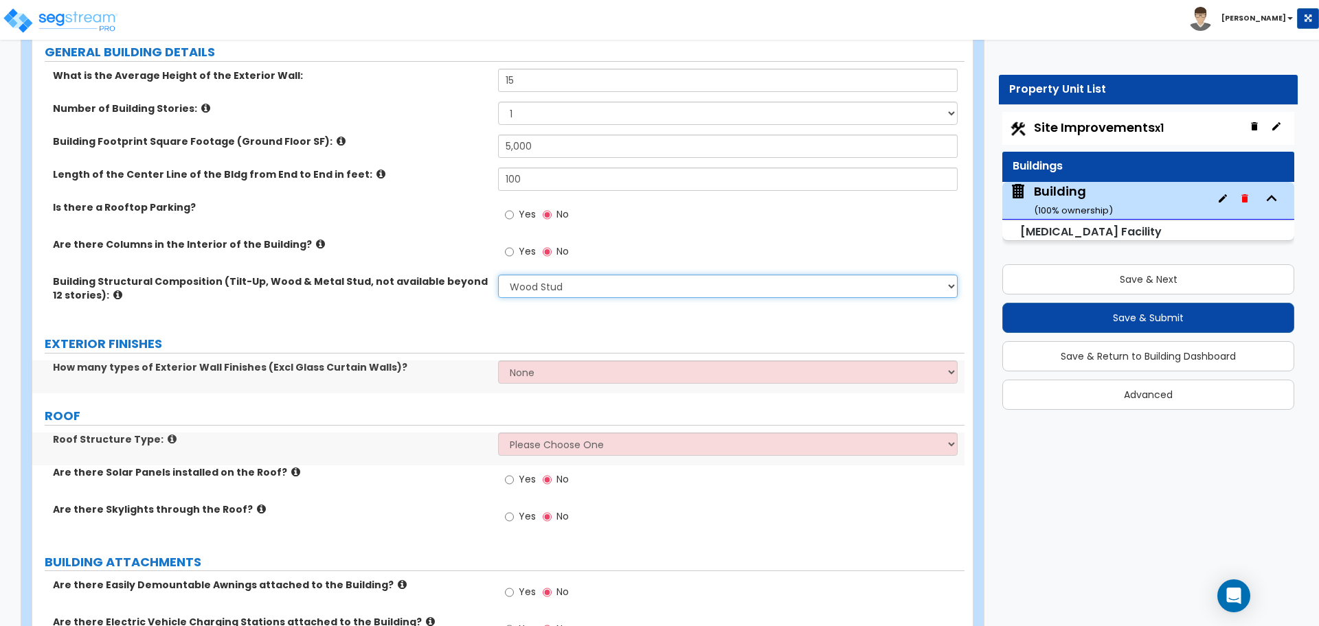
scroll to position [238, 0]
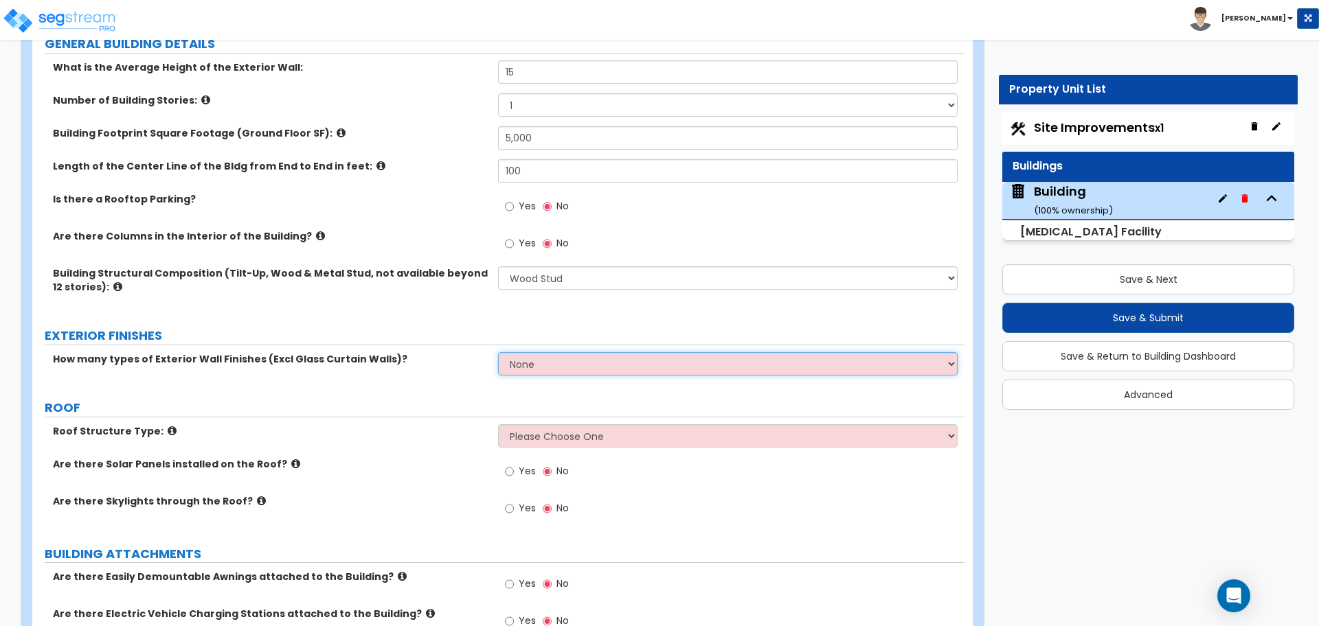
click at [580, 366] on select "None 1 2 3" at bounding box center [727, 363] width 459 height 23
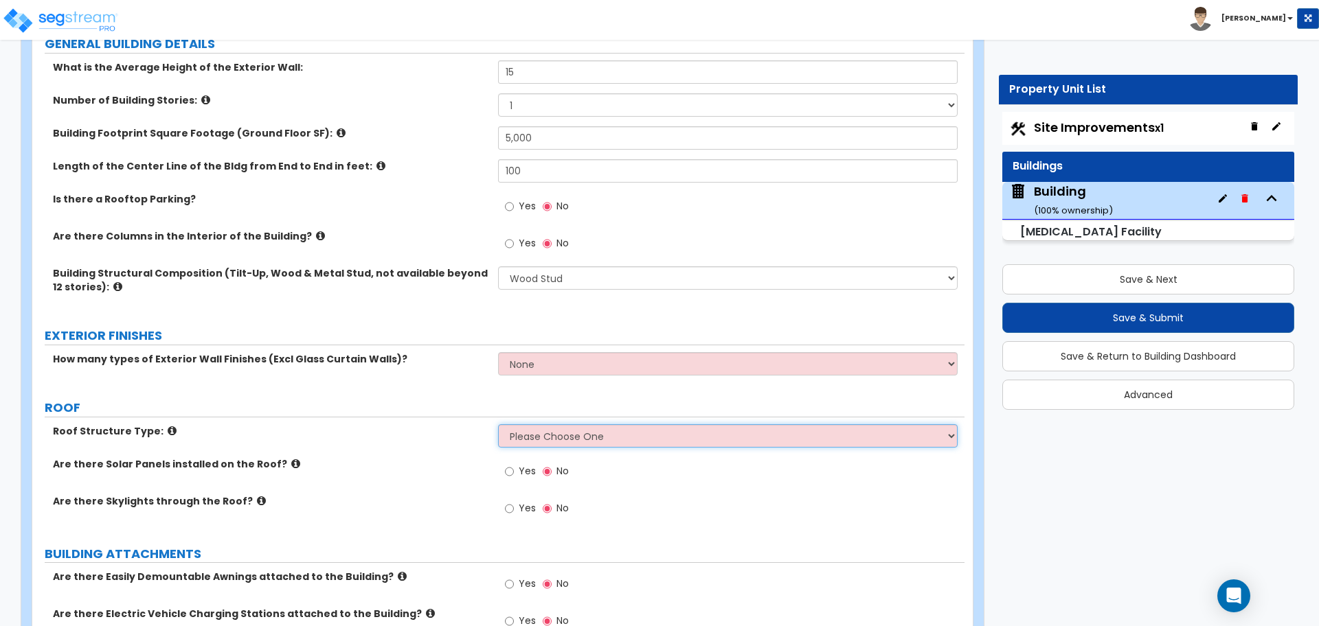
click at [547, 435] on select "Please Choose One [PERSON_NAME] Roof Flat Roof Hybrid [PERSON_NAME] & Flat Roof" at bounding box center [727, 435] width 459 height 23
select select "2"
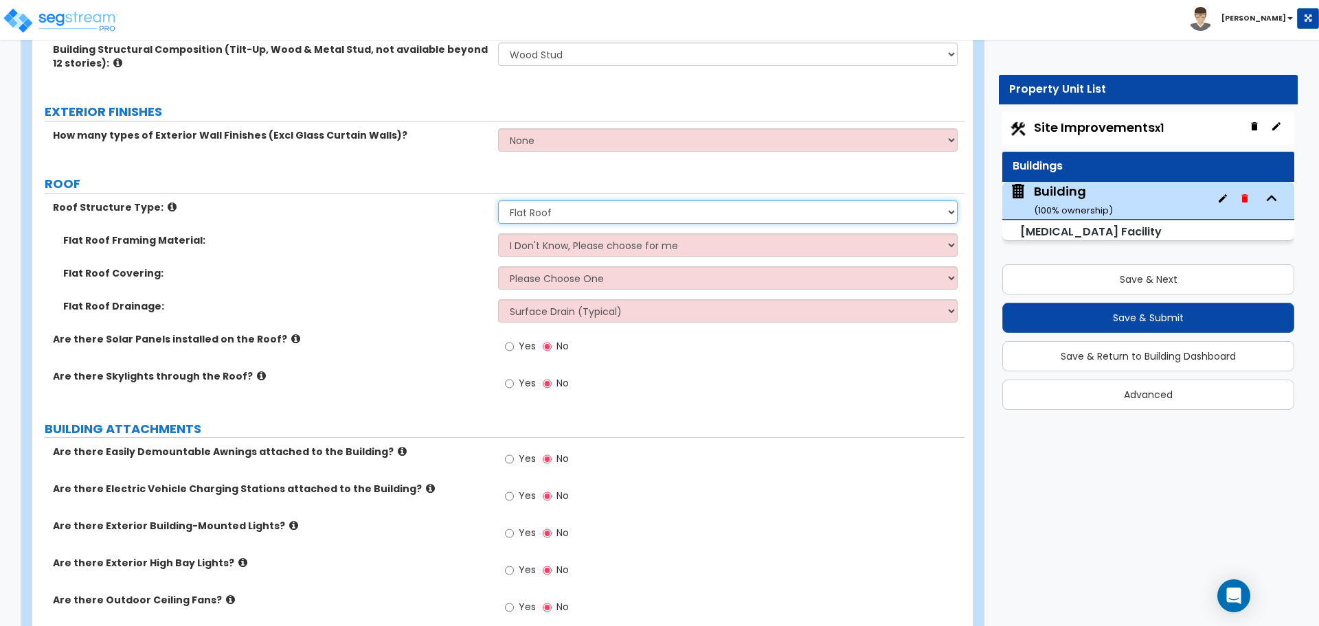
scroll to position [492, 0]
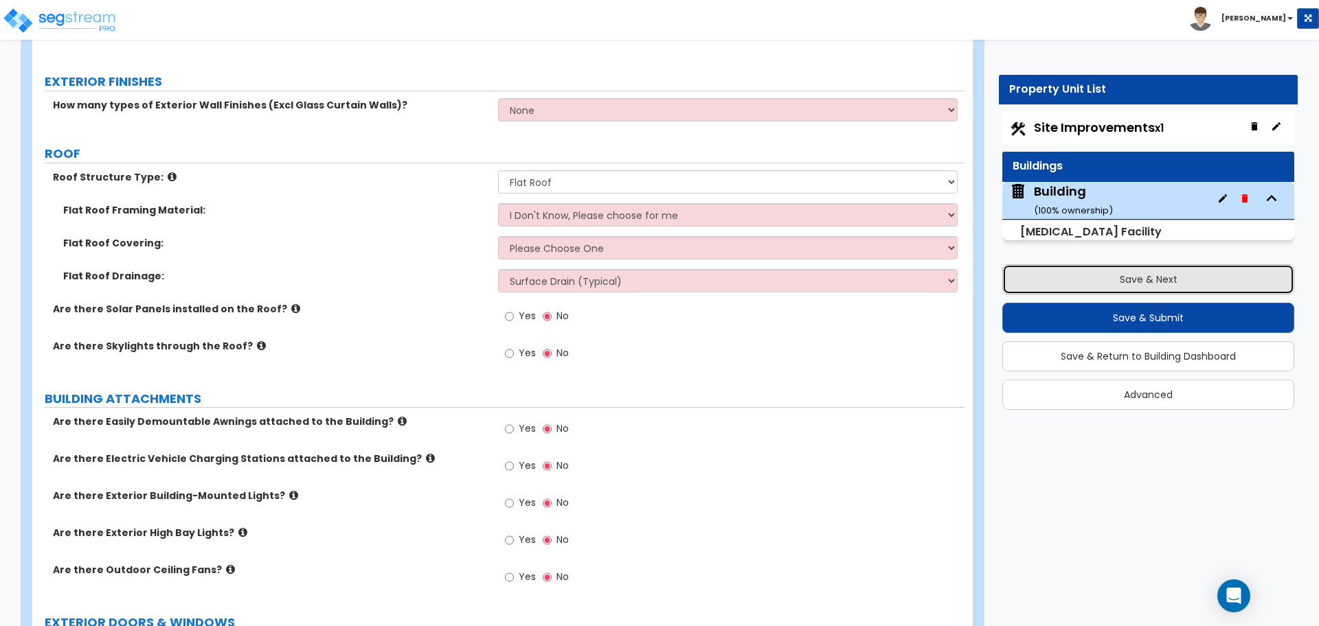
click at [1047, 277] on button "Save & Next" at bounding box center [1148, 279] width 292 height 30
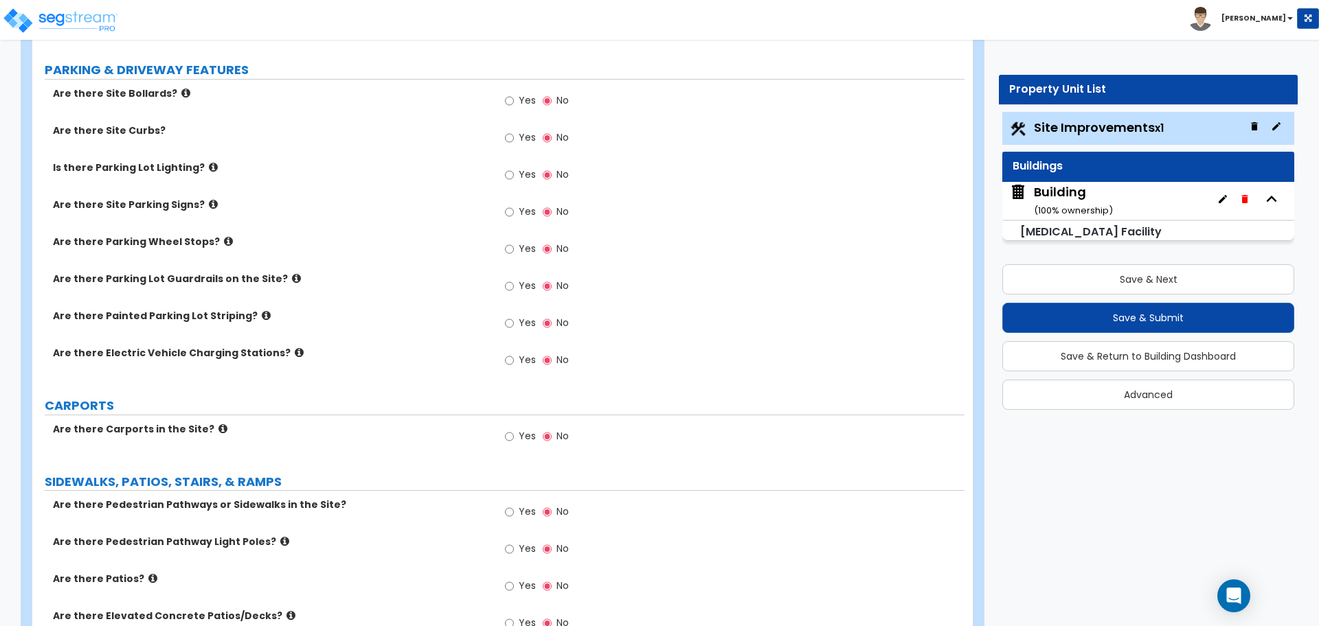
scroll to position [529, 0]
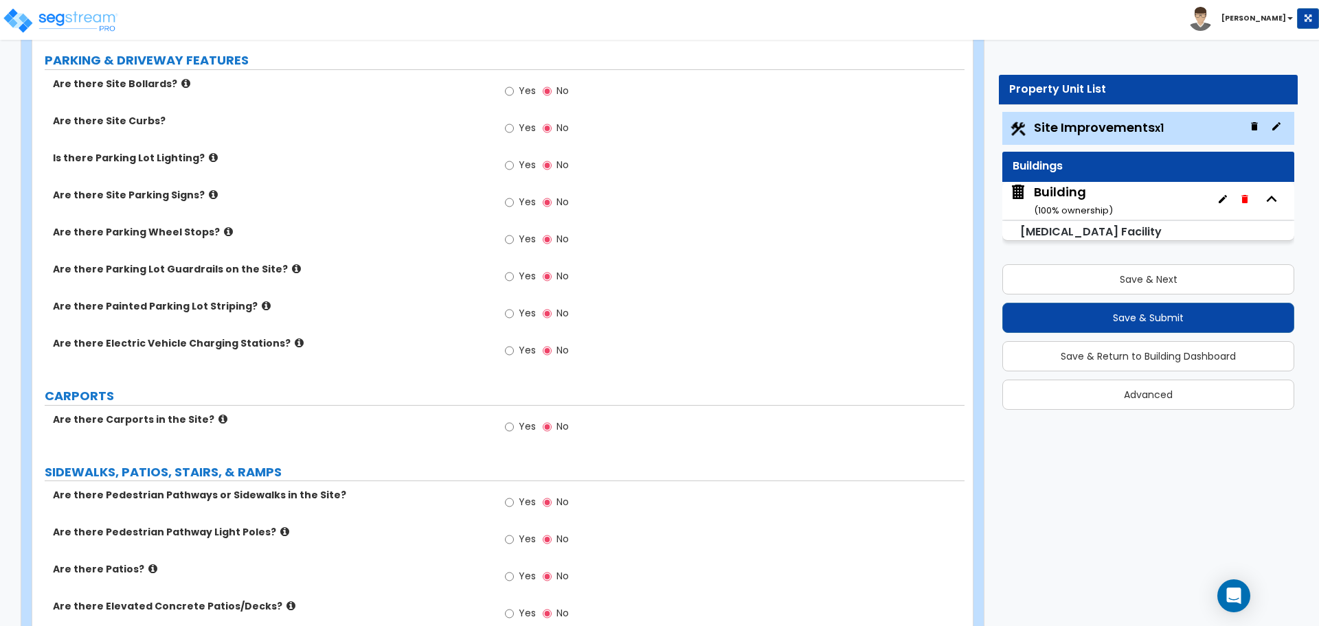
click at [1057, 198] on div "Building ( 100 % ownership)" at bounding box center [1073, 200] width 79 height 35
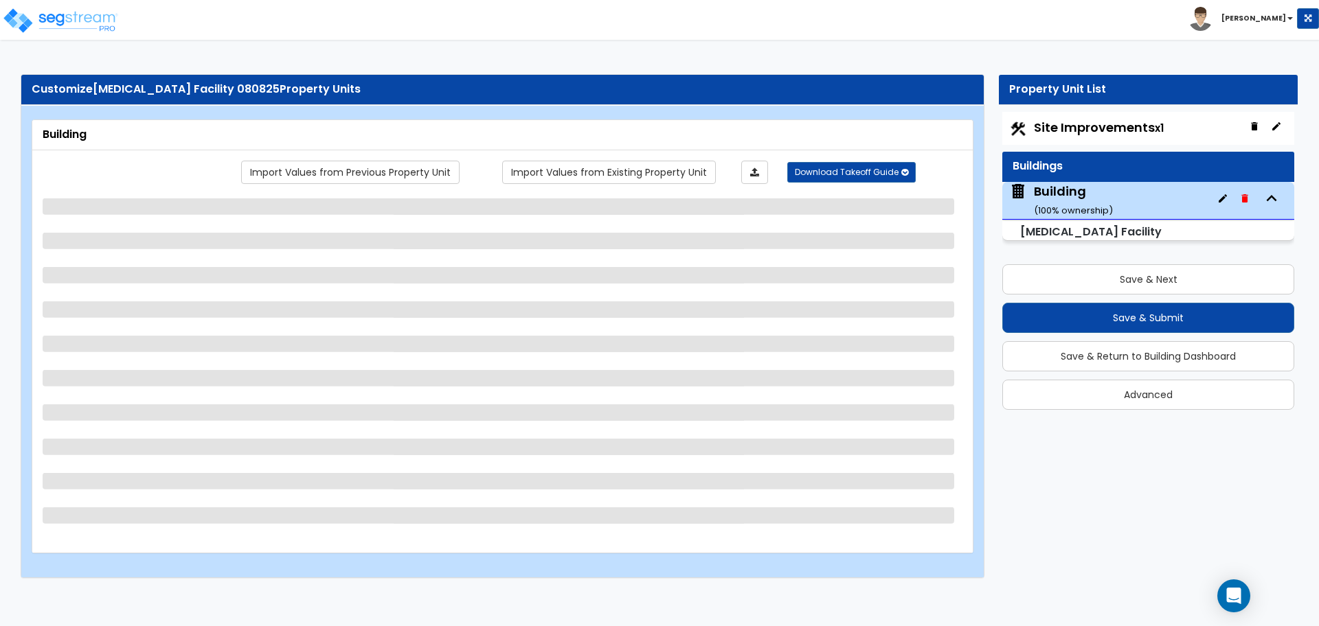
select select "7"
select select "2"
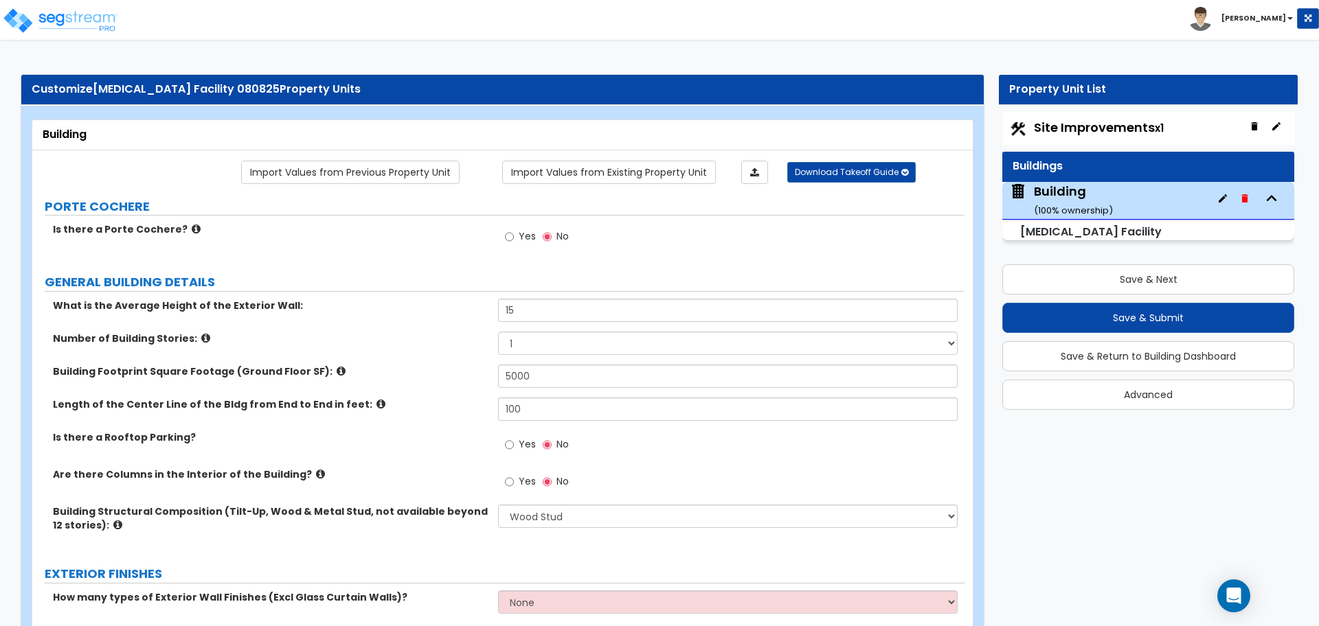
scroll to position [2698, 0]
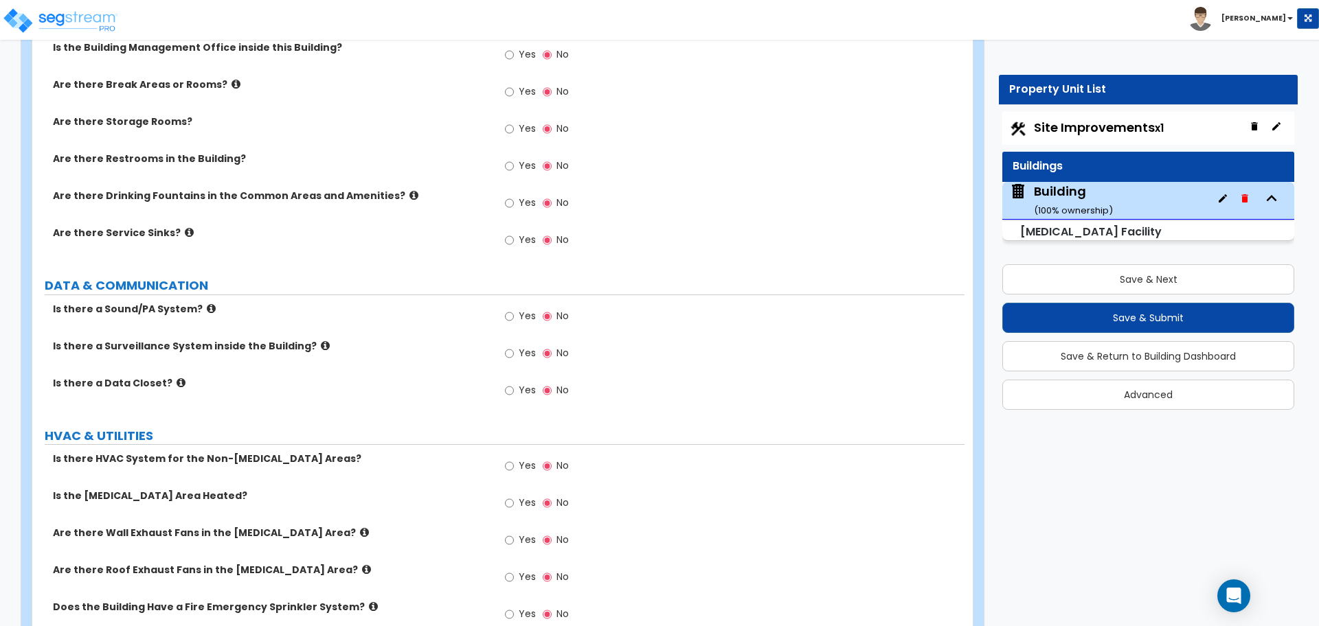
click at [527, 343] on label "Yes" at bounding box center [520, 354] width 31 height 23
click at [514, 346] on input "Yes" at bounding box center [509, 353] width 9 height 15
radio input "true"
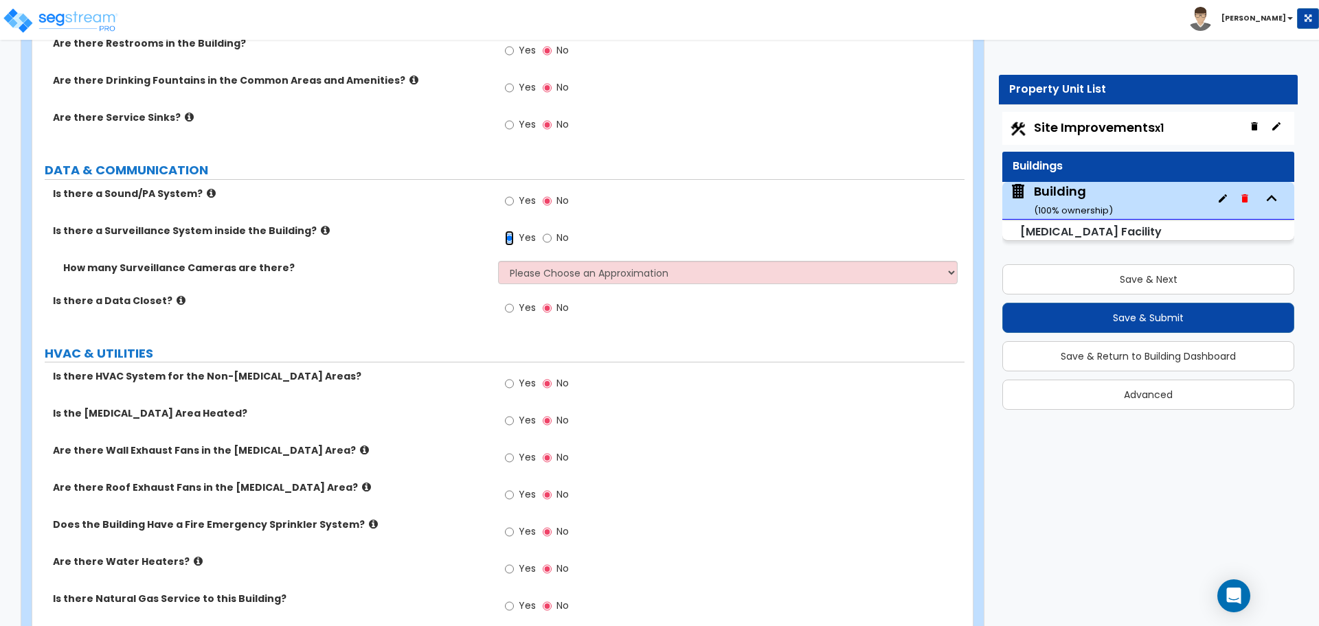
scroll to position [2815, 0]
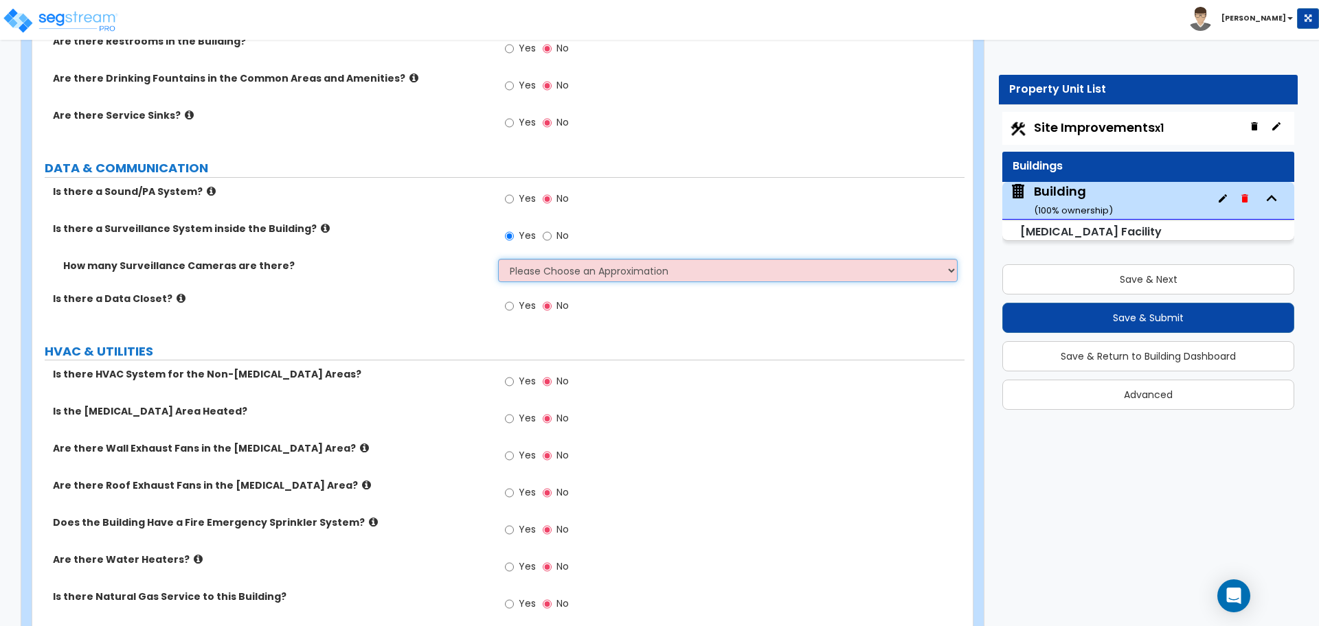
click at [830, 259] on select "Please Choose an Approximation Barely Noticed Any Noticed a Couple Frequently S…" at bounding box center [727, 270] width 459 height 23
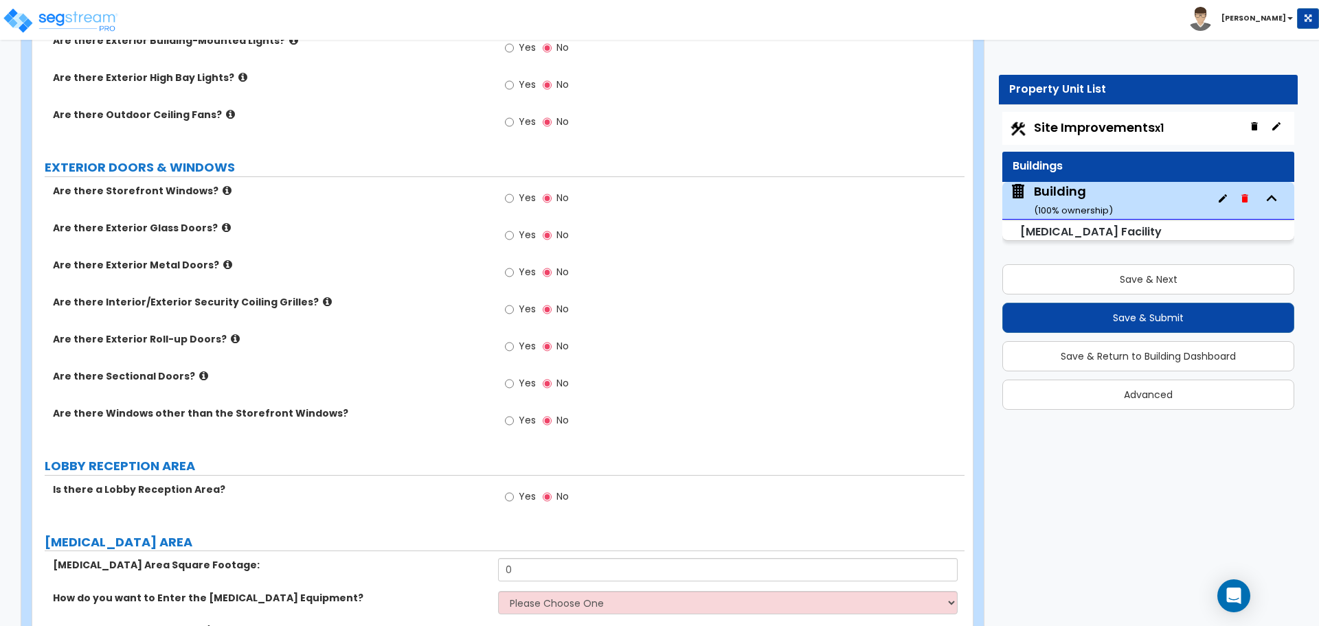
scroll to position [2735, 0]
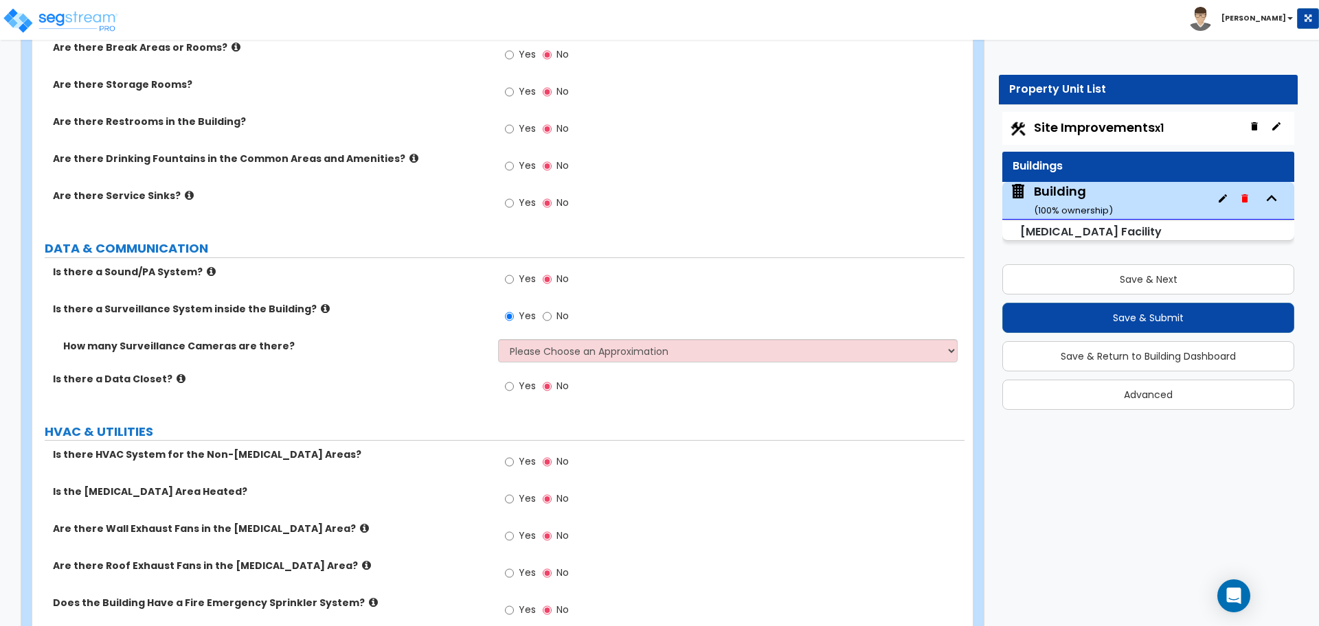
click at [784, 305] on div "Yes No" at bounding box center [731, 320] width 466 height 37
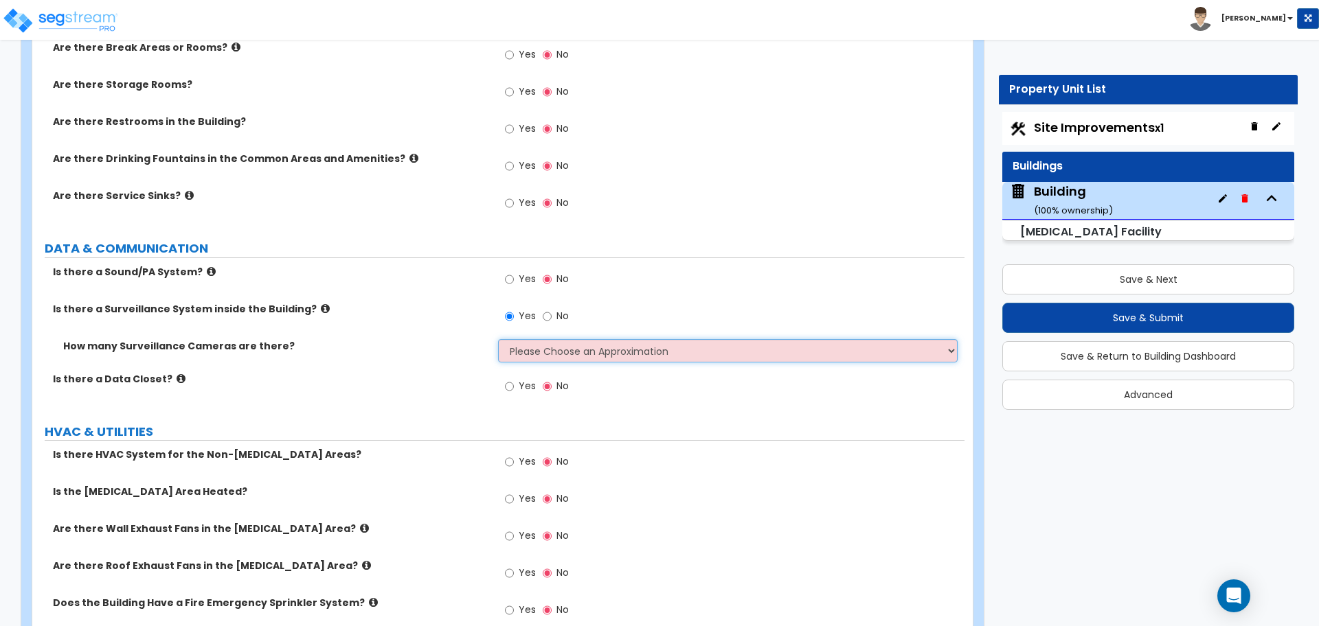
click at [787, 339] on select "Please Choose an Approximation Barely Noticed Any Noticed a Couple Frequently S…" at bounding box center [727, 350] width 459 height 23
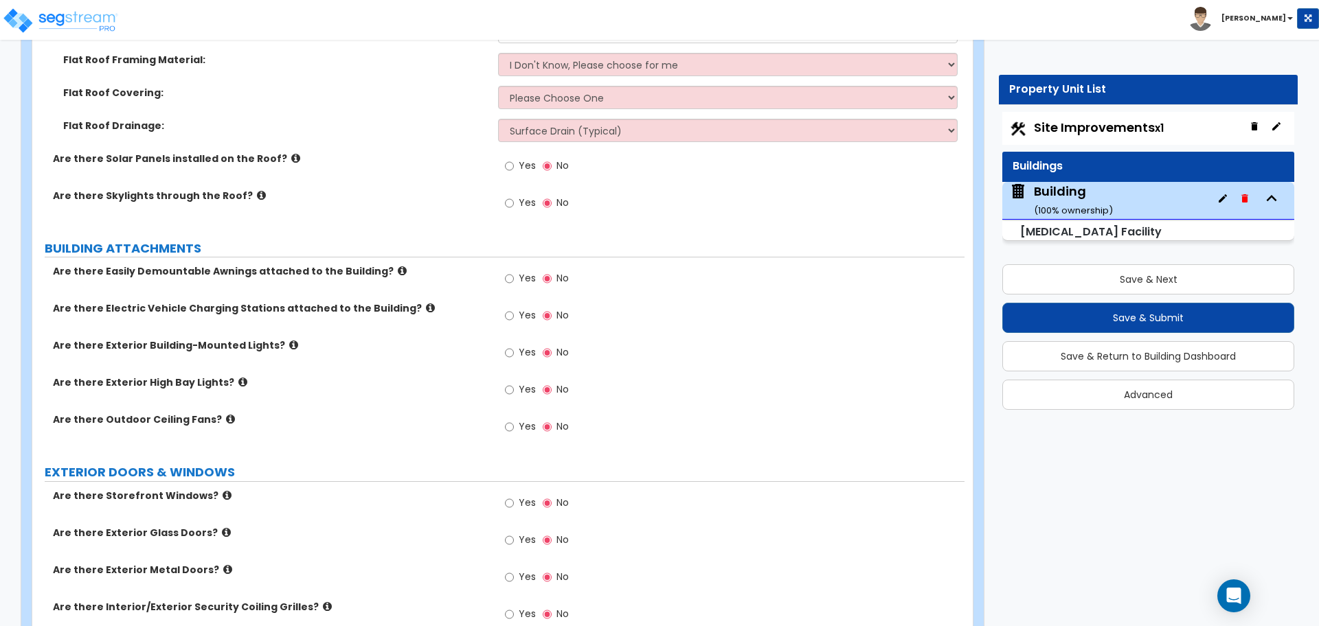
scroll to position [640, 0]
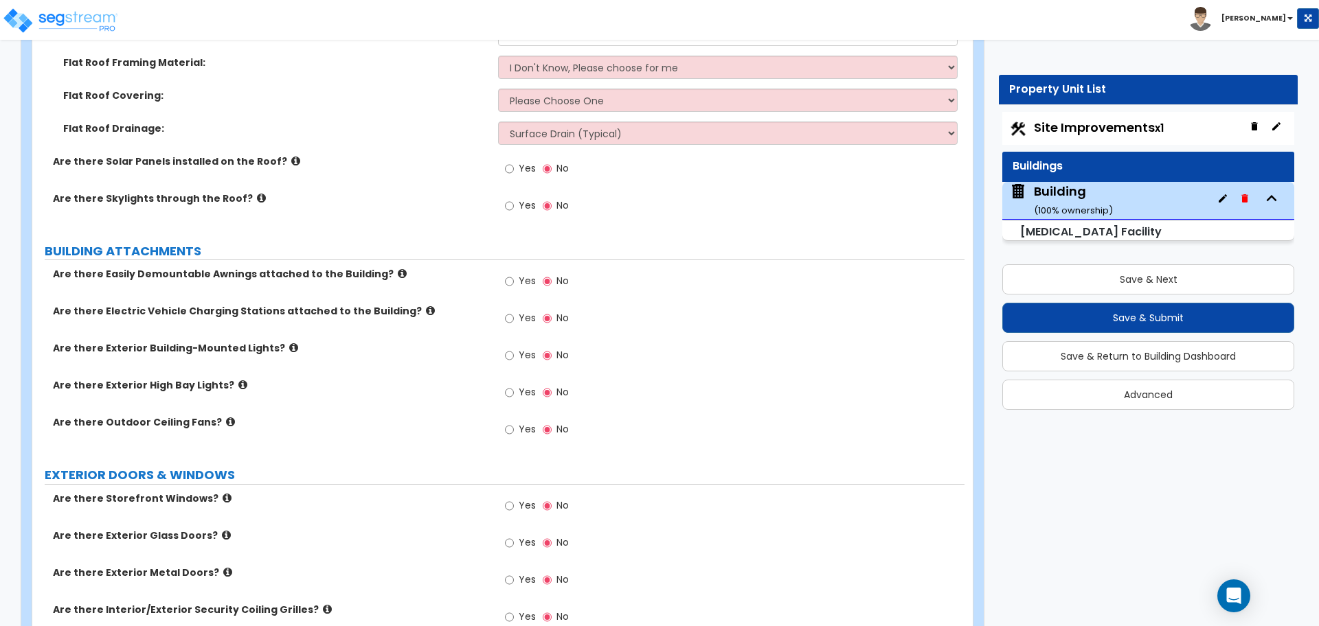
click at [515, 313] on label "Yes" at bounding box center [520, 319] width 31 height 23
click at [514, 313] on input "Yes" at bounding box center [509, 318] width 9 height 15
radio input "true"
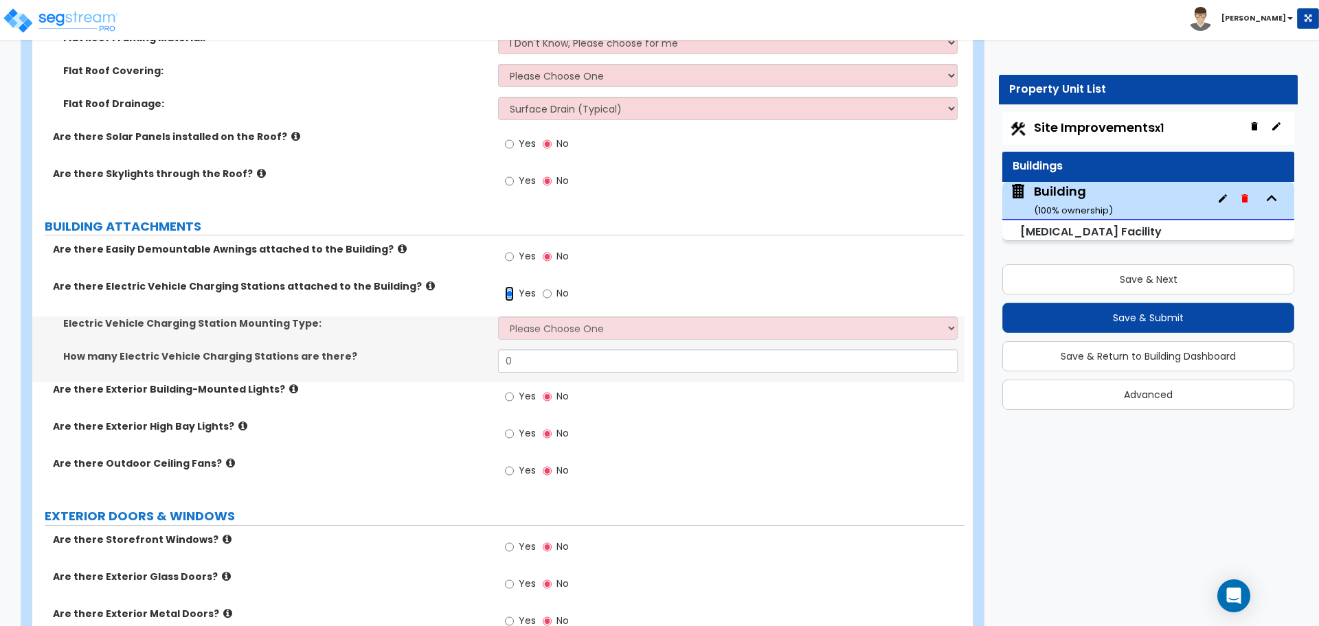
scroll to position [668, 0]
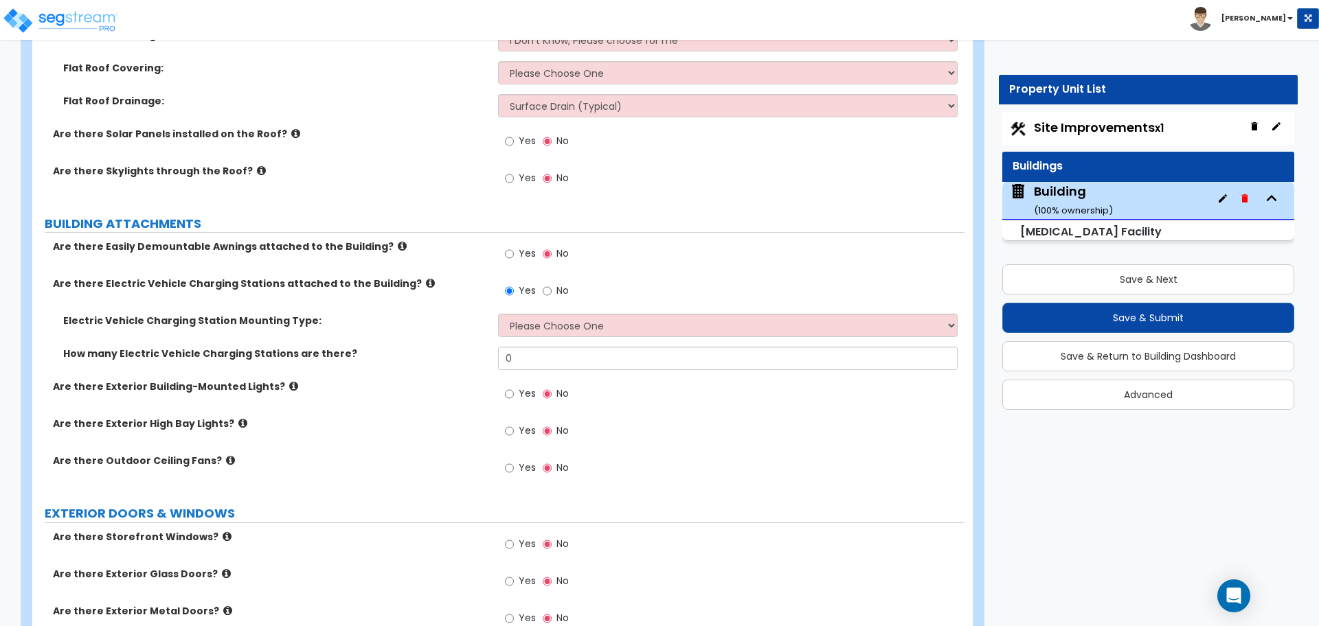
click at [520, 391] on span "Yes" at bounding box center [527, 394] width 17 height 14
click at [514, 391] on input "Yes" at bounding box center [509, 394] width 9 height 15
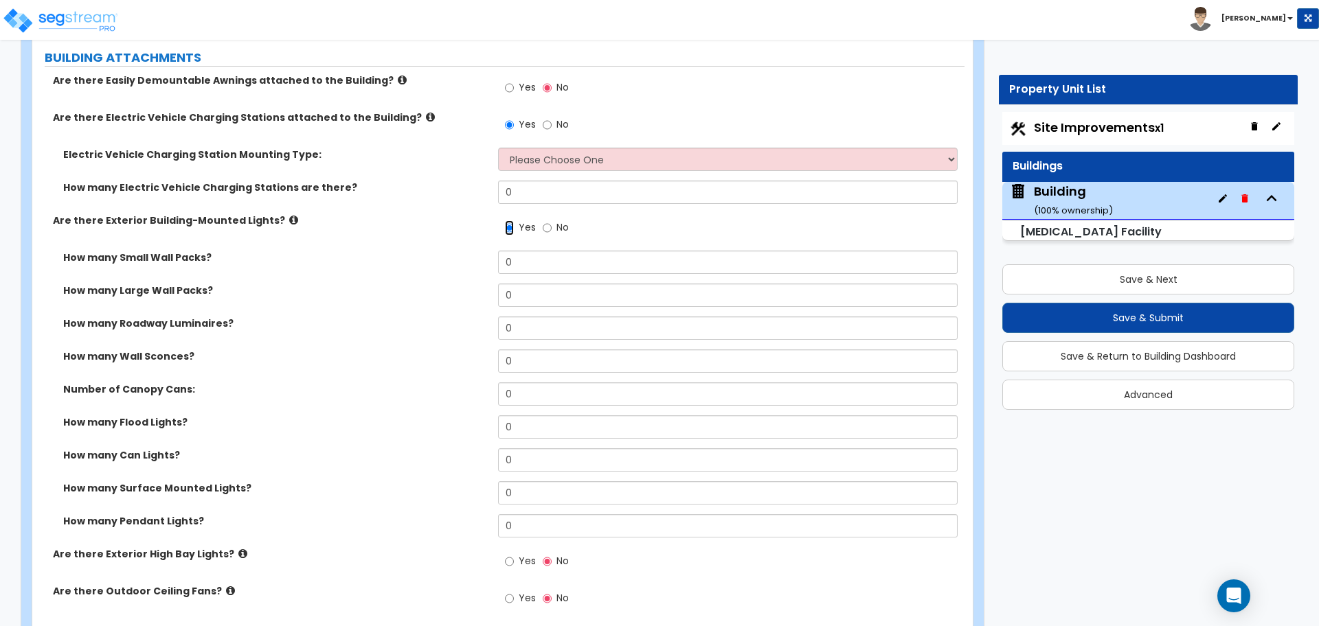
scroll to position [835, 0]
click at [551, 224] on label "No" at bounding box center [556, 227] width 26 height 23
click at [551, 224] on input "No" at bounding box center [547, 226] width 9 height 15
radio input "false"
radio input "true"
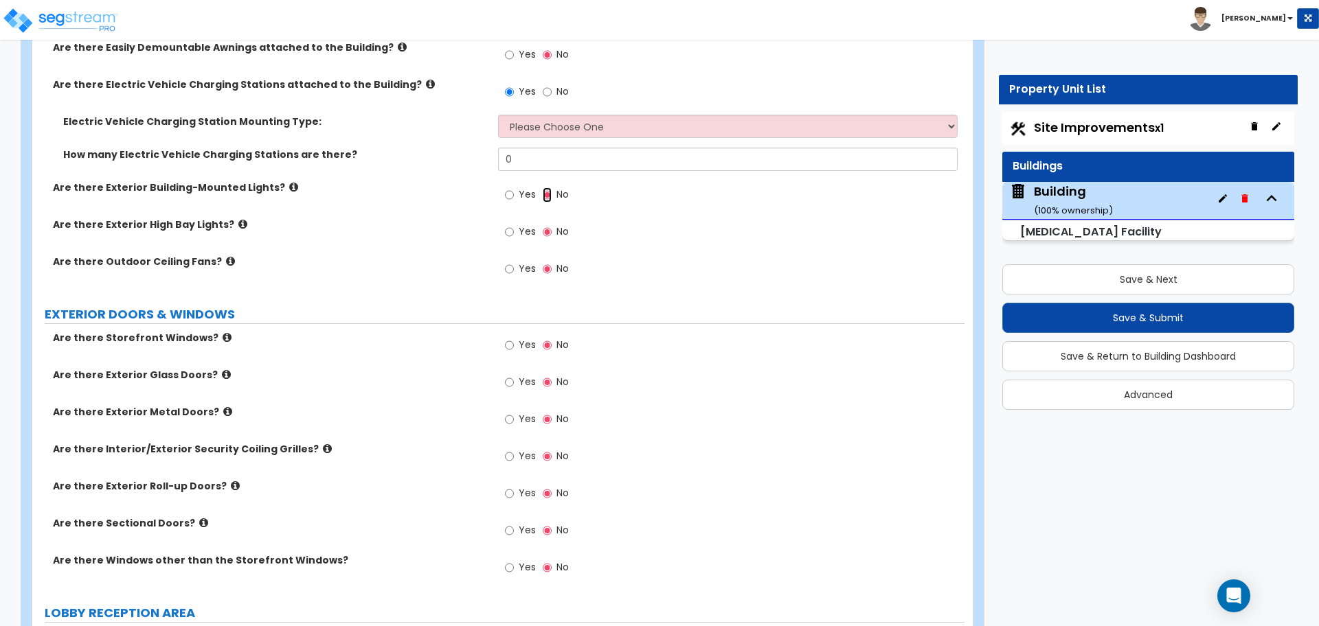
scroll to position [870, 0]
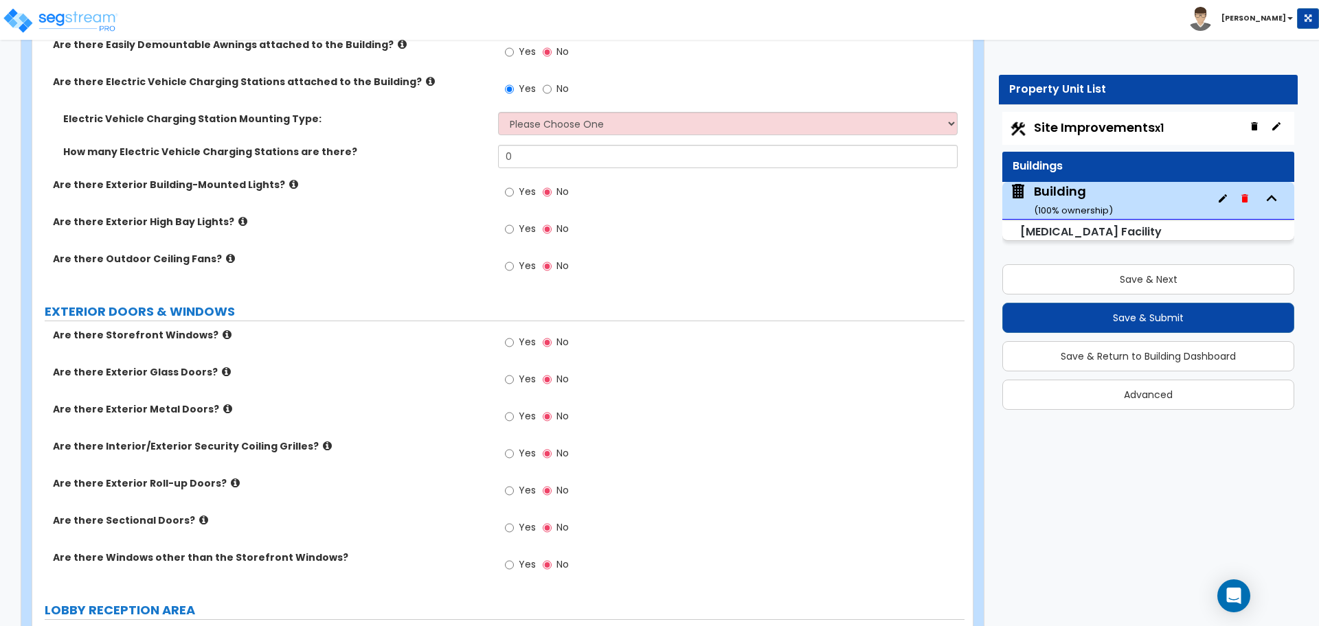
click at [520, 225] on span "Yes" at bounding box center [527, 229] width 17 height 14
click at [514, 225] on input "Yes" at bounding box center [509, 229] width 9 height 15
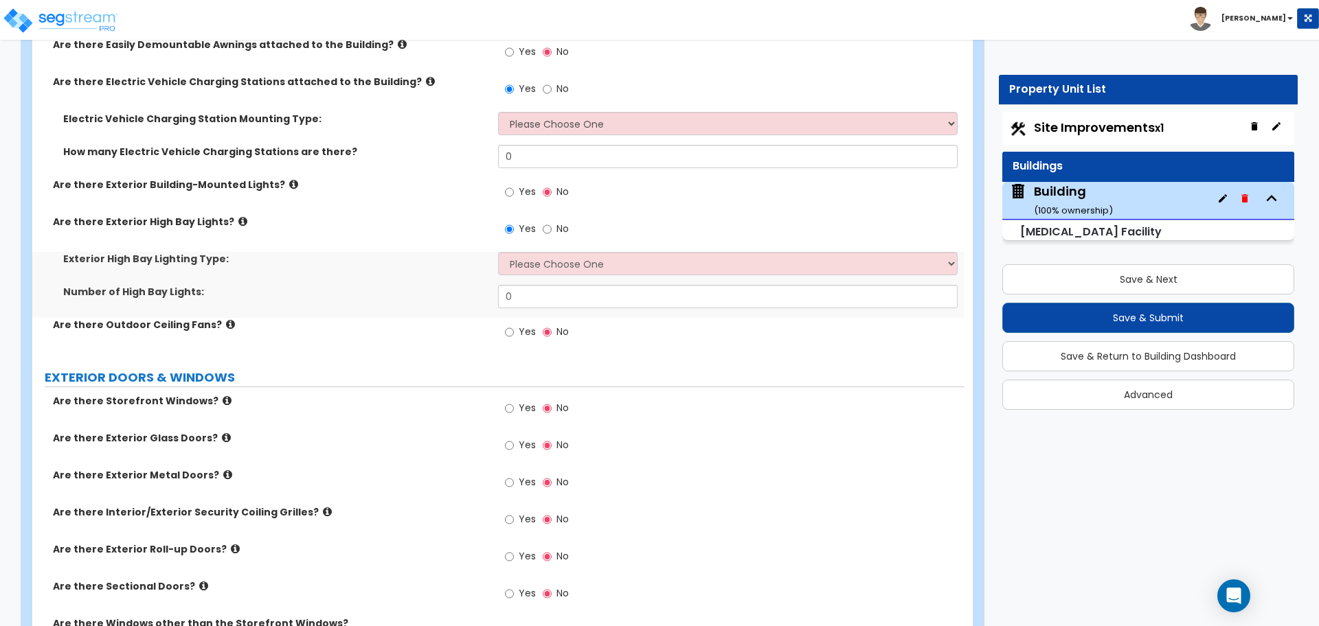
click at [563, 229] on span "No" at bounding box center [562, 229] width 12 height 14
click at [552, 229] on input "No" at bounding box center [547, 229] width 9 height 15
radio input "false"
radio input "true"
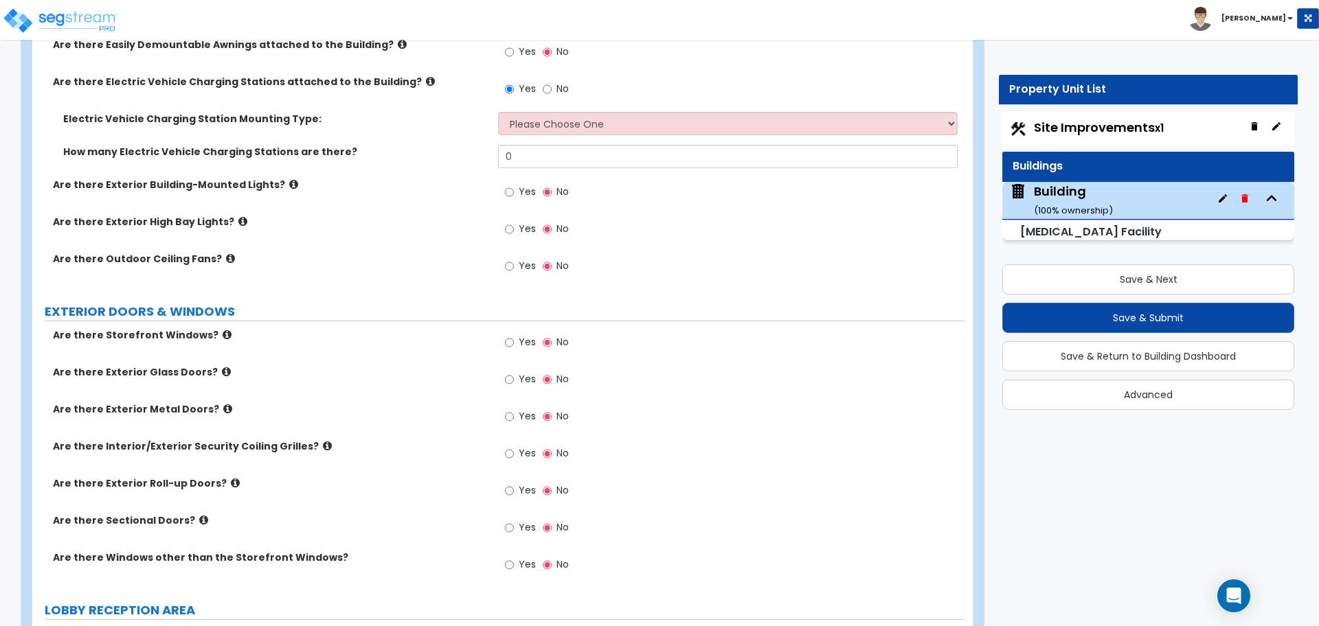
click at [525, 268] on span "Yes" at bounding box center [527, 266] width 17 height 14
click at [514, 268] on input "Yes" at bounding box center [509, 266] width 9 height 15
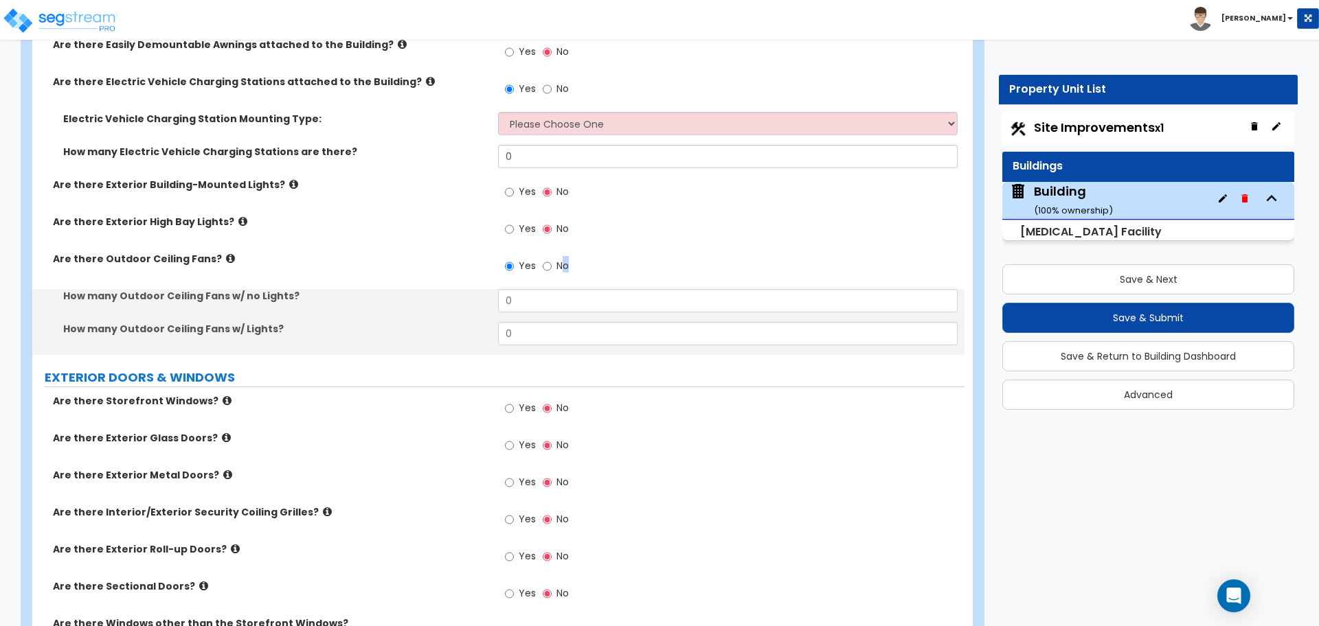
click at [560, 269] on label "No" at bounding box center [556, 267] width 26 height 23
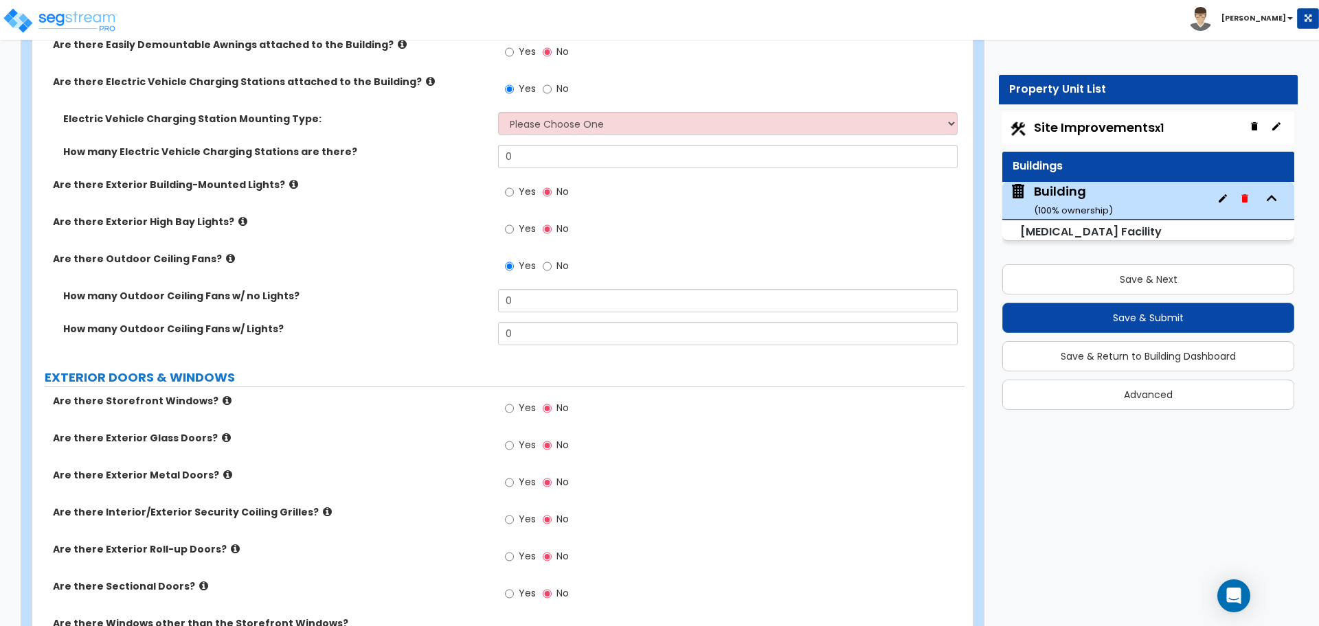
click at [551, 263] on label "No" at bounding box center [556, 267] width 26 height 23
click at [551, 263] on input "No" at bounding box center [547, 266] width 9 height 15
radio input "false"
radio input "true"
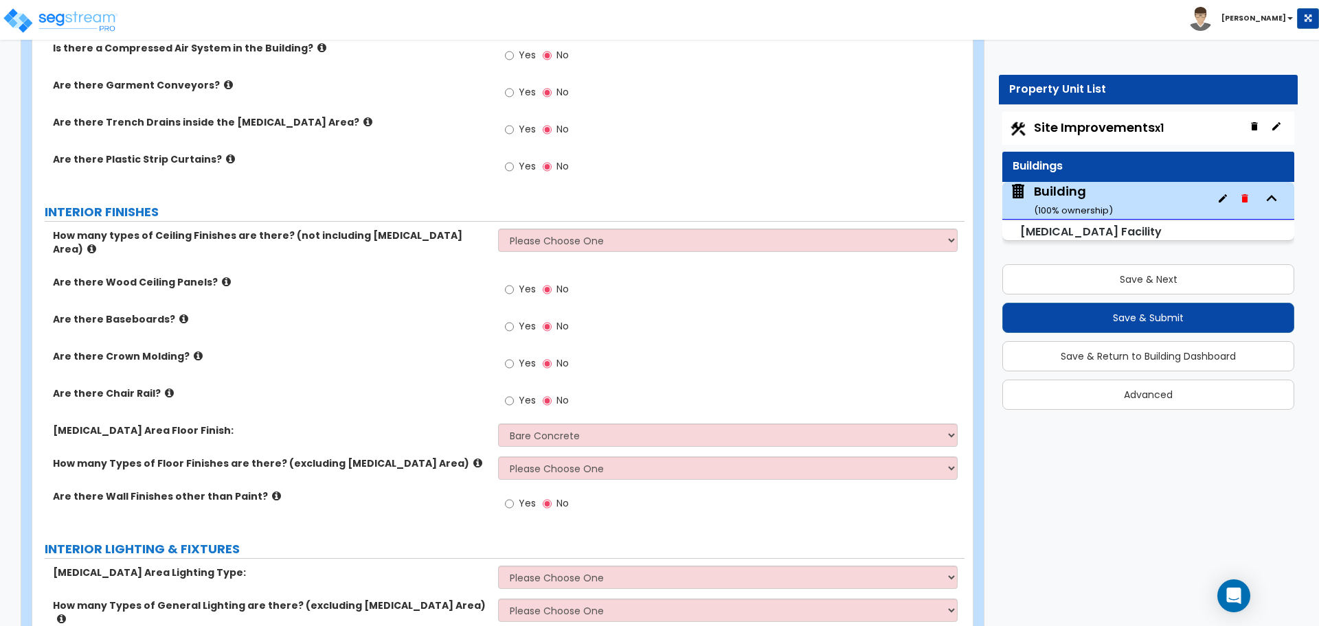
scroll to position [1828, 0]
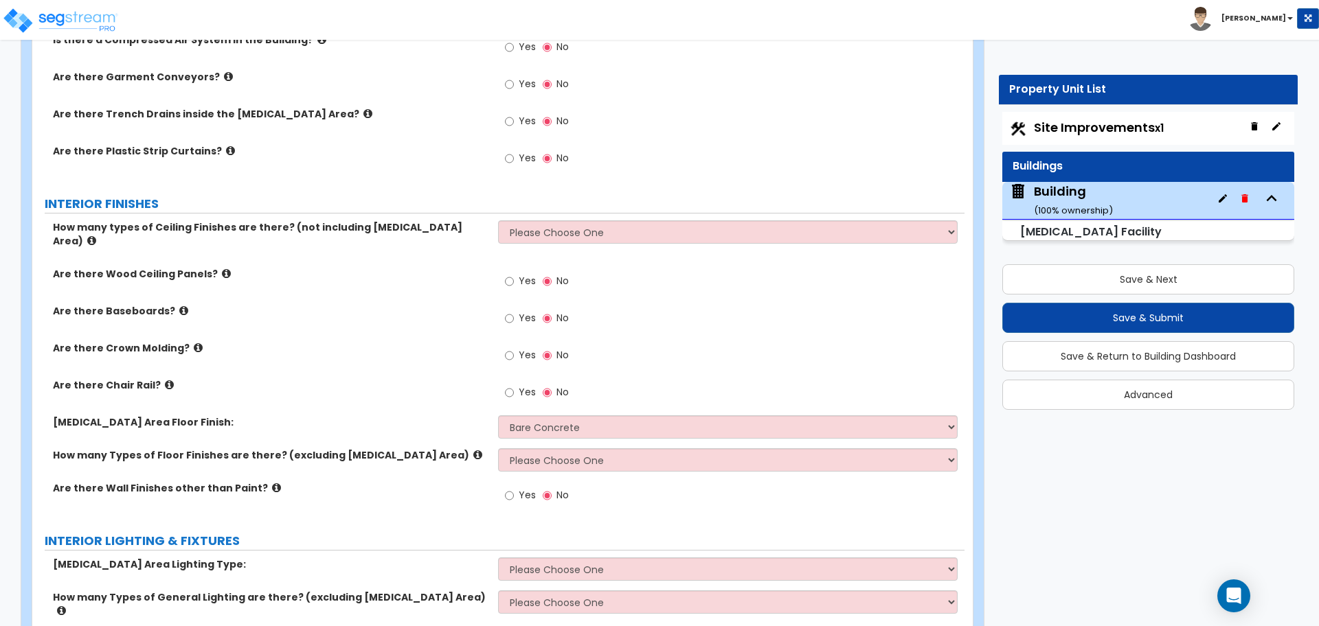
click at [1067, 135] on div "Site Improvements x1" at bounding box center [1148, 128] width 292 height 33
click at [1049, 128] on span "Site Improvements x1" at bounding box center [1099, 127] width 130 height 17
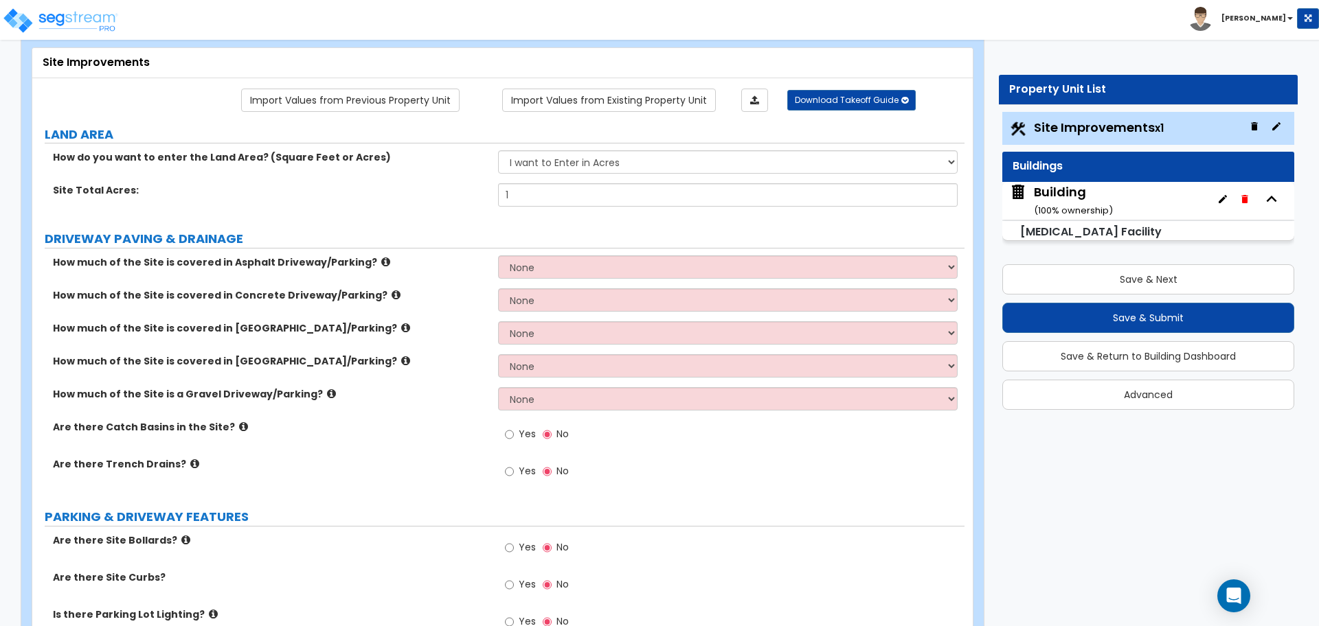
scroll to position [70, 0]
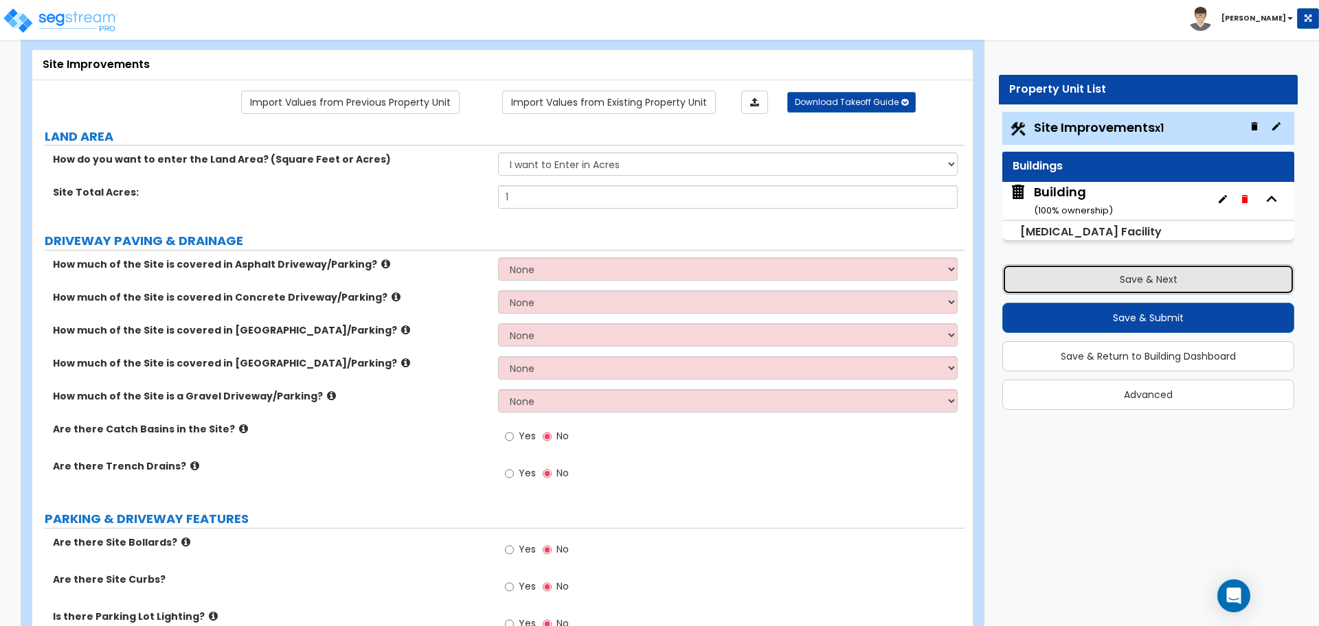
click at [1104, 279] on button "Save & Next" at bounding box center [1148, 279] width 292 height 30
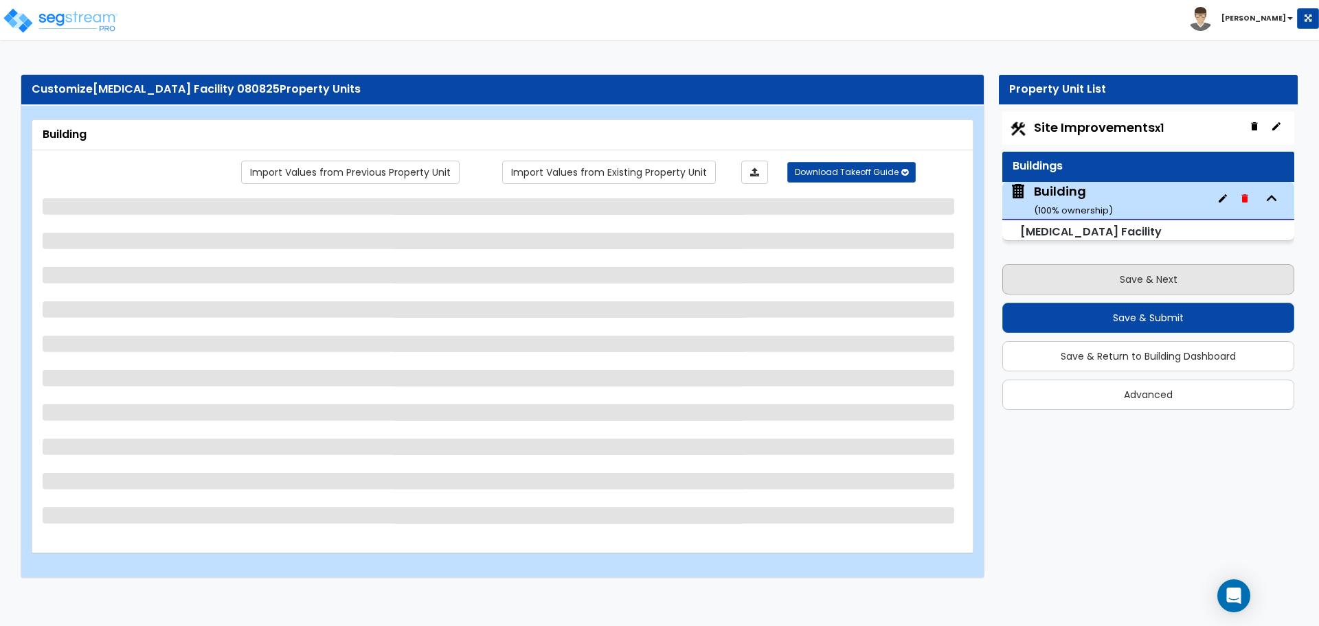
scroll to position [0, 0]
select select "7"
select select "2"
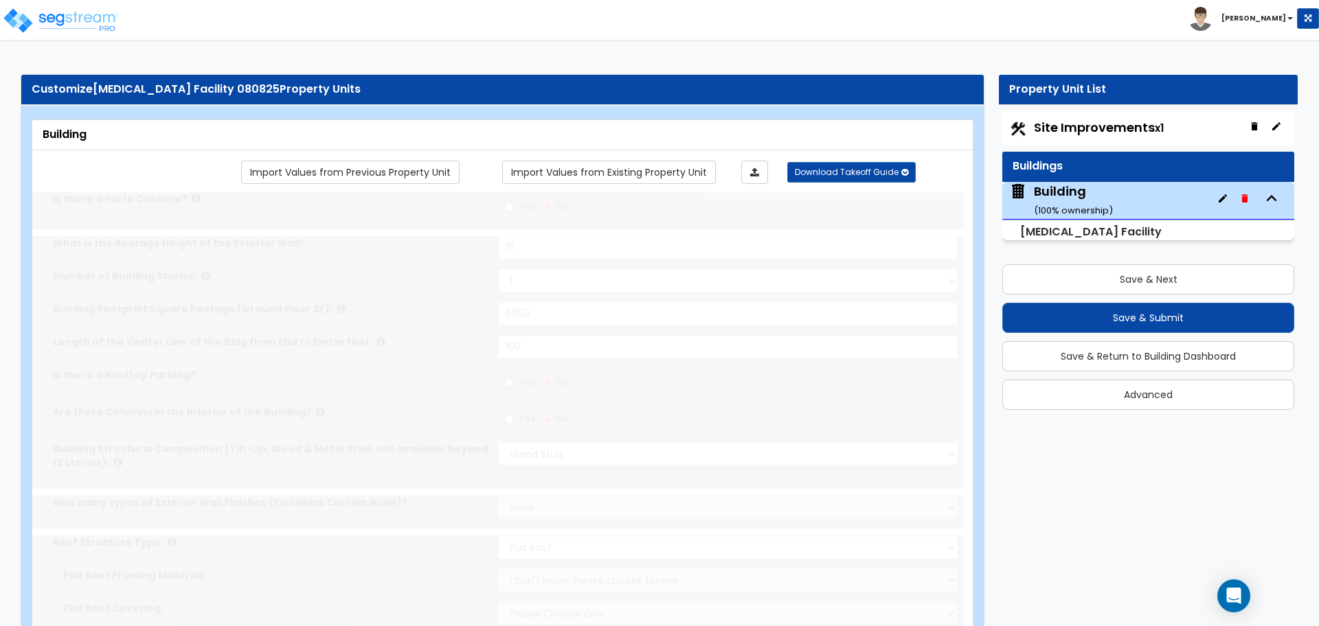
scroll to position [4, 0]
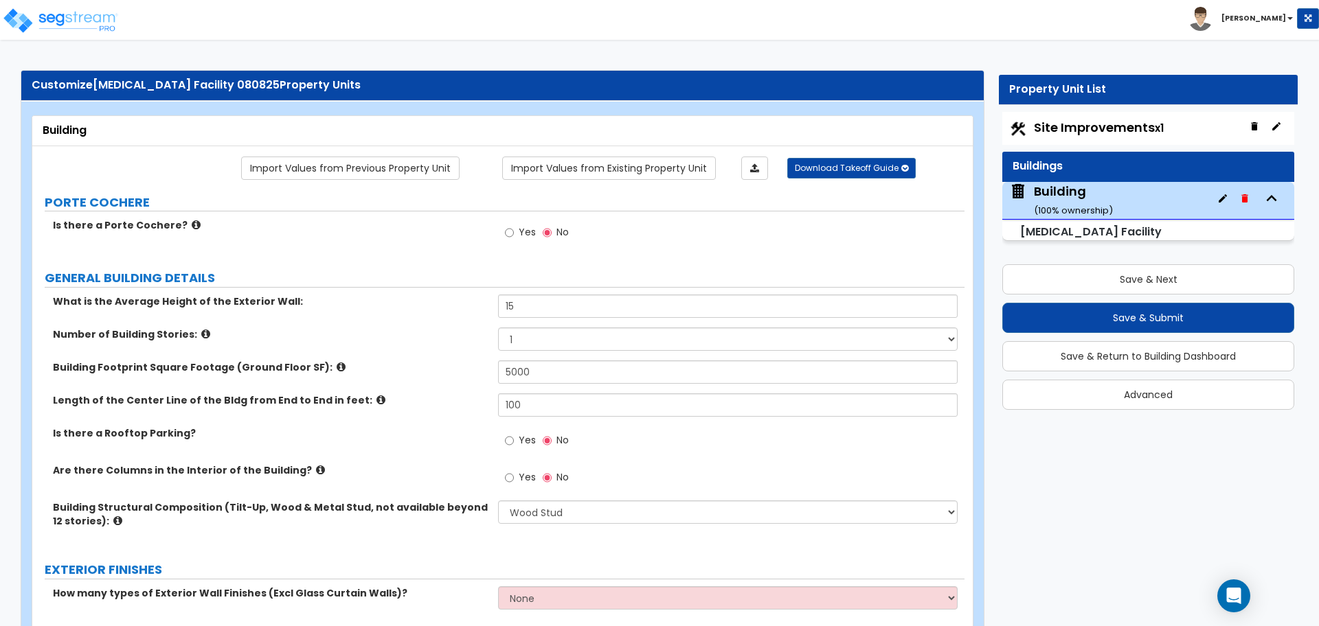
click at [640, 319] on div "What is the Average Height of the Exterior Wall: 15" at bounding box center [498, 311] width 932 height 33
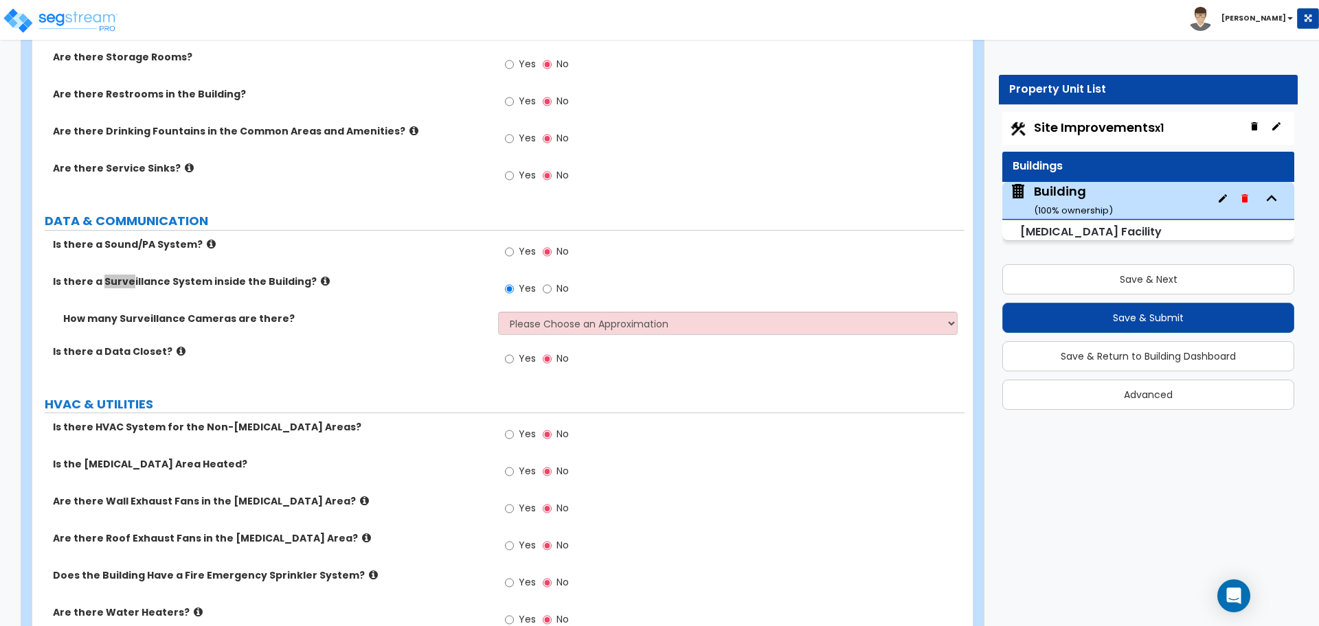
scroll to position [2831, 0]
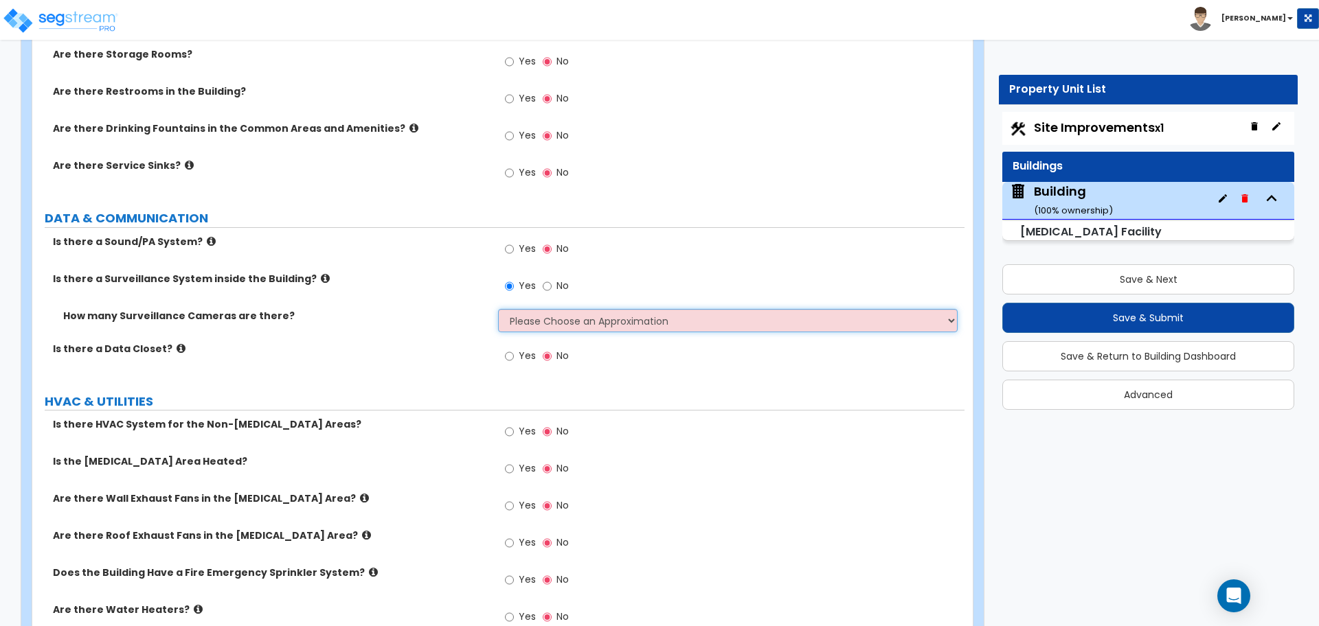
click at [665, 309] on select "Please Choose an Approximation Barely Noticed Any Noticed a Couple Frequently S…" at bounding box center [727, 320] width 459 height 23
select select "3"
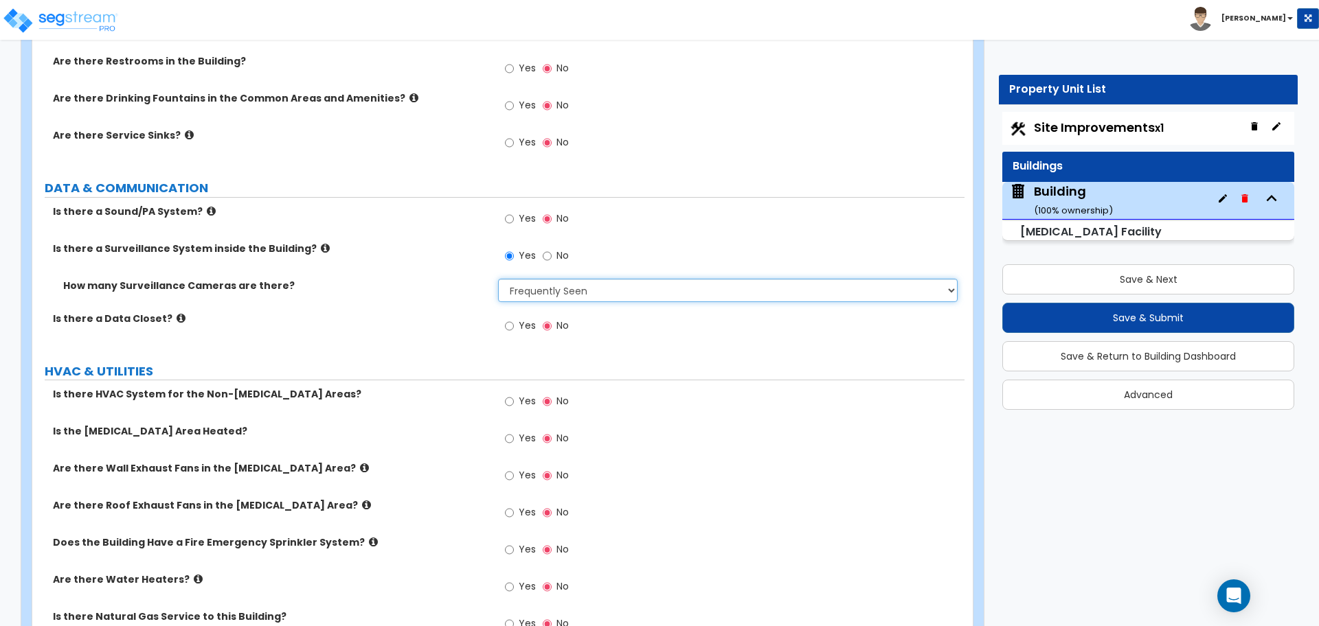
scroll to position [2961, 0]
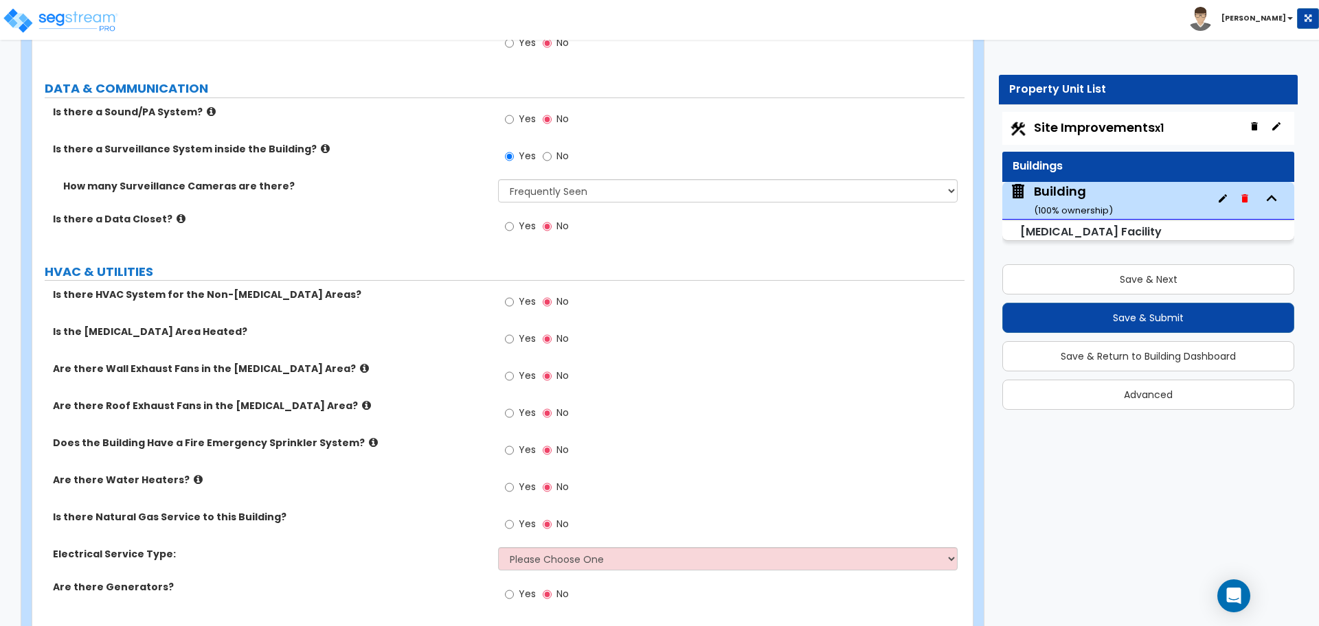
click at [782, 105] on div "Yes No" at bounding box center [731, 123] width 466 height 37
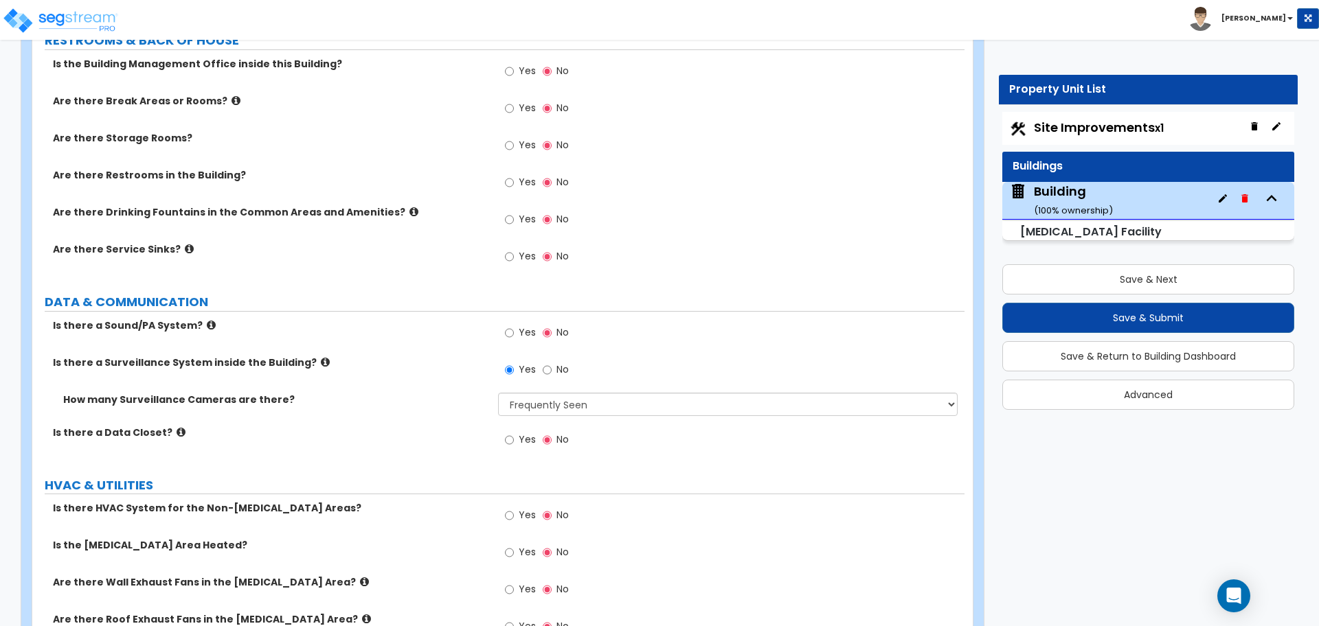
scroll to position [2982, 0]
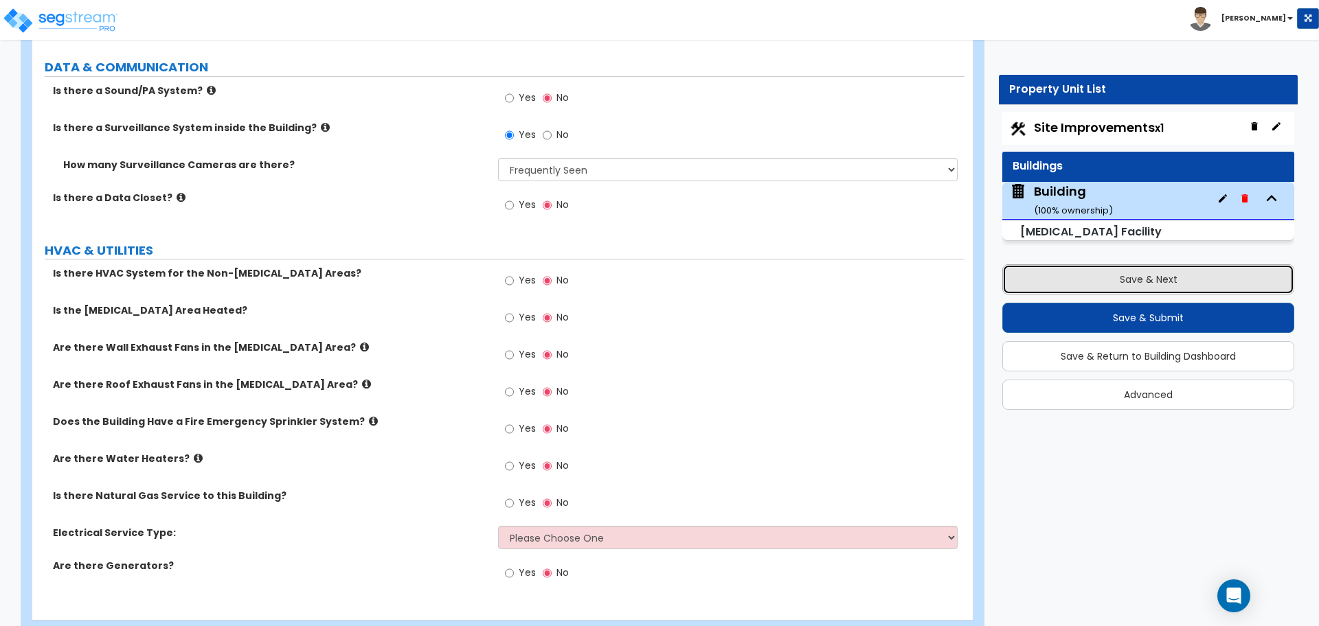
click at [1058, 285] on button "Save & Next" at bounding box center [1148, 279] width 292 height 30
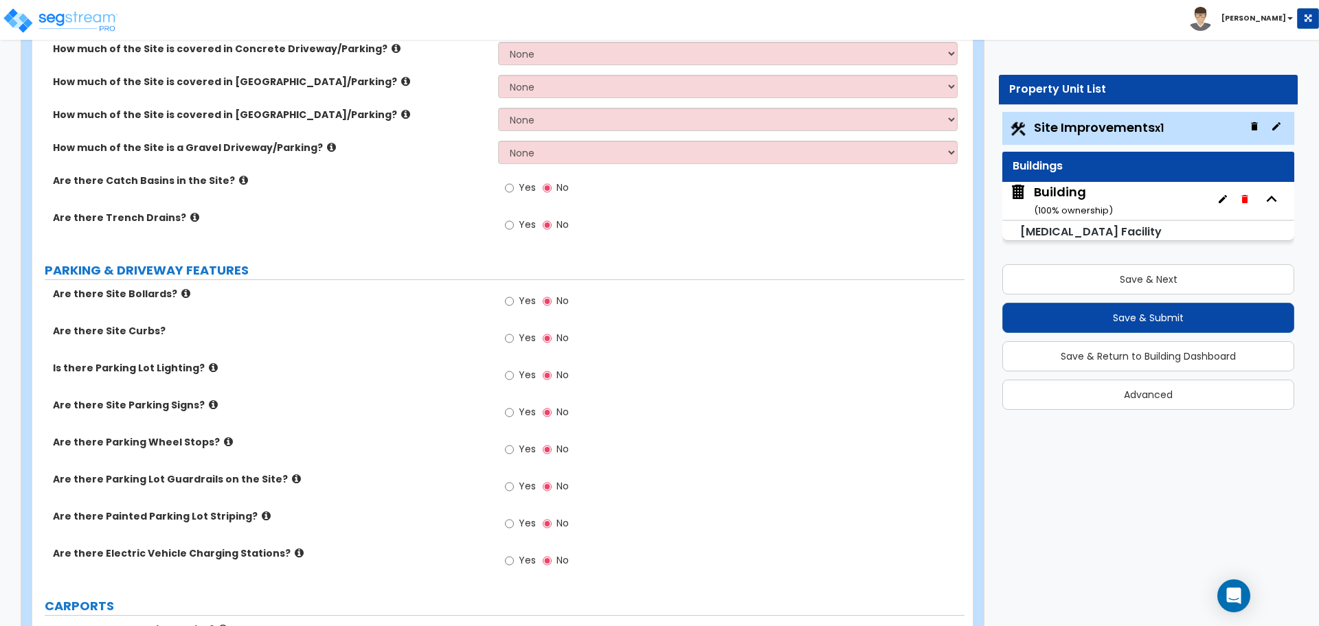
scroll to position [1, 0]
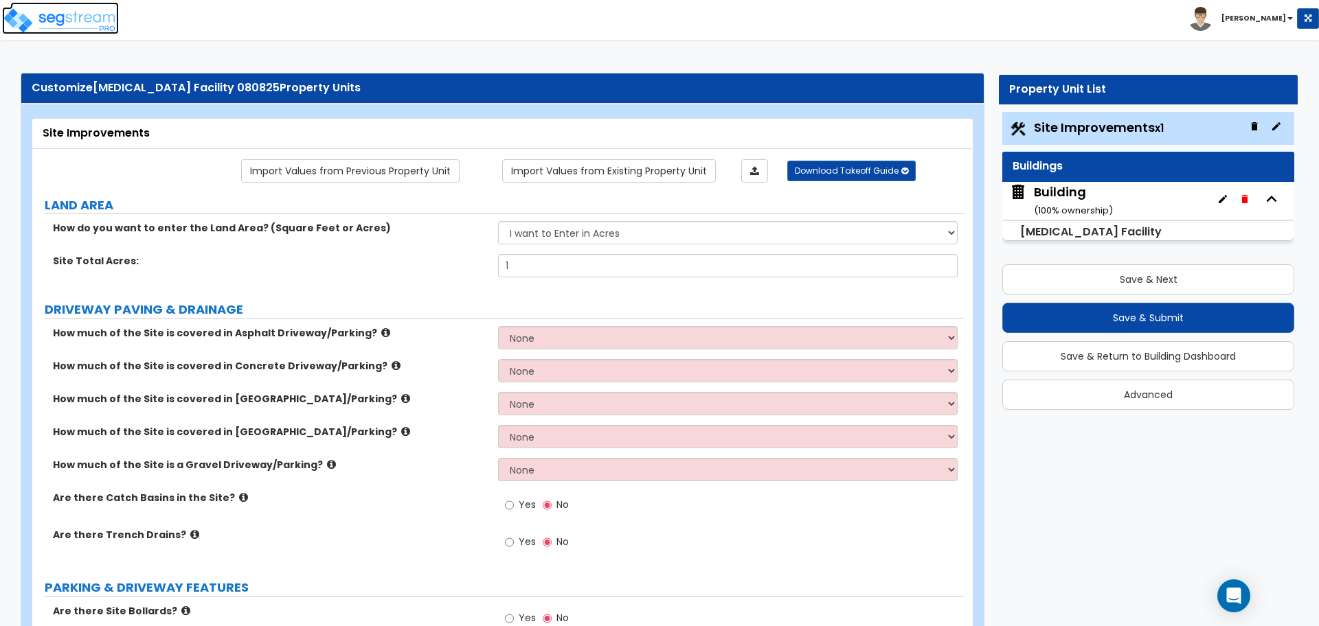
click at [109, 15] on img at bounding box center [60, 20] width 117 height 27
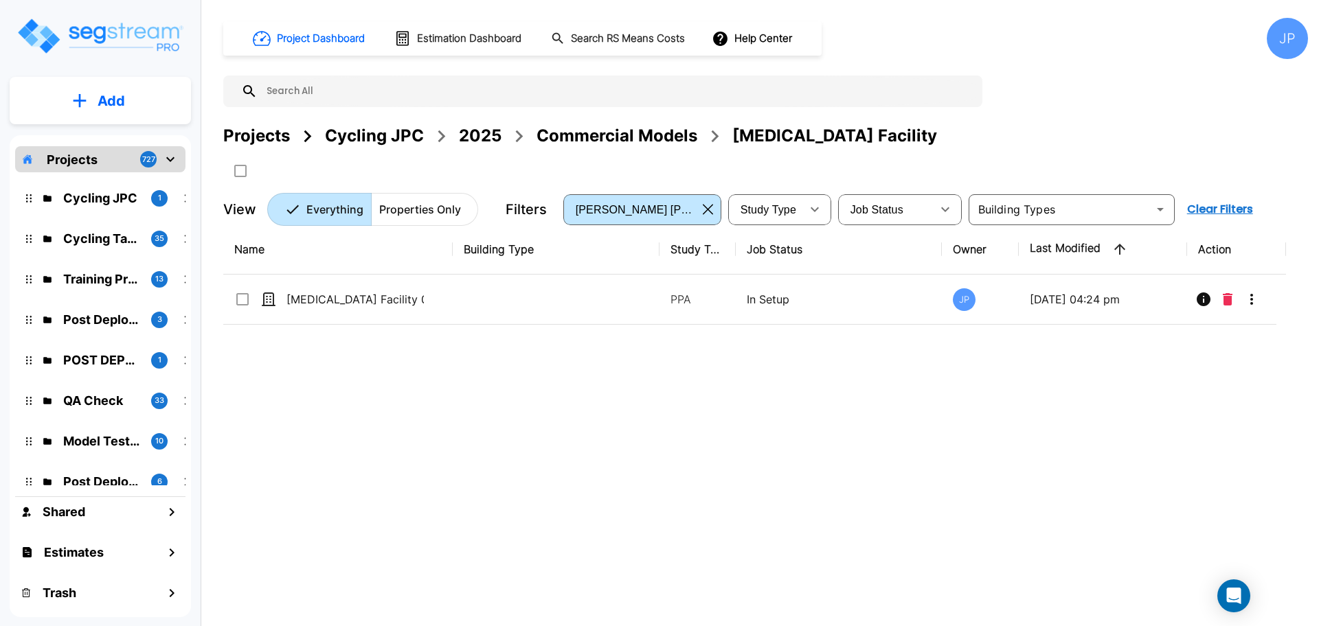
click at [280, 134] on div "Projects" at bounding box center [256, 136] width 67 height 25
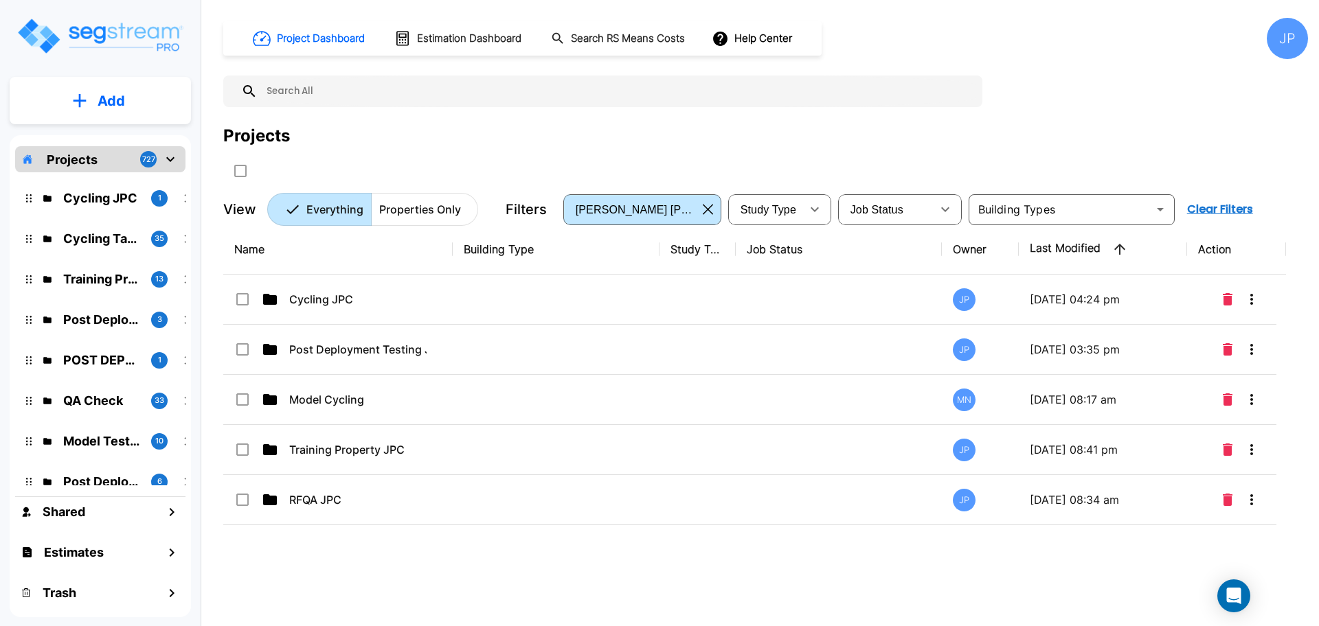
click at [1291, 41] on div "JP" at bounding box center [1287, 38] width 41 height 41
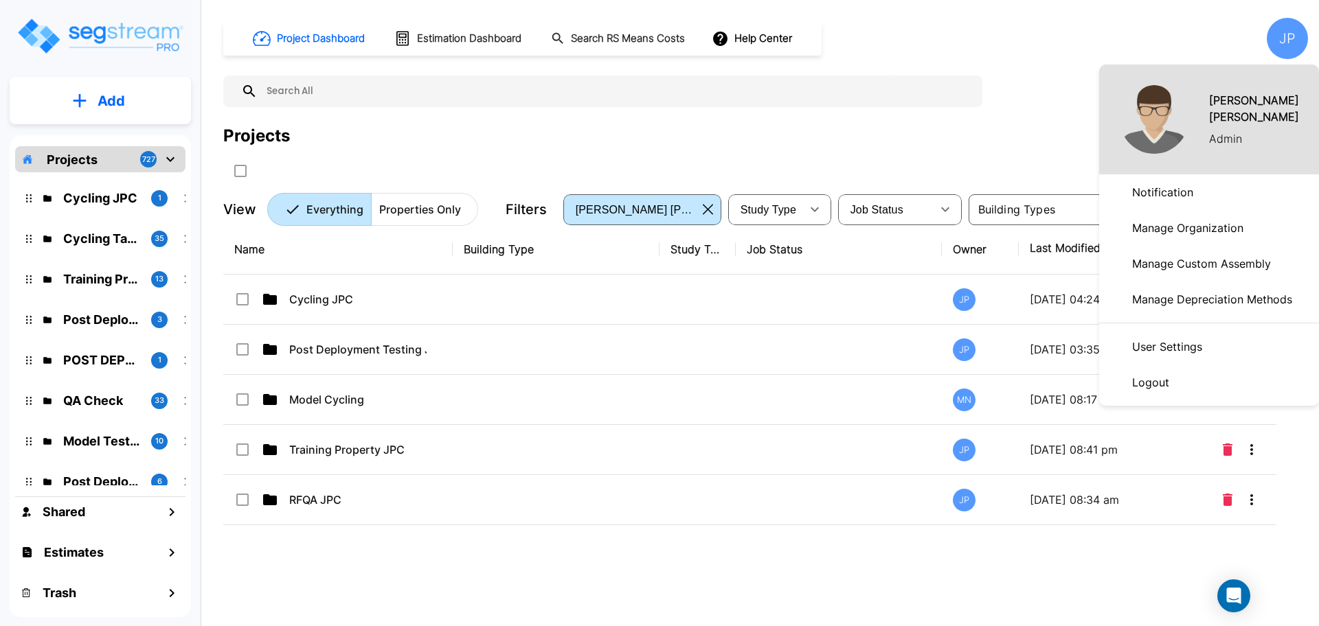
click at [1168, 380] on p "Logout" at bounding box center [1150, 382] width 48 height 27
